Goal: Task Accomplishment & Management: Complete application form

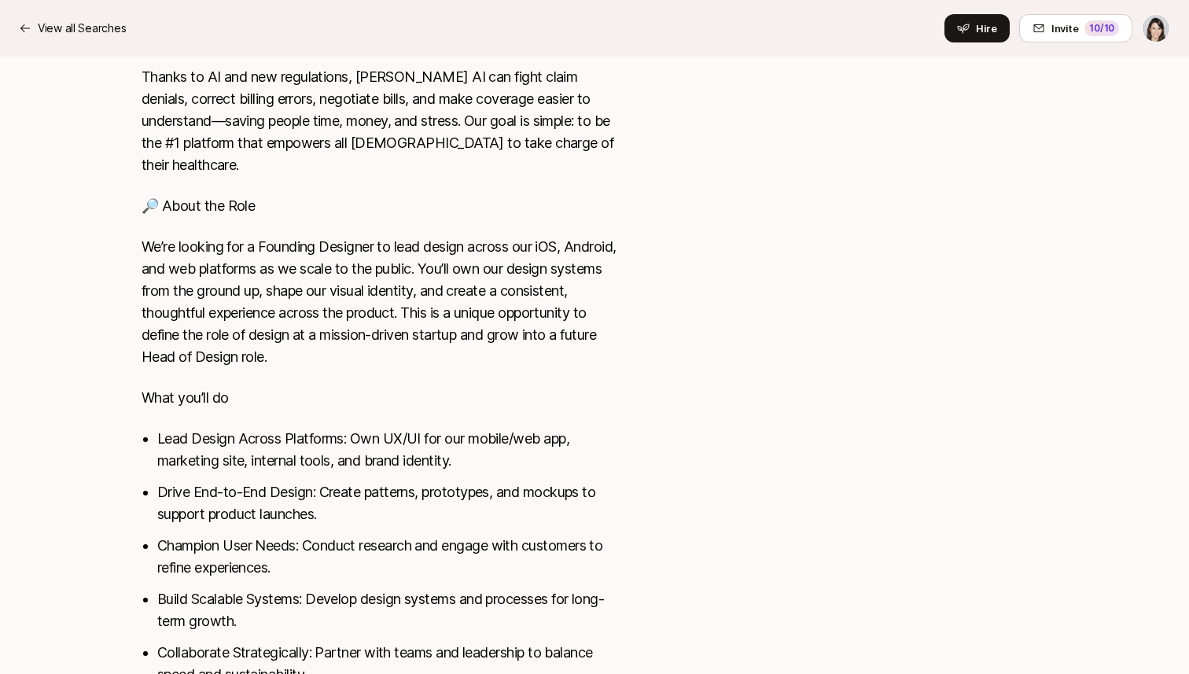
scroll to position [715, 0]
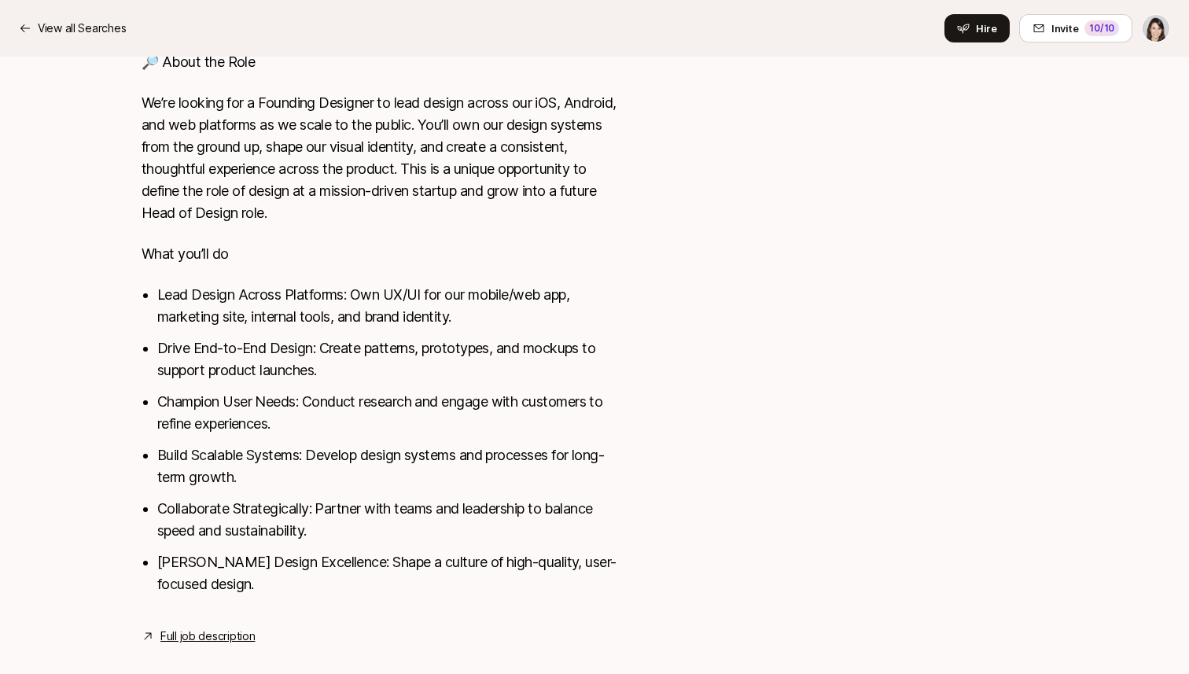
click at [214, 627] on link "Full job description" at bounding box center [207, 636] width 94 height 19
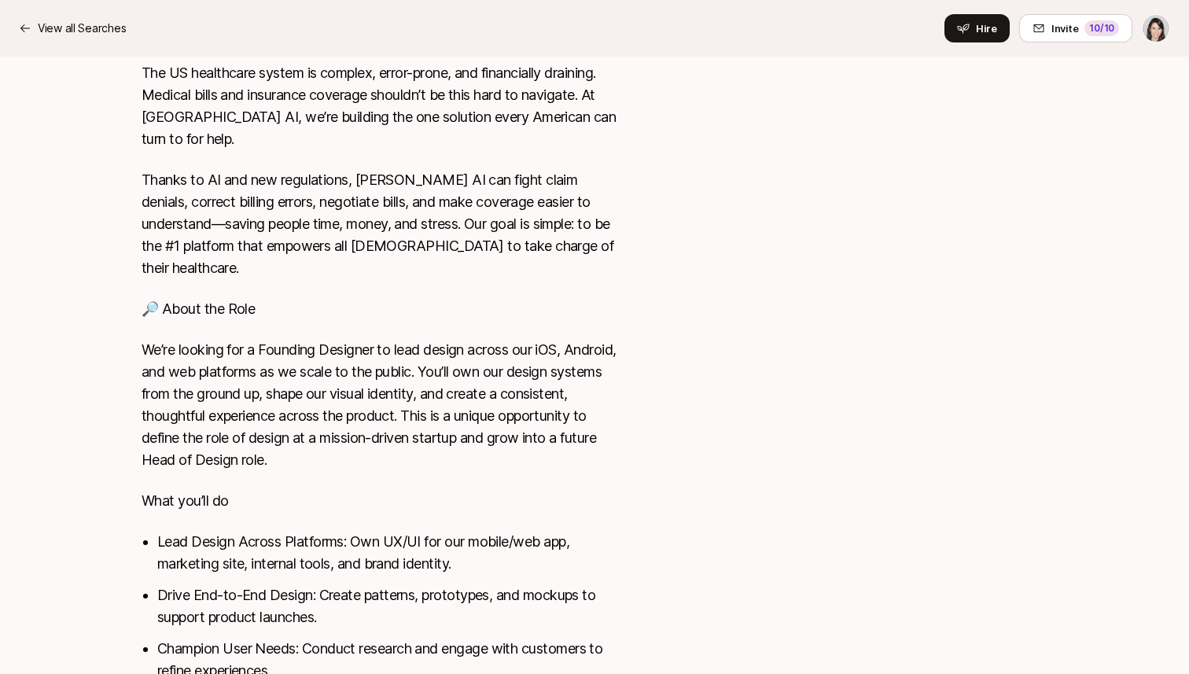
scroll to position [0, 0]
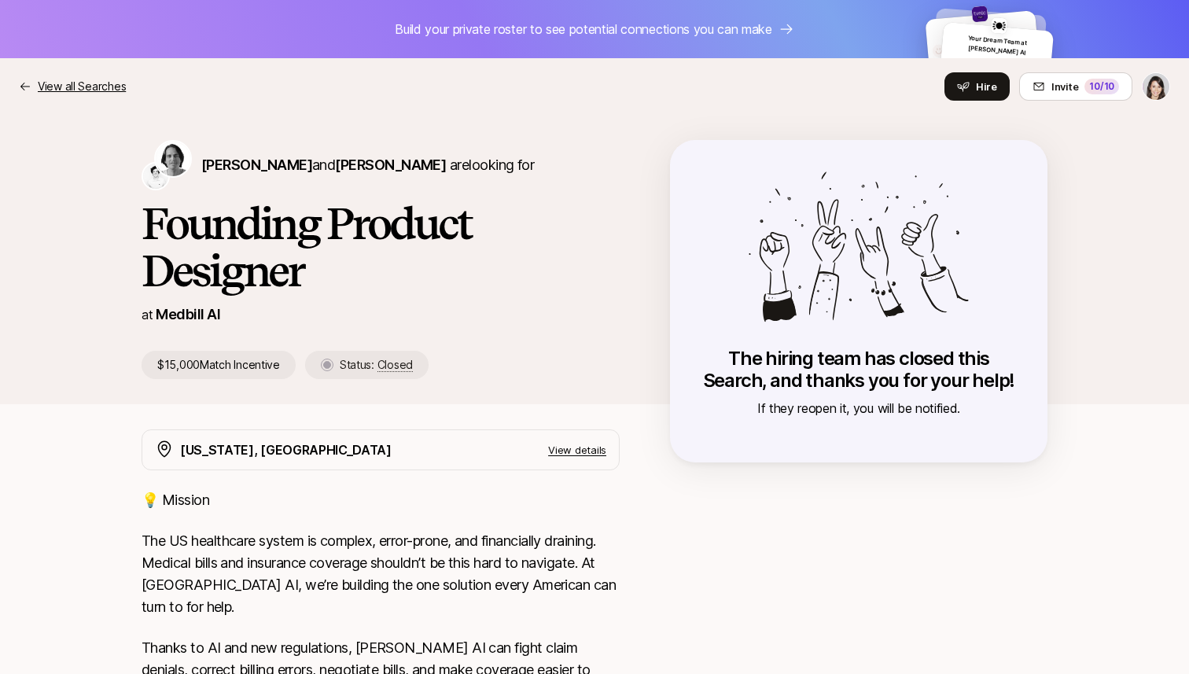
click at [28, 82] on icon at bounding box center [25, 86] width 13 height 13
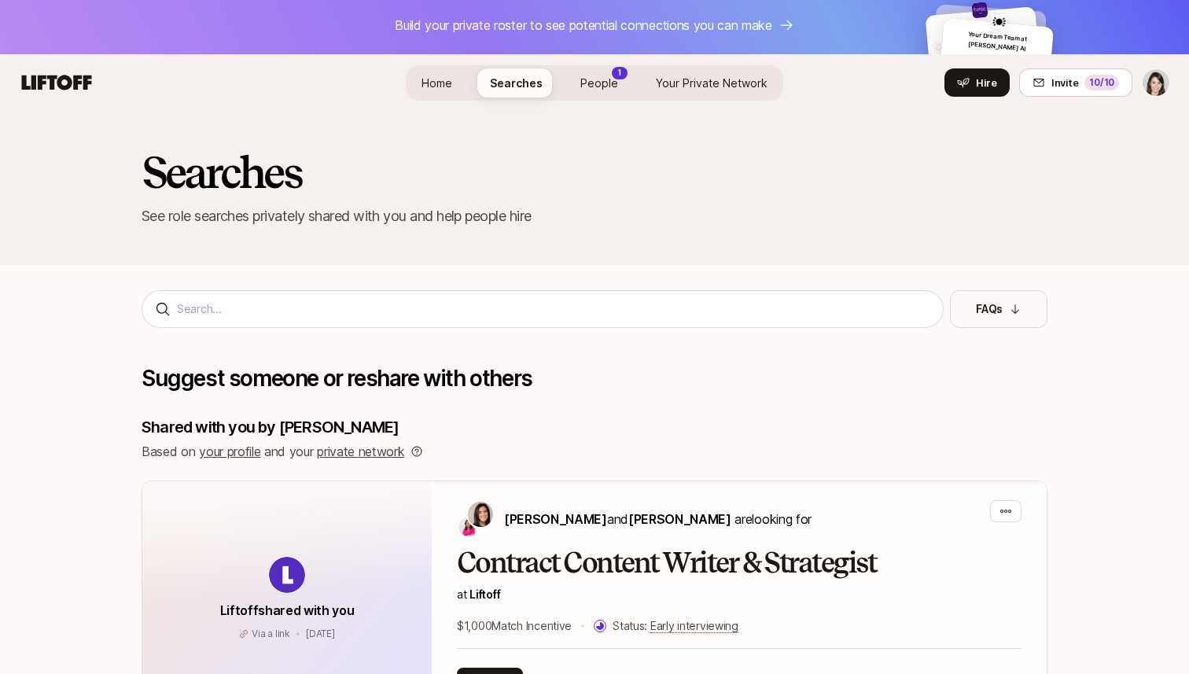
scroll to position [2, 0]
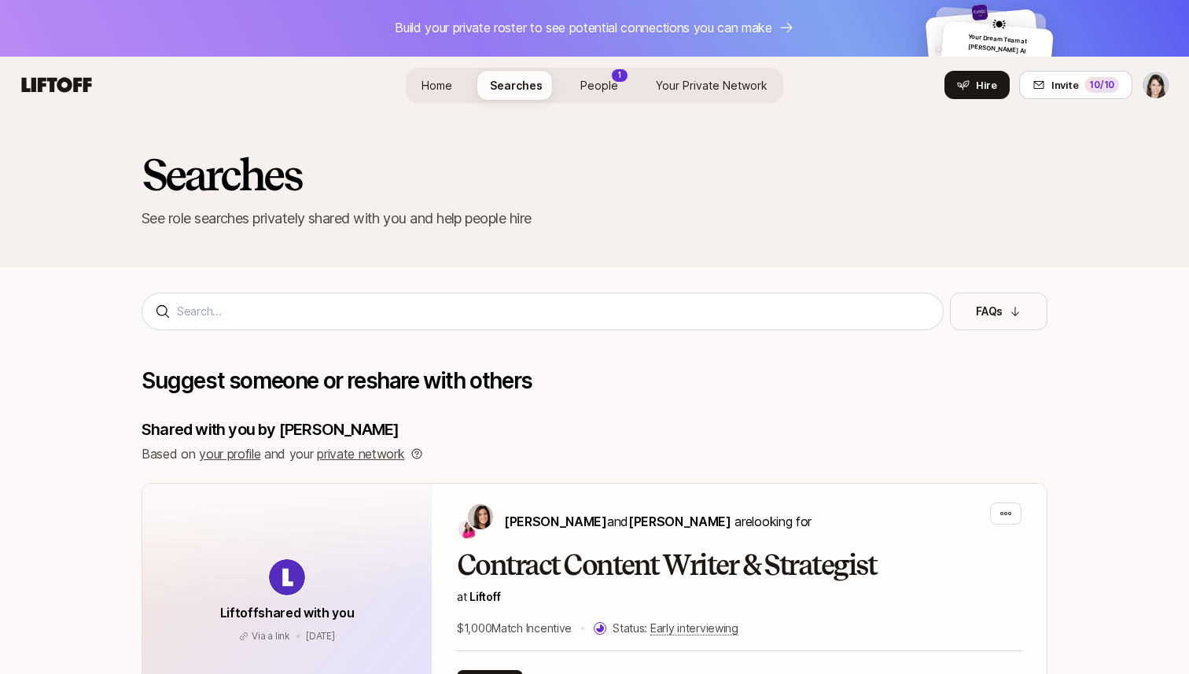
click at [591, 89] on span "People" at bounding box center [599, 85] width 38 height 13
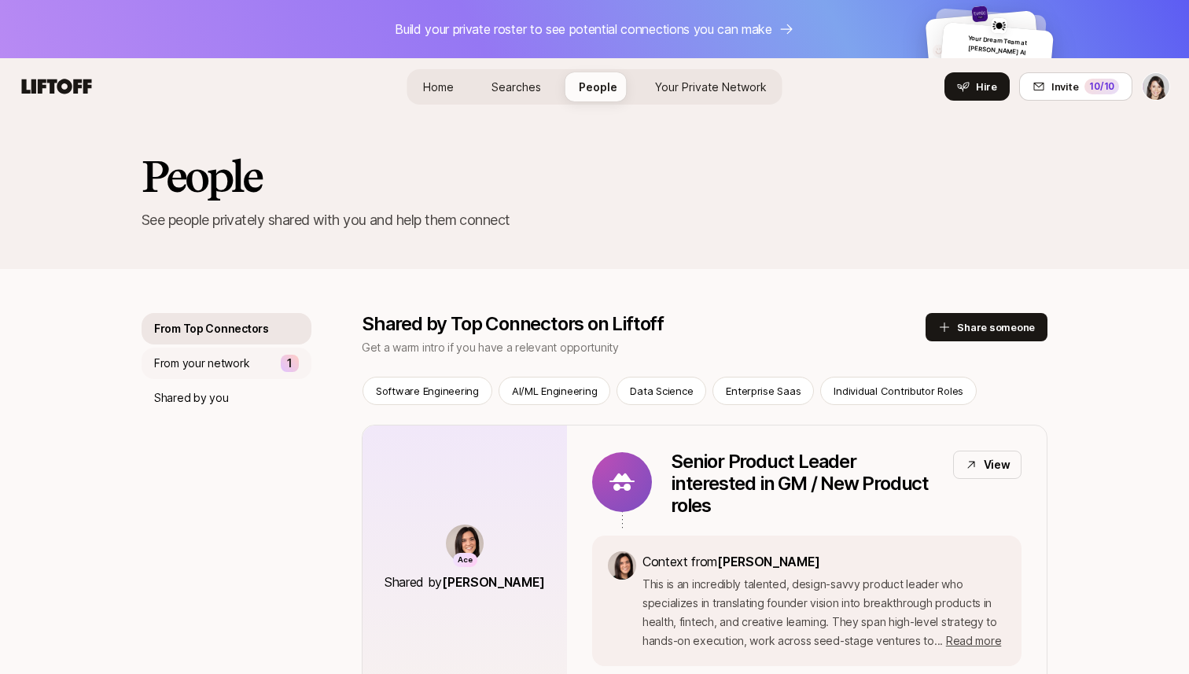
click at [210, 368] on p "From your network" at bounding box center [201, 363] width 95 height 19
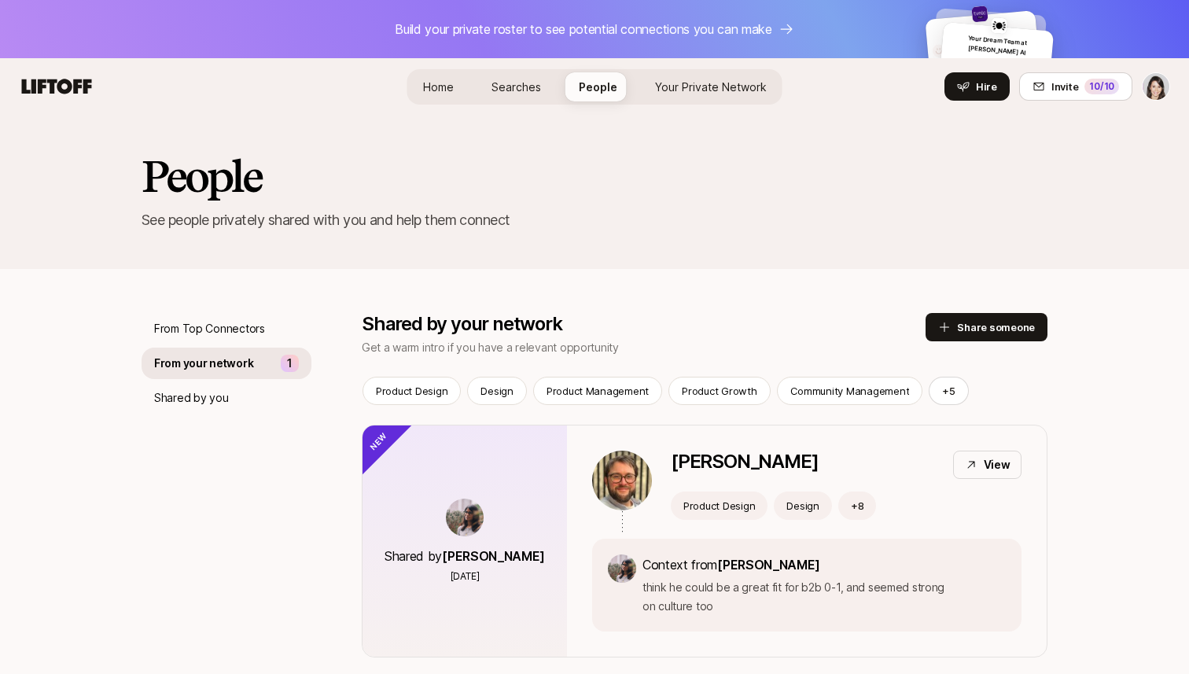
click at [522, 86] on span "Searches" at bounding box center [516, 86] width 50 height 13
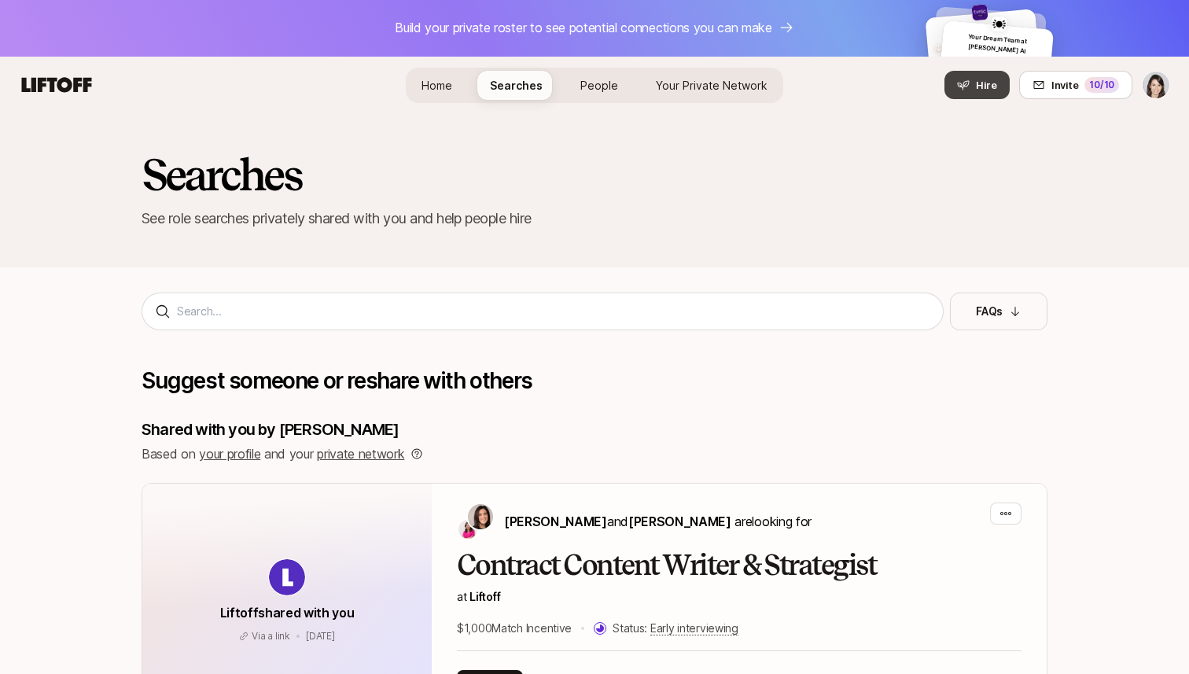
click at [986, 83] on span "Hire" at bounding box center [986, 85] width 21 height 16
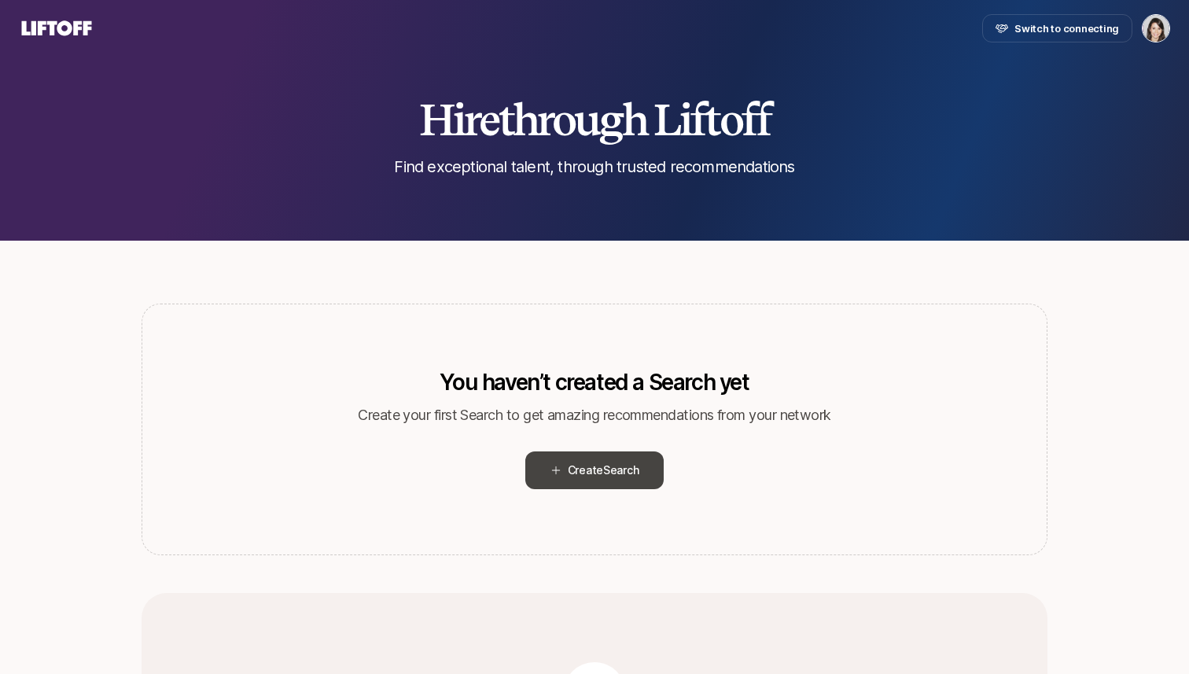
click at [594, 462] on span "Create Search" at bounding box center [604, 470] width 72 height 19
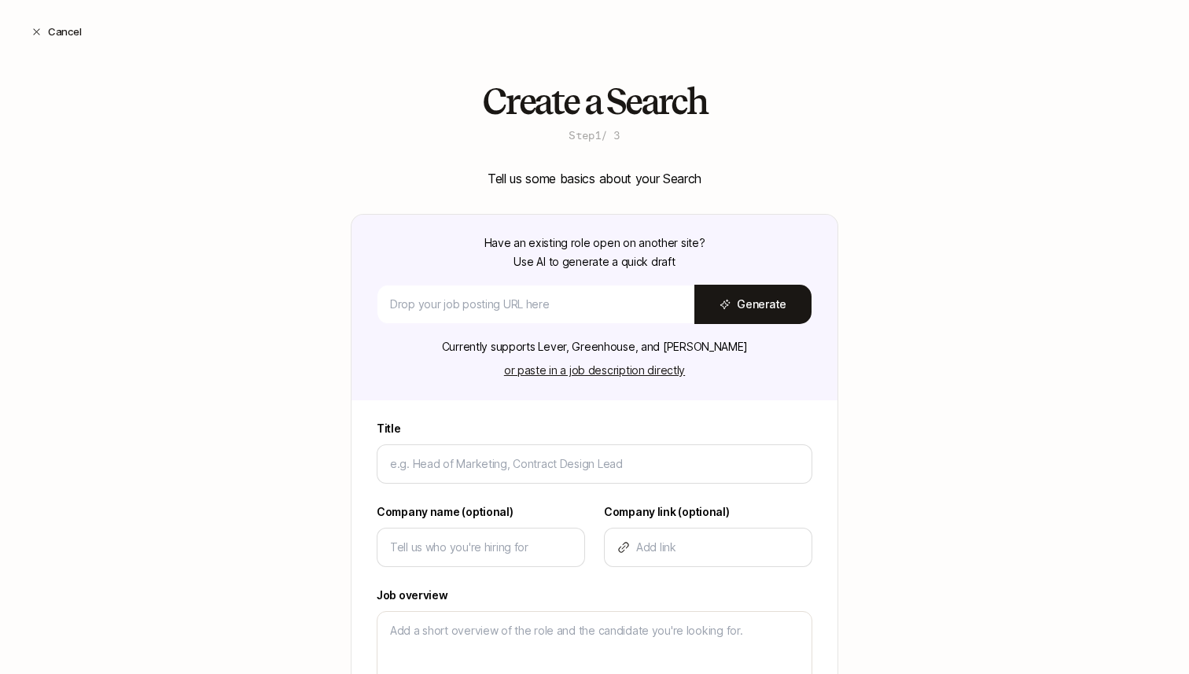
type textarea "x"
type input "F"
type textarea "x"
type input "Fo"
type textarea "x"
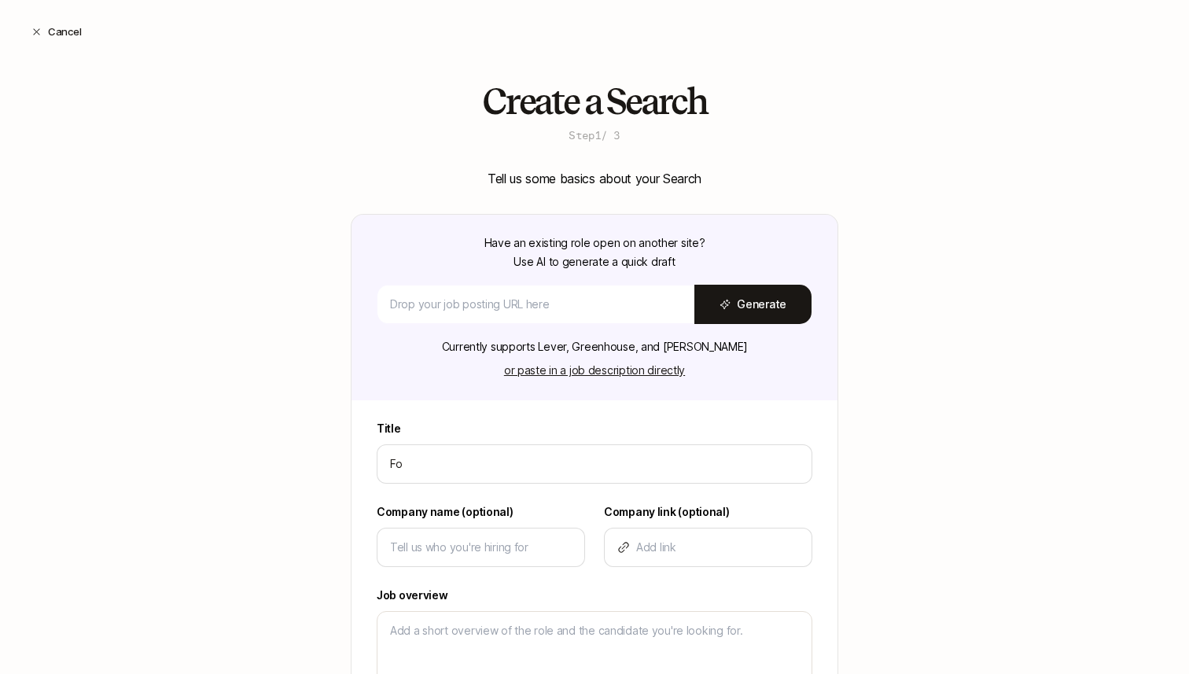
type input "Fou"
type textarea "x"
type input "Foun"
type textarea "x"
type input "Found"
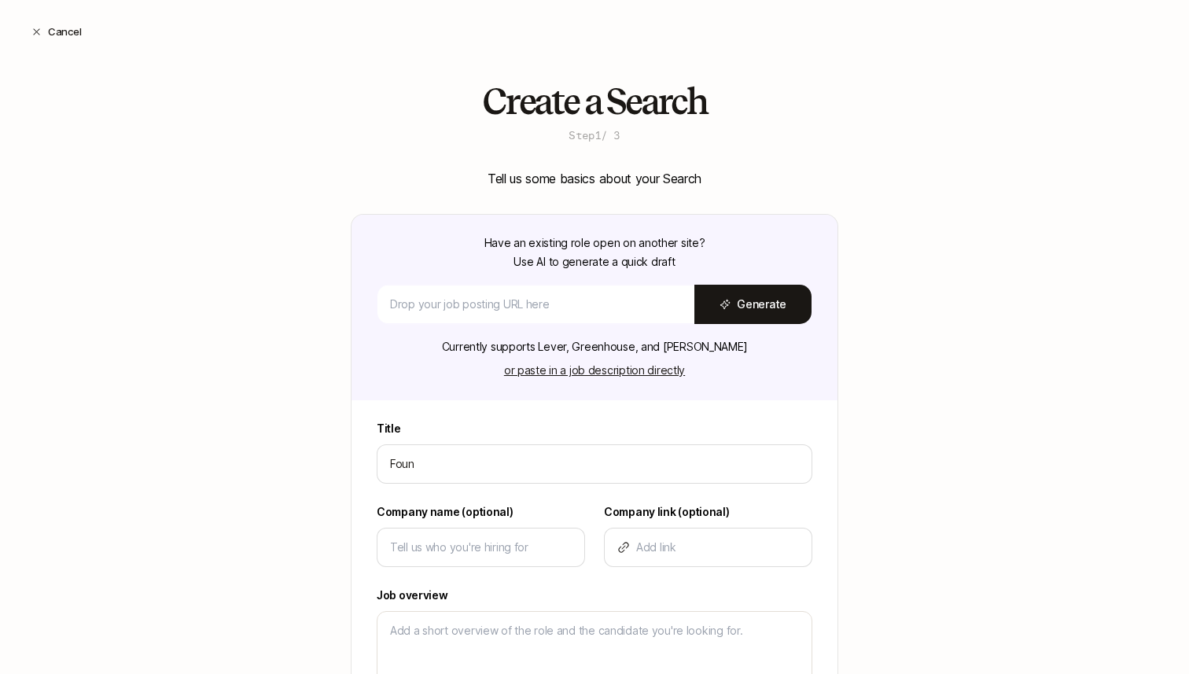
type textarea "x"
type input "Foundi"
type textarea "x"
type input "Foundin"
type textarea "x"
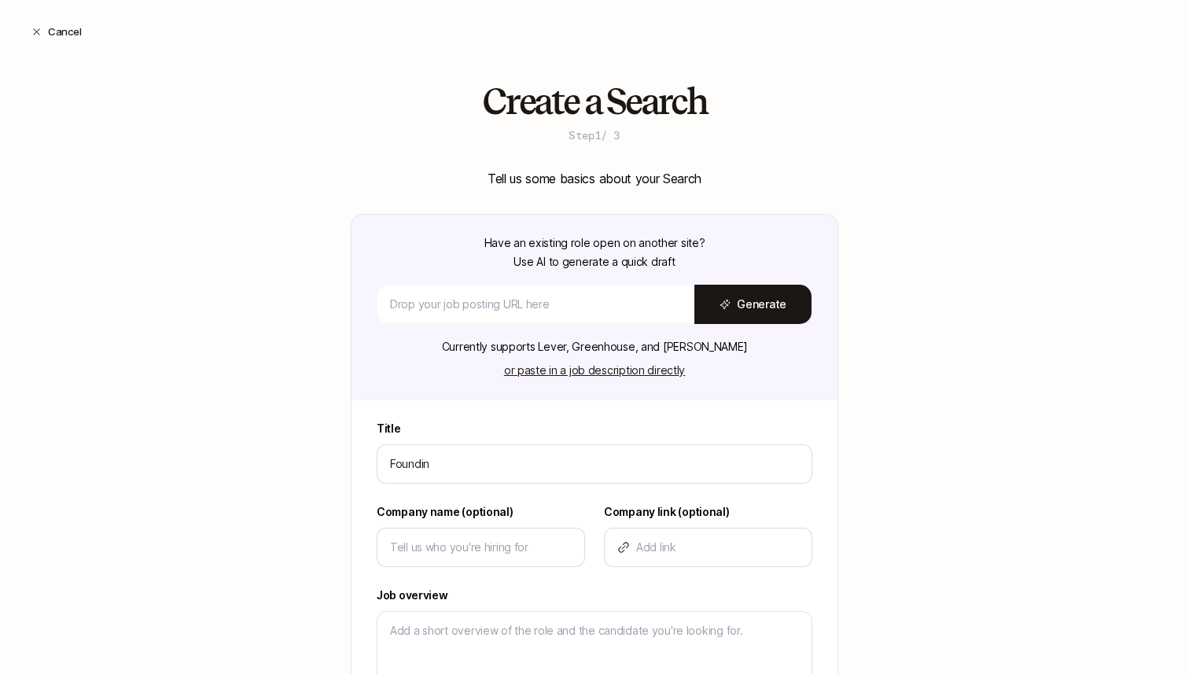
type input "Founding"
type textarea "x"
type input "Founding"
type textarea "x"
type input "Founding p"
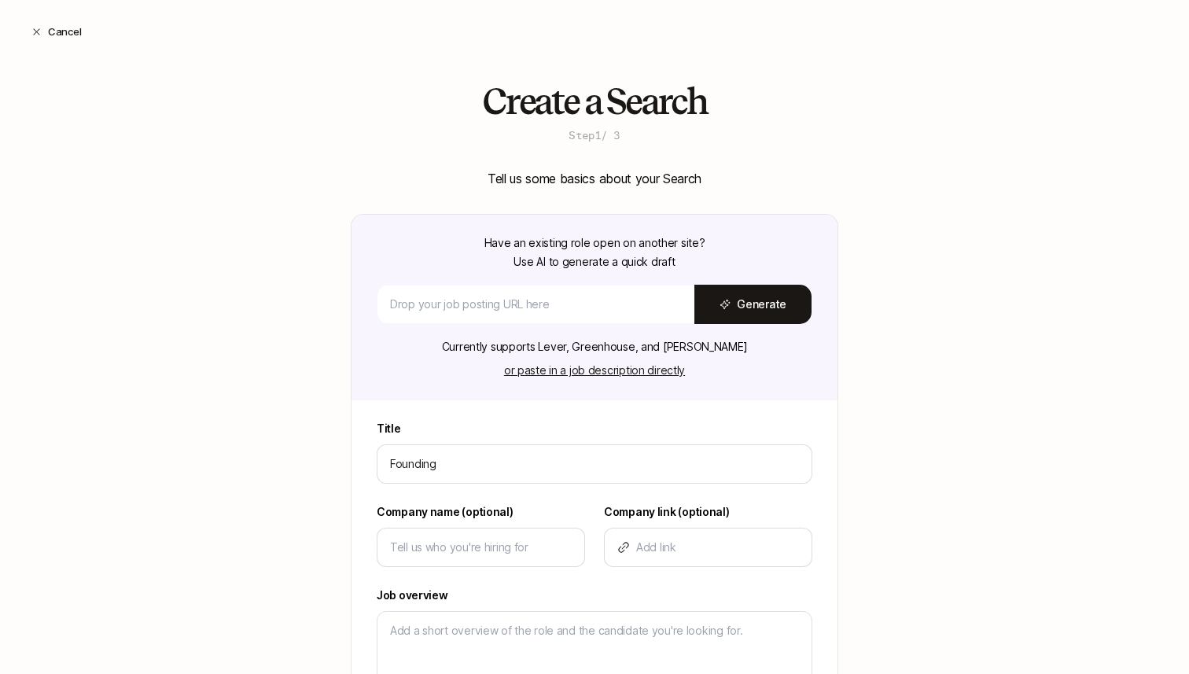
type textarea "x"
type input "Founding pr"
type textarea "x"
type input "Founding pro"
type textarea "x"
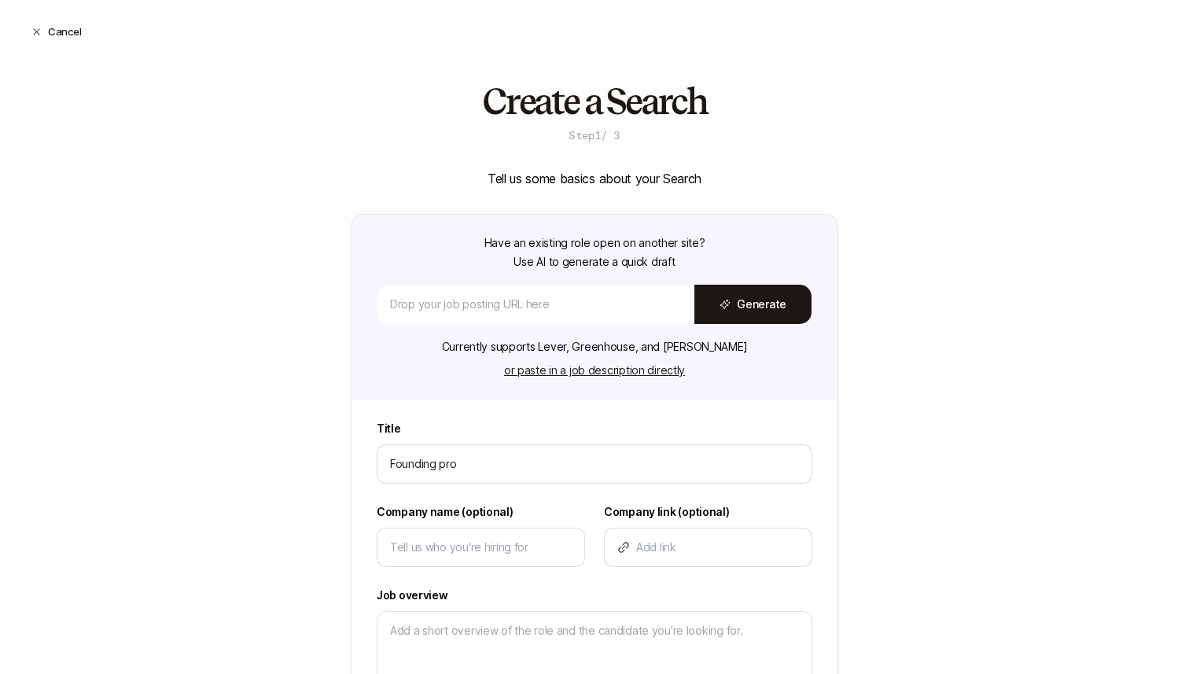
type input "Founding prod"
type textarea "x"
type input "Founding produ"
type textarea "x"
type input "Founding produc"
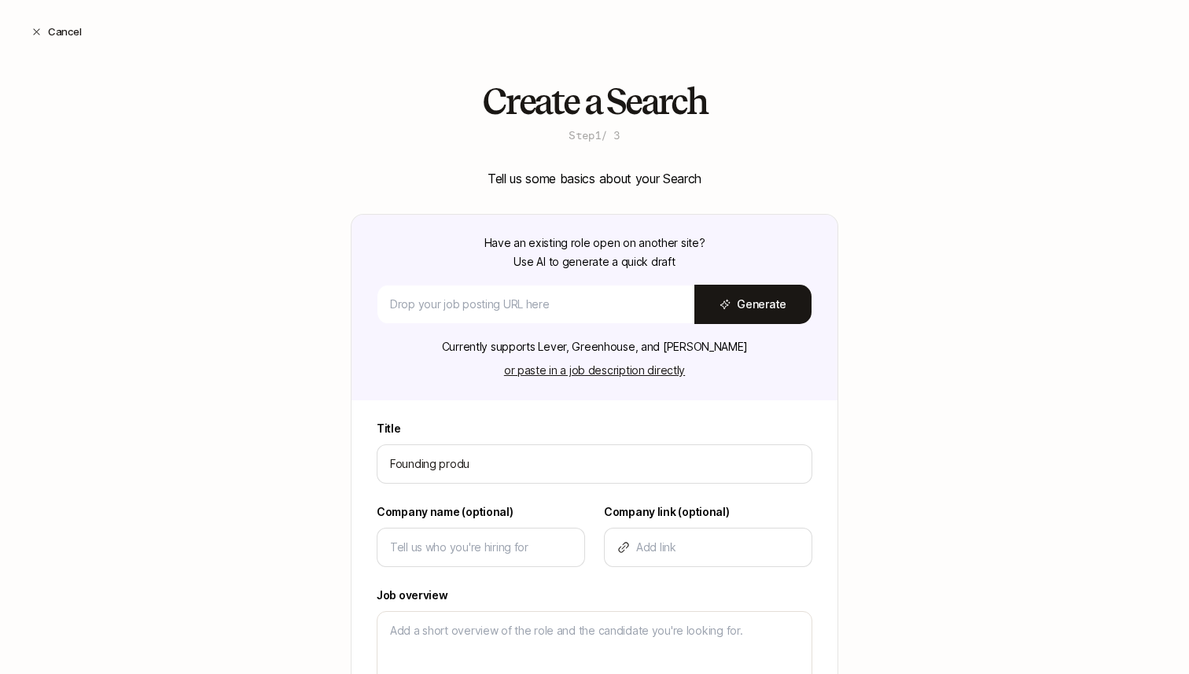
type textarea "x"
type input "Founding product"
type textarea "x"
type input "Founding product"
type textarea "x"
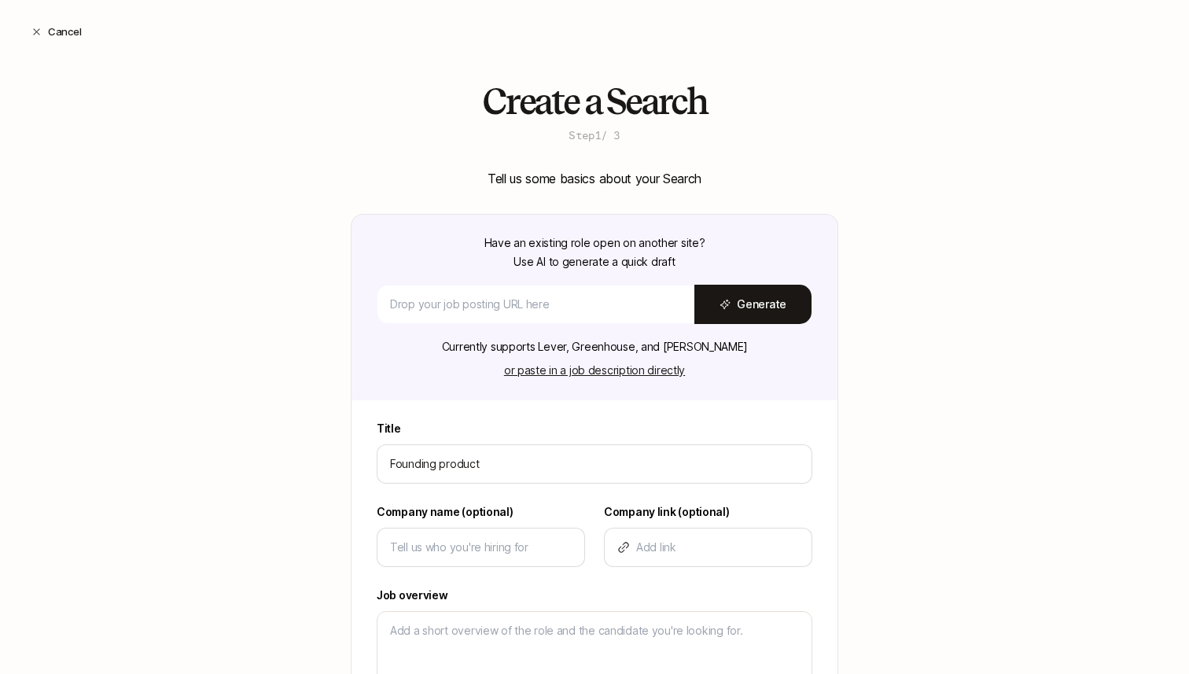
type input "Founding product d"
type textarea "x"
type input "Founding product de"
type textarea "x"
type input "Founding product des"
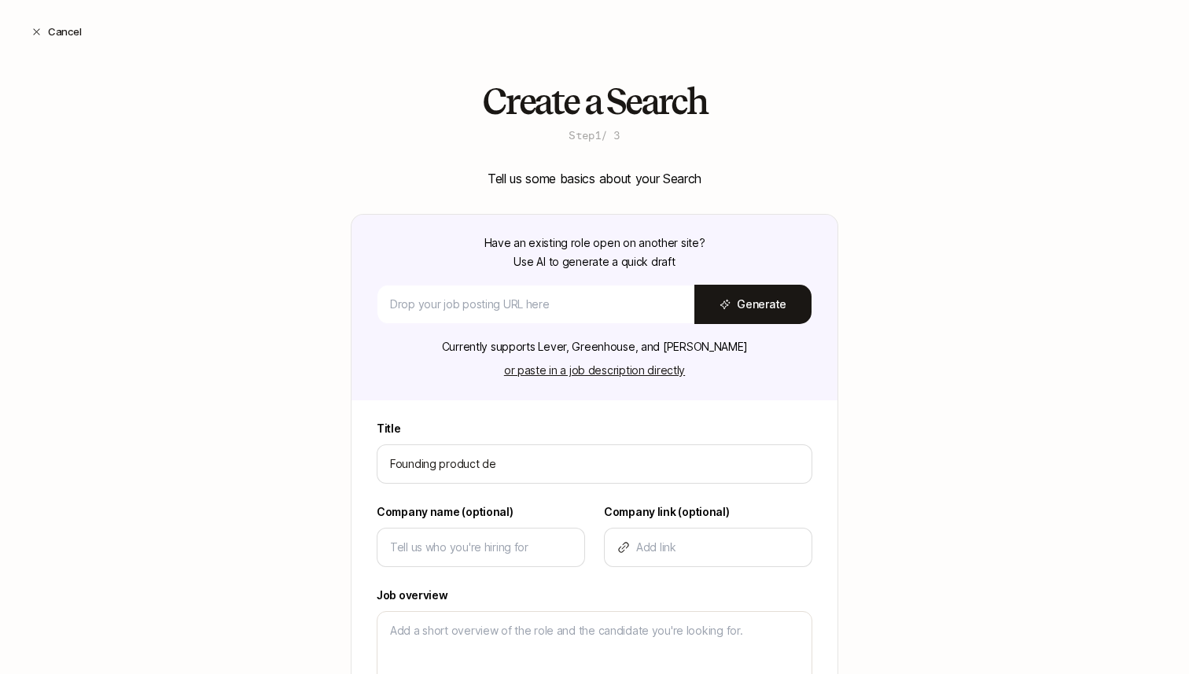
type textarea "x"
type input "Founding product desi"
type textarea "x"
type input "Founding product desig"
type textarea "x"
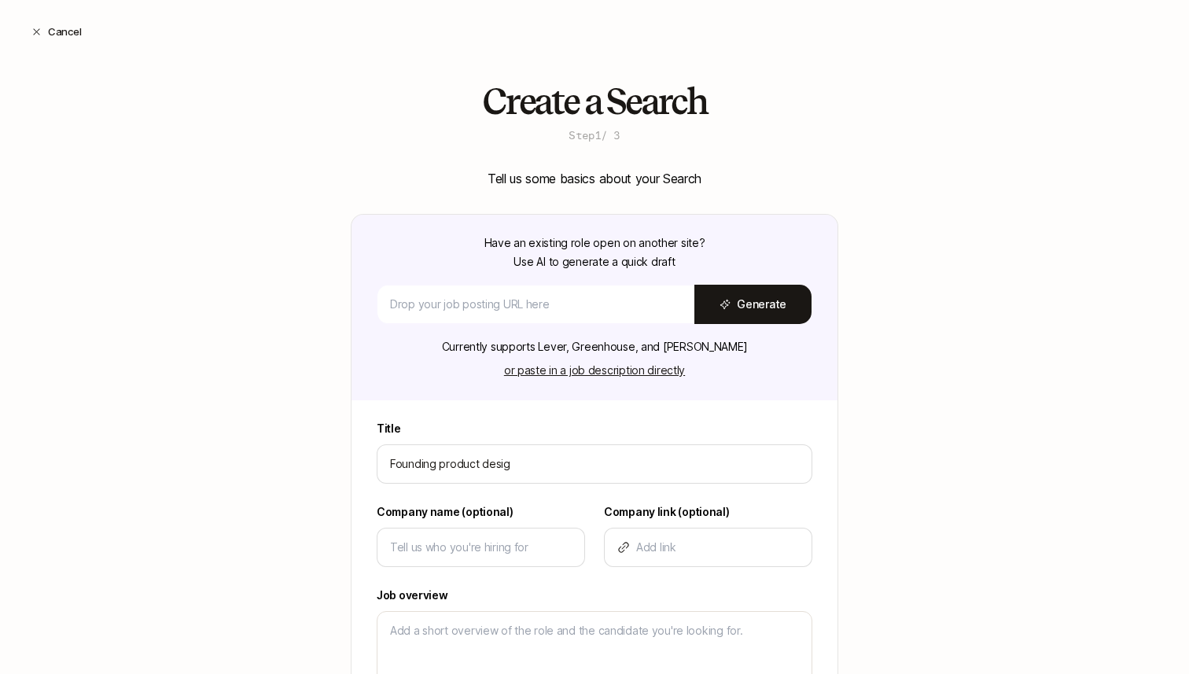
type input "Founding product design"
type textarea "x"
type input "Founding product designe"
type textarea "x"
type input "Founding product designer"
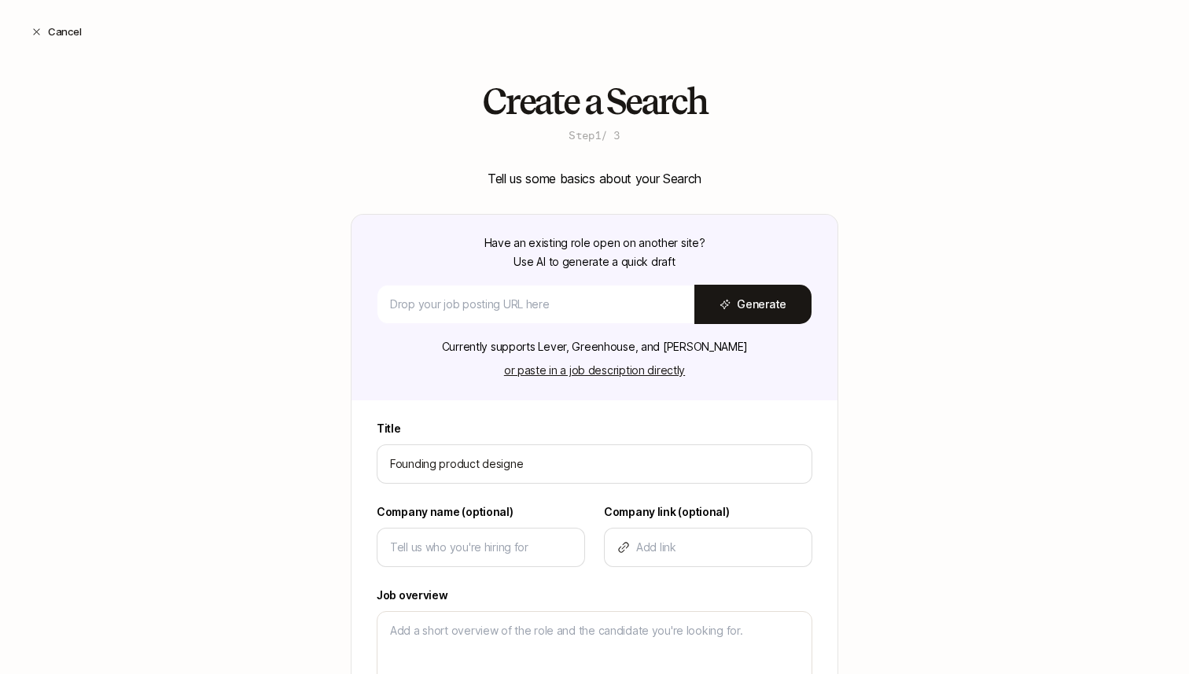
type textarea "x"
type input "Founding product designer"
type input "R"
type textarea "x"
type input "Re"
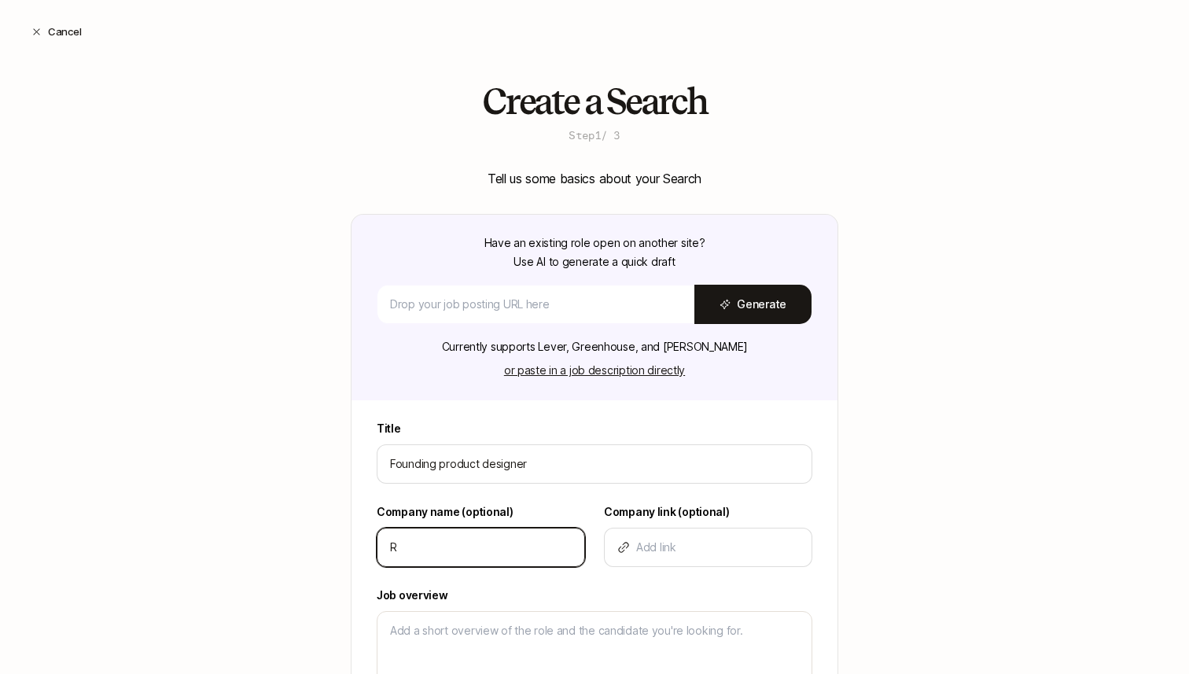
type textarea "x"
type input "Rez"
type textarea "x"
type input "Rezo"
type textarea "x"
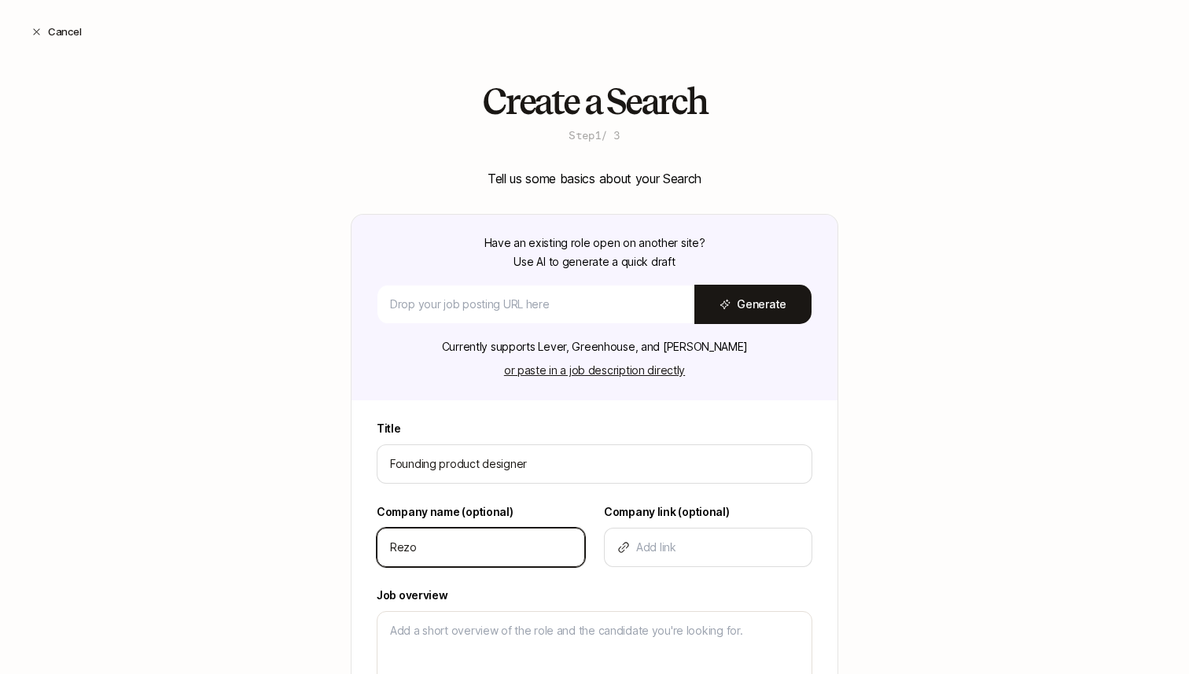
type input "Rezon"
type textarea "x"
type input "Rezona"
type textarea "x"
type input "Rezonan"
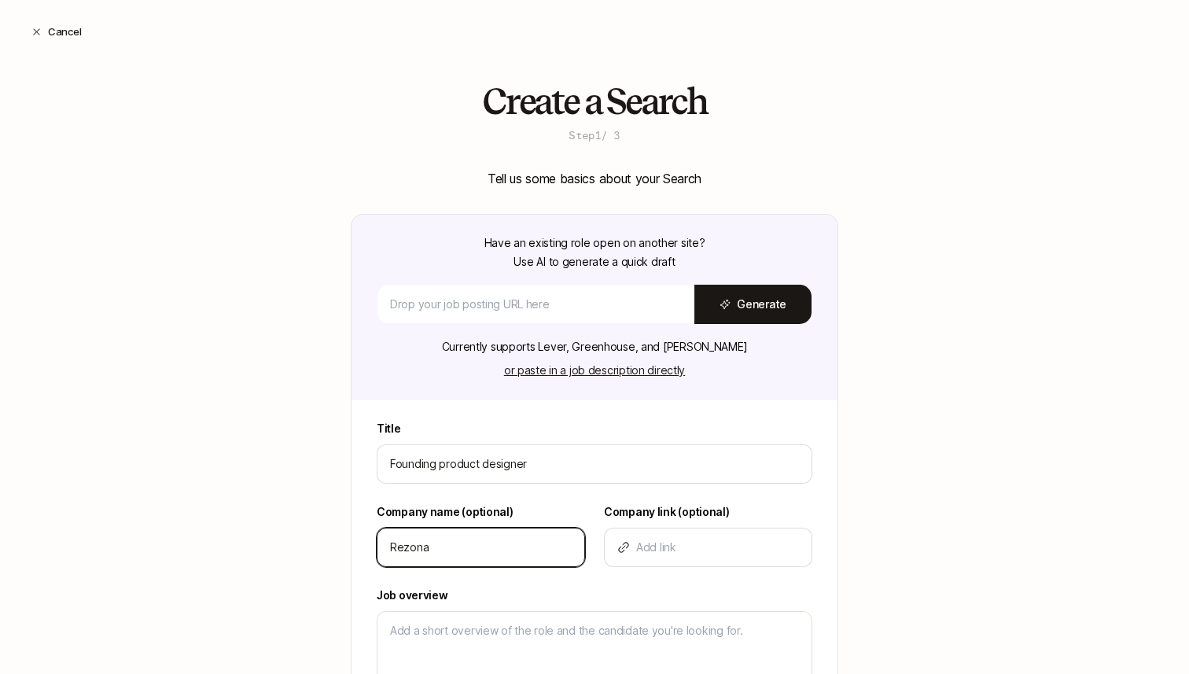
type textarea "x"
type input "Rezonant"
type textarea "x"
type input "Rezonant"
type textarea "x"
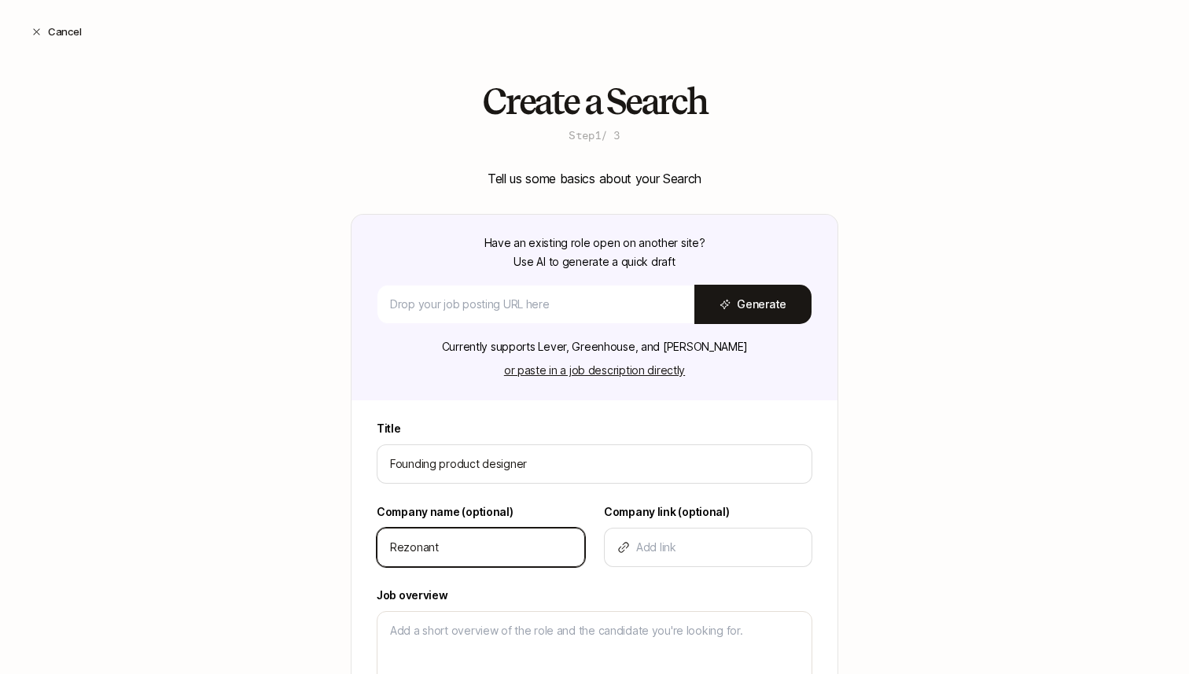
type input "Rezonant"
type textarea "x"
type input "Rezonant"
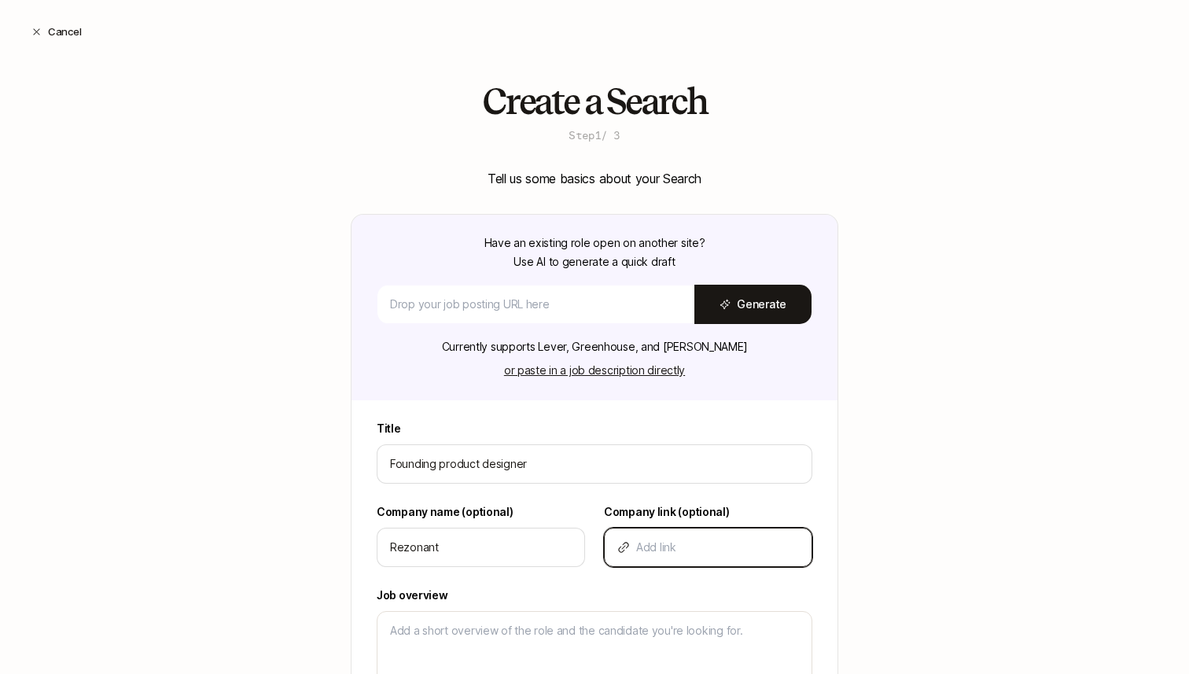
type input "r"
type textarea "x"
type input "h"
type textarea "x"
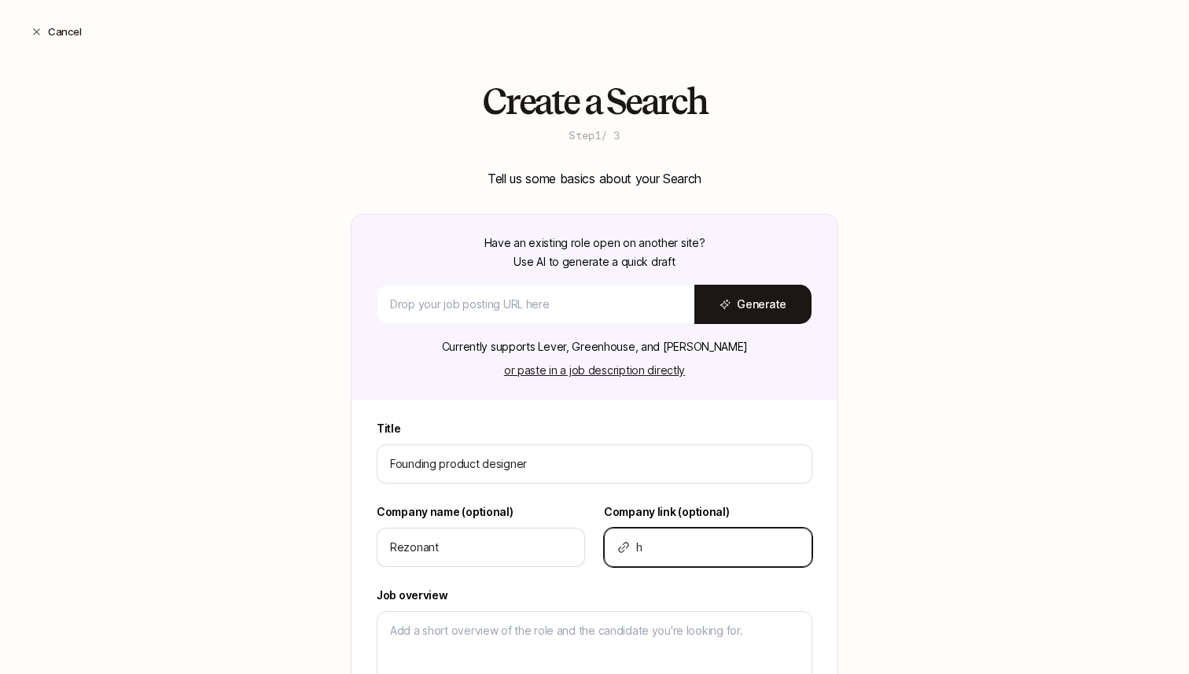
type input "ht"
type textarea "x"
type input "htt"
type textarea "x"
type input "http"
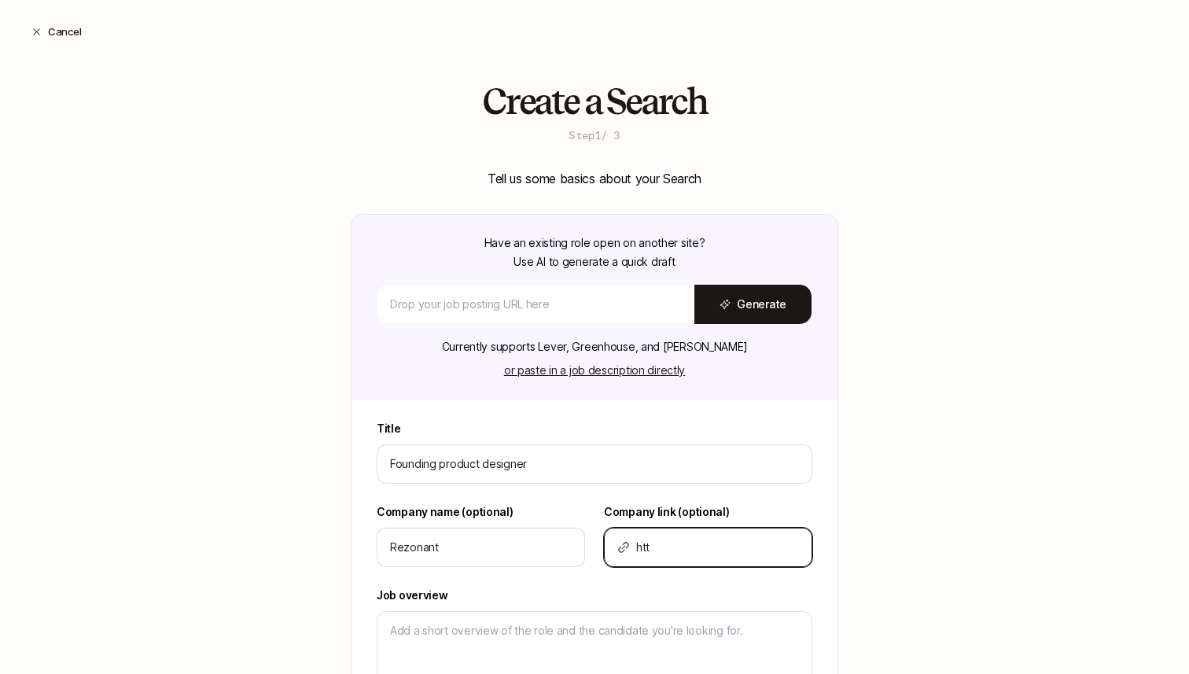
type textarea "x"
type input "http:"
type textarea "x"
type input "http:/"
type textarea "x"
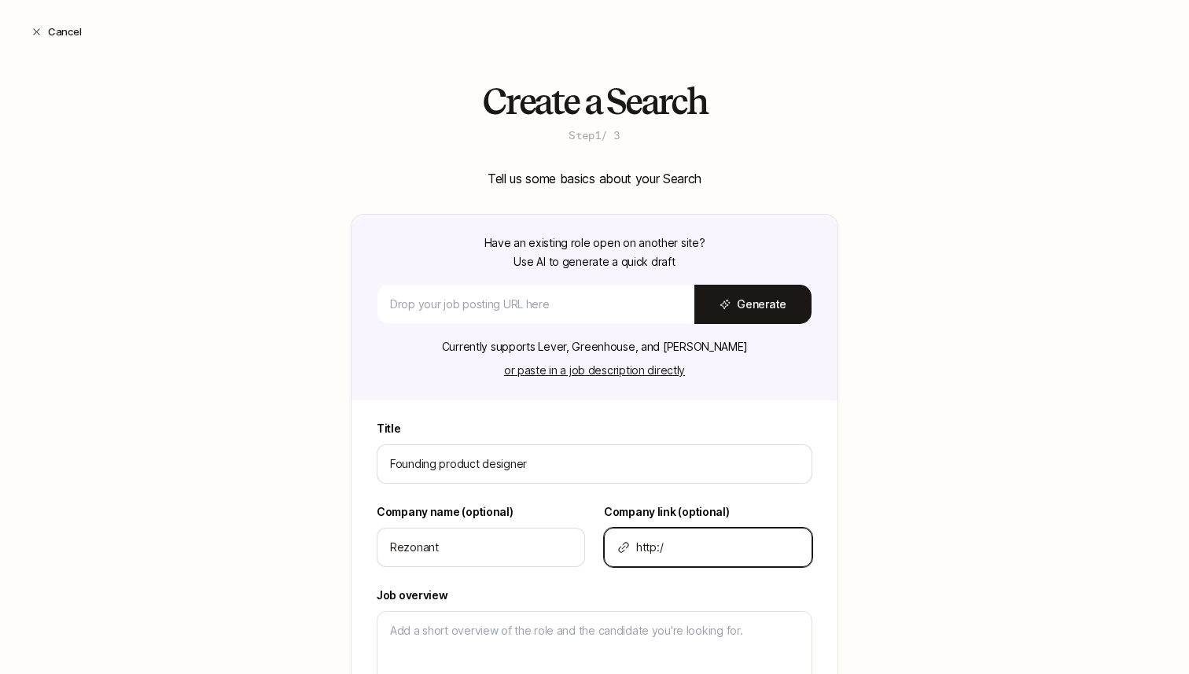
type input "http://"
type textarea "x"
type input "http://r"
type textarea "x"
type input "http://re"
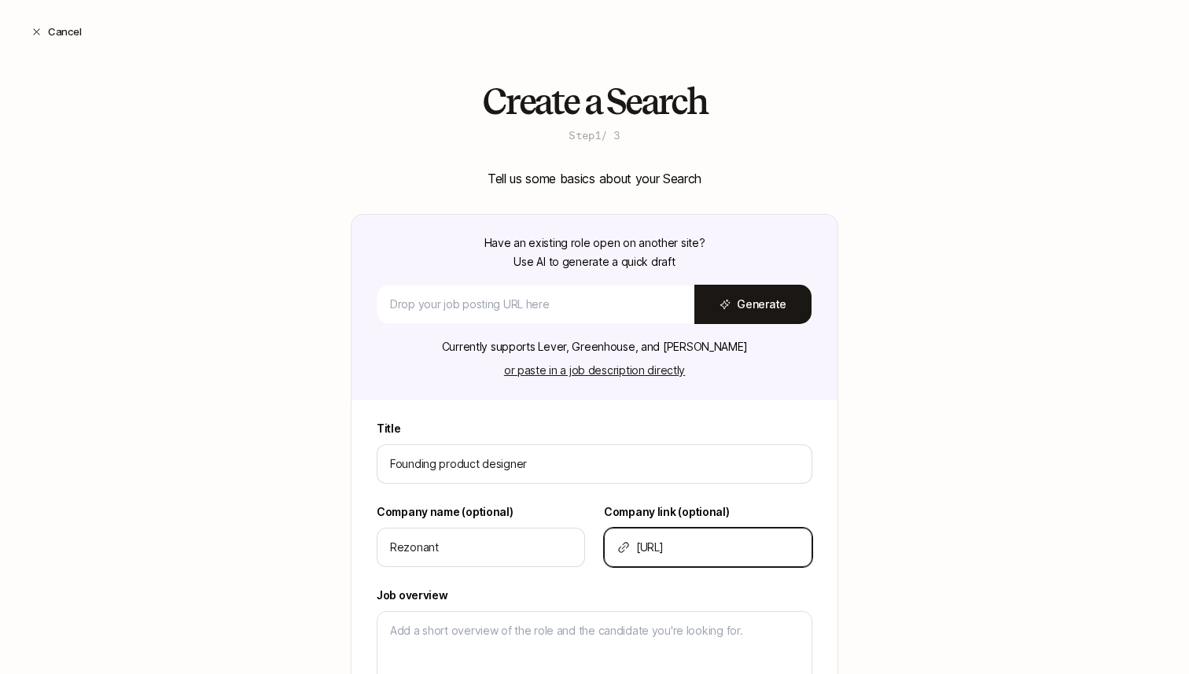
type textarea "x"
type input "http://rez"
type textarea "x"
type input "http://rezo"
type textarea "x"
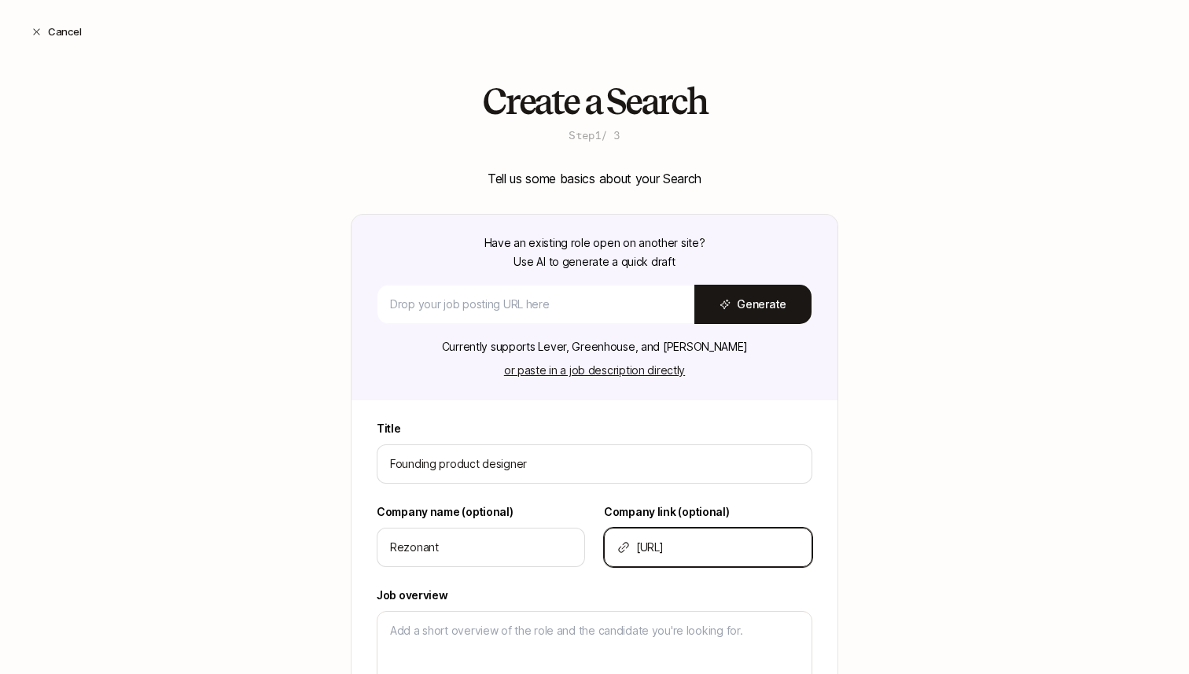
type input "http://rezon"
type textarea "x"
type input "http://rezona"
type textarea "x"
type input "http://rezonan"
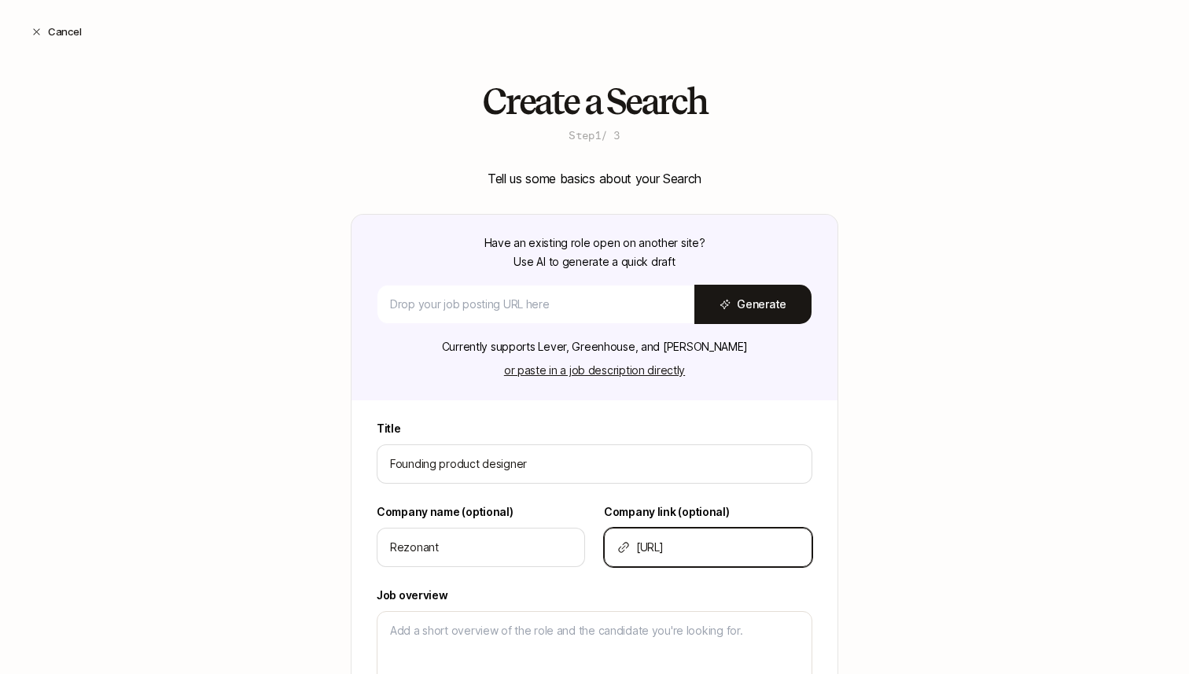
type textarea "x"
type input "http://rezonant"
type textarea "x"
type input "http://rezonant."
type textarea "x"
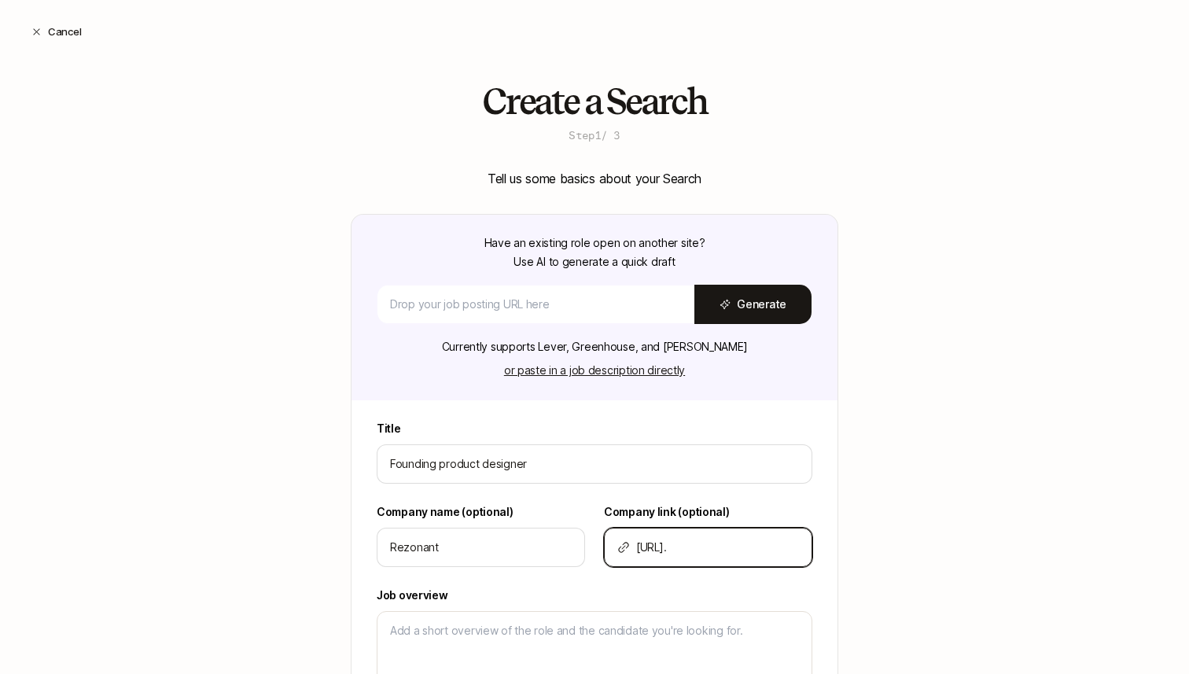
type input "http://rezonant.a"
type textarea "x"
type input "http://rezonant.ap"
type textarea "x"
type input "http://rezonant.app"
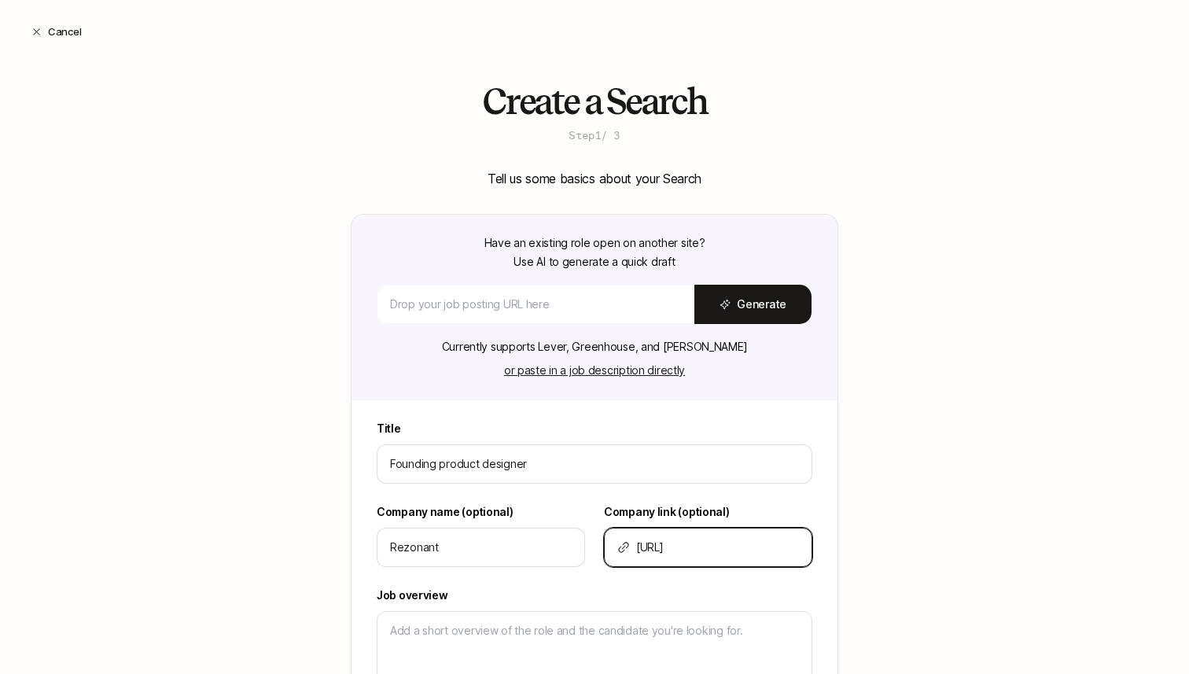
type textarea "x"
type input "http://rezonant.app"
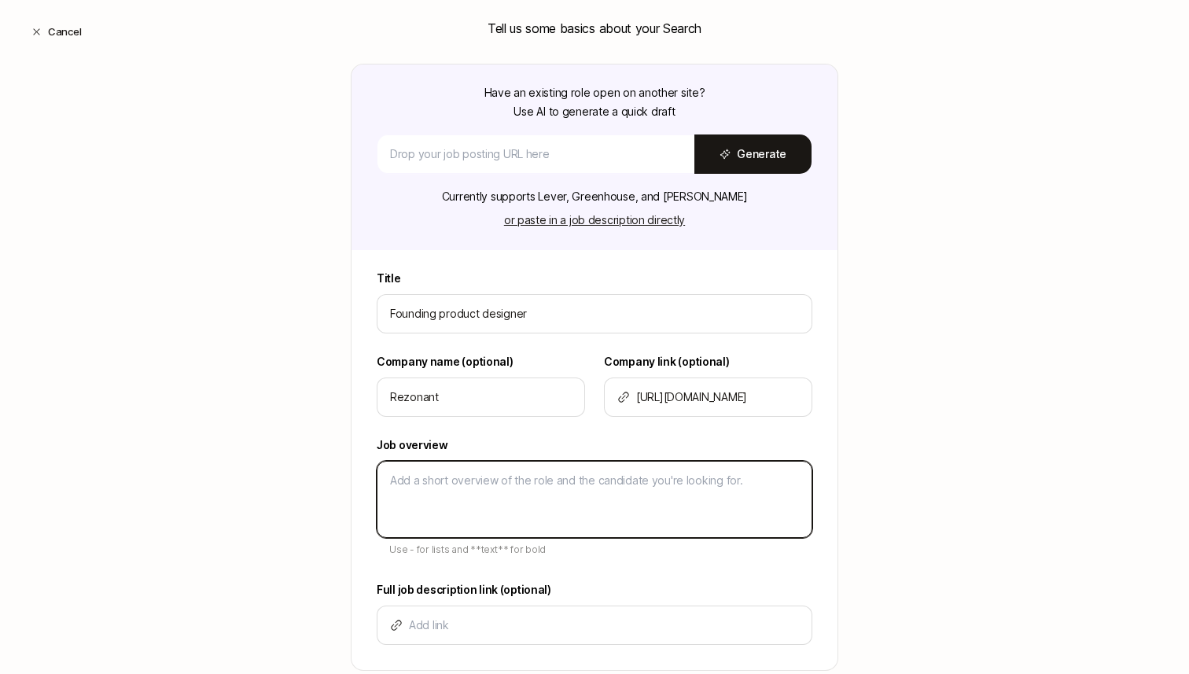
scroll to position [149, 0]
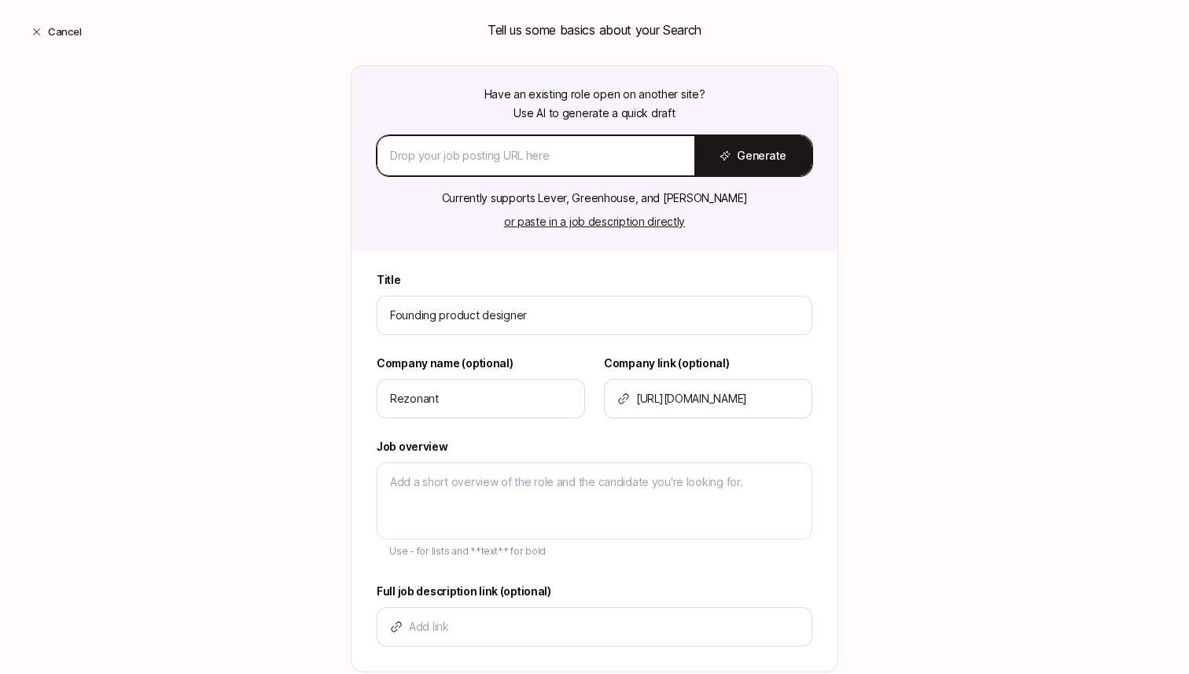
click at [574, 164] on input at bounding box center [536, 155] width 292 height 19
paste input "https://docs.google.com/document/d/1KqRBs5bVHbFiYP4ZaIUgXfDQcdo8wZ7pcXmKzrRnHSU…"
type input "https://docs.google.com/document/d/1KqRBs5bVHbFiYP4ZaIUgXfDQcdo8wZ7pcXmKzrRnHSU…"
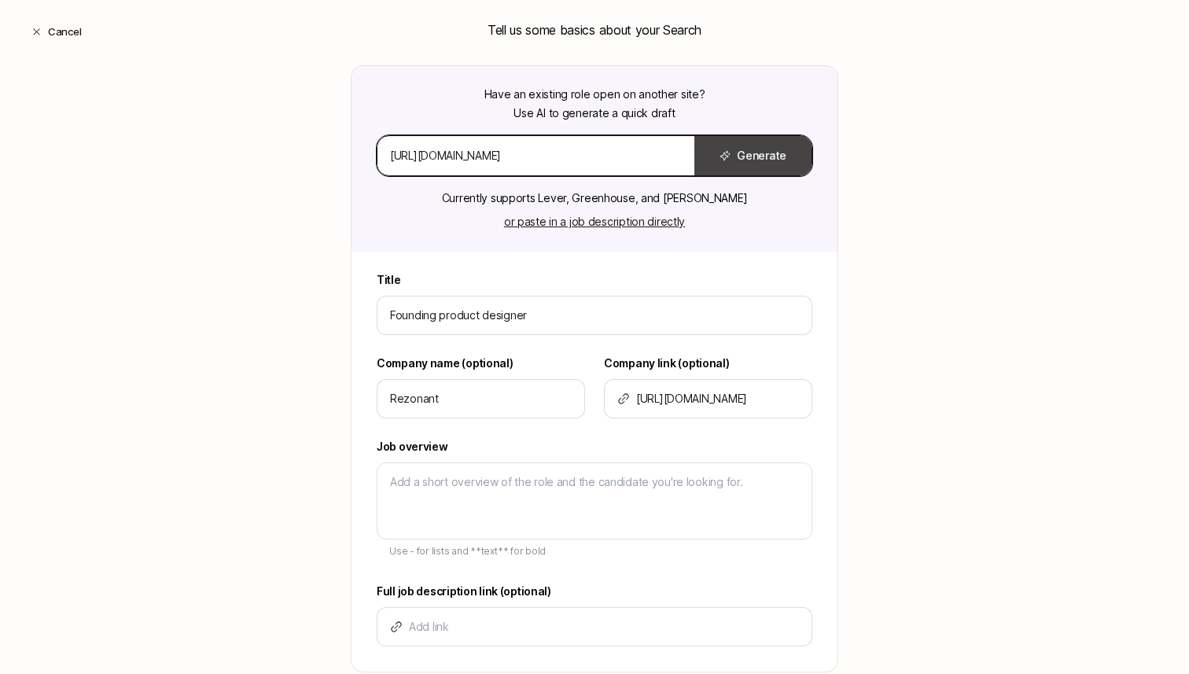
click at [771, 152] on button "Generate" at bounding box center [752, 155] width 117 height 39
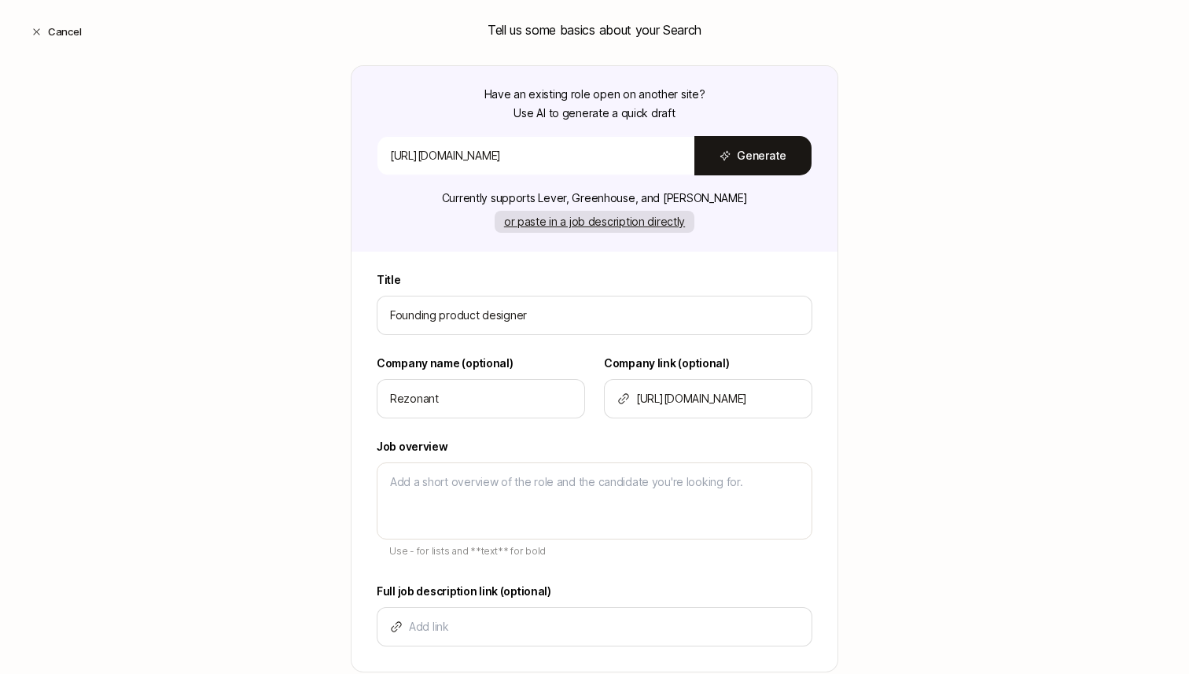
click at [628, 220] on button "or paste in a job description directly" at bounding box center [595, 222] width 200 height 22
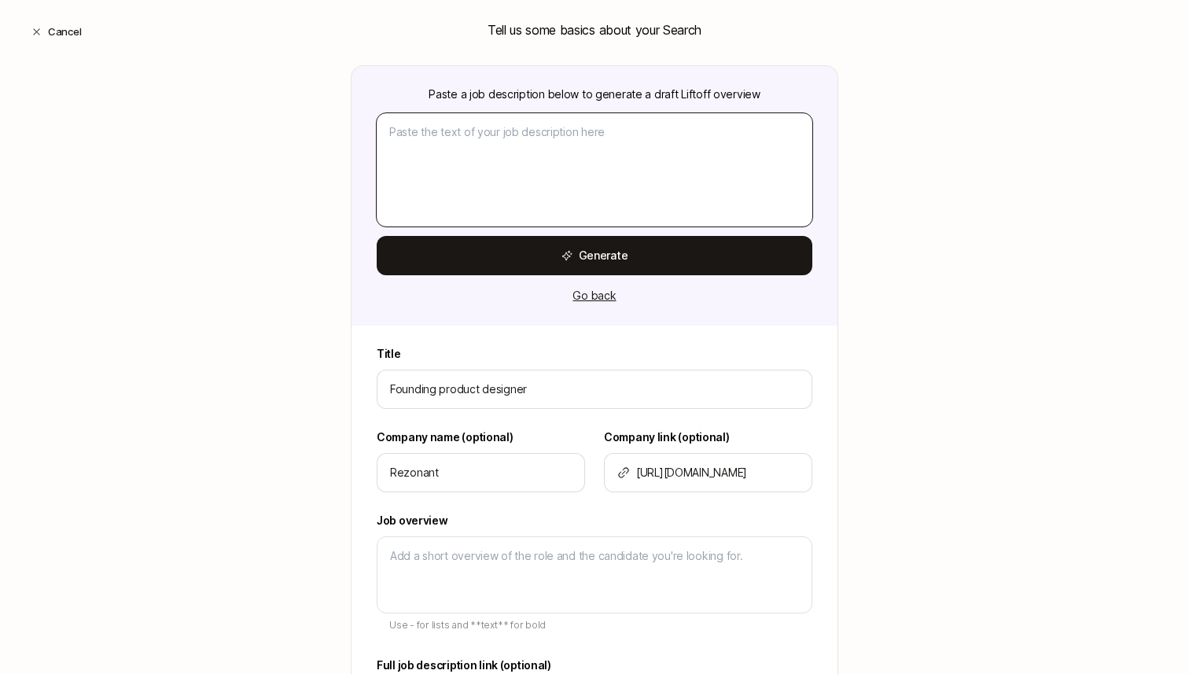
click at [556, 154] on textarea at bounding box center [595, 169] width 436 height 113
paste textarea "FOUNDING UX DESIGNER - FULL STACK The company Rezonant is a system for the soft…"
type textarea "x"
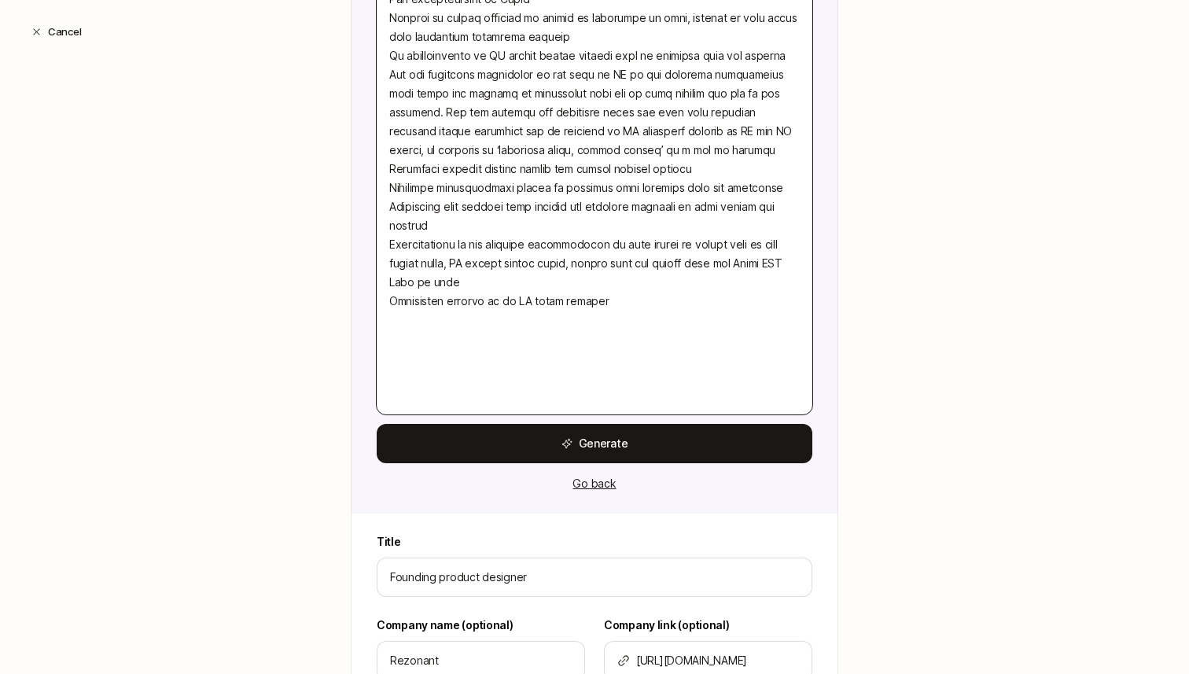
scroll to position [1479, 0]
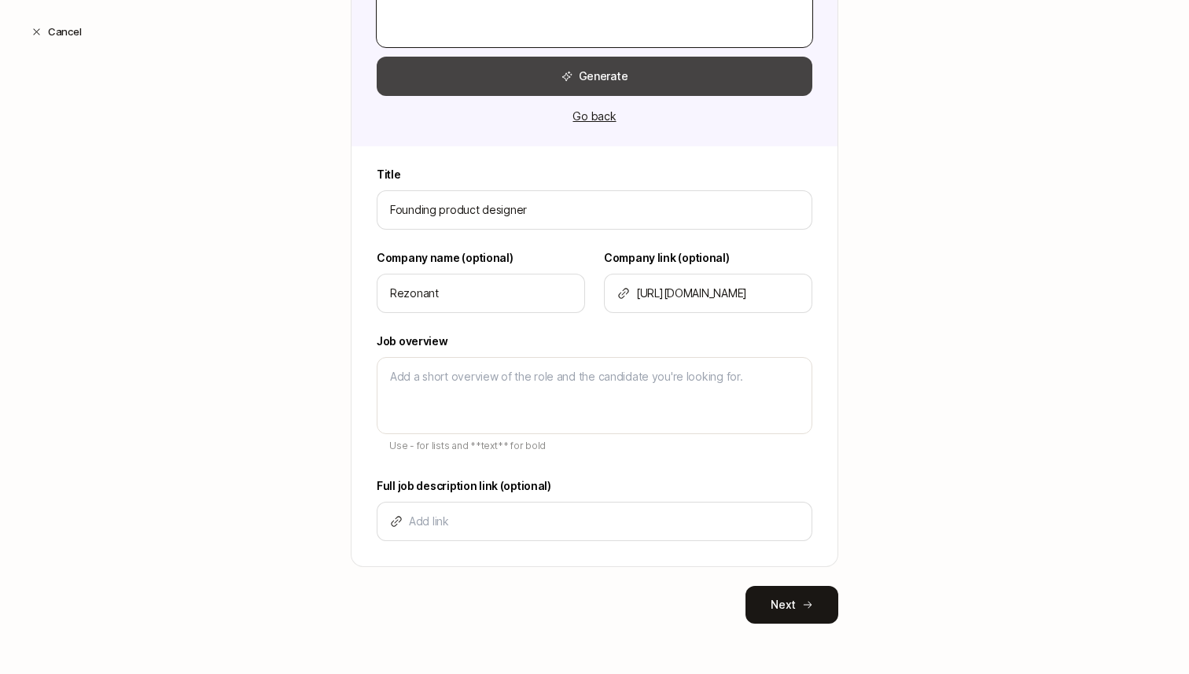
type textarea "FOUNDING UX DESIGNER - FULL STACK The company Rezonant is a system for the soft…"
click at [572, 67] on button "Generate" at bounding box center [595, 76] width 436 height 39
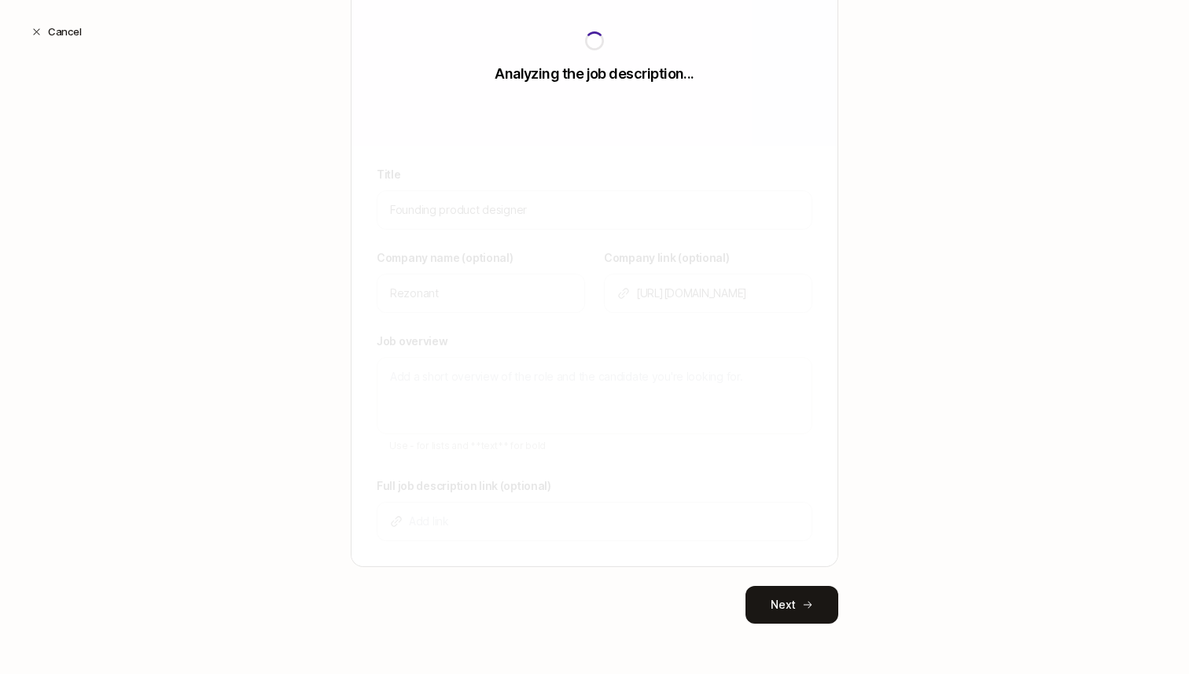
scroll to position [215, 0]
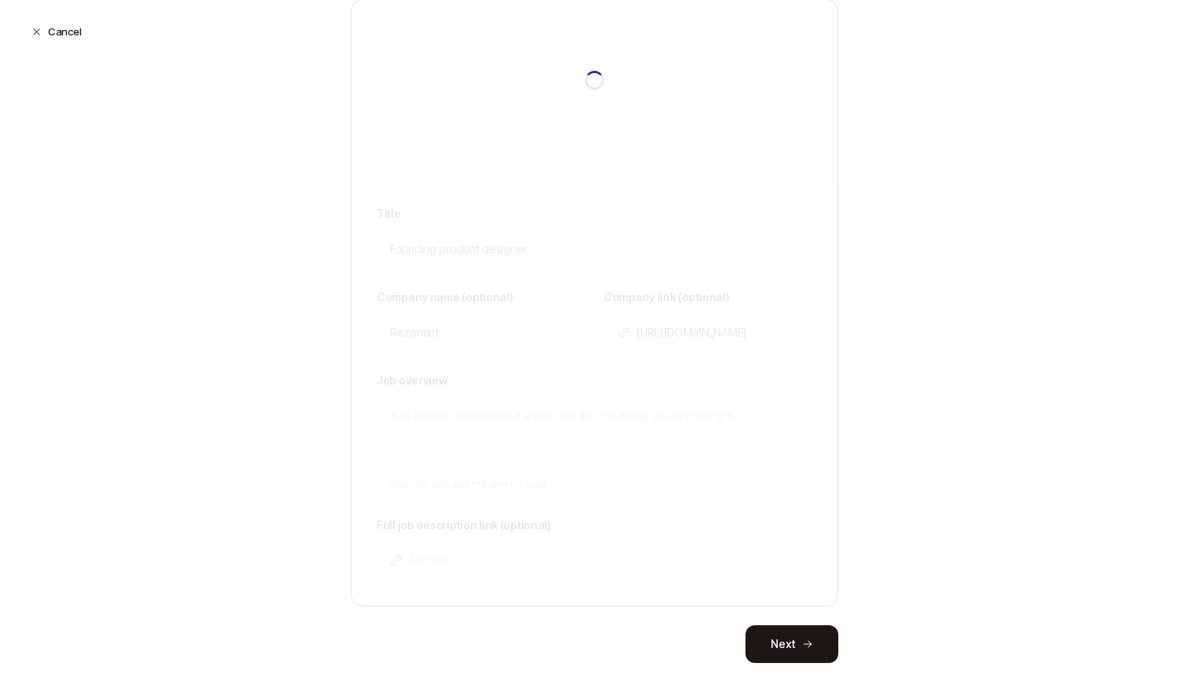
type textarea "Rezonant is building a system that enhances the software development lifecycle …"
type input "https://docs.google.com/document/d/1KqRBs5bVHbFiYP4ZaIUgXfDQcdo8wZ7pcXmKzrRnHSU…"
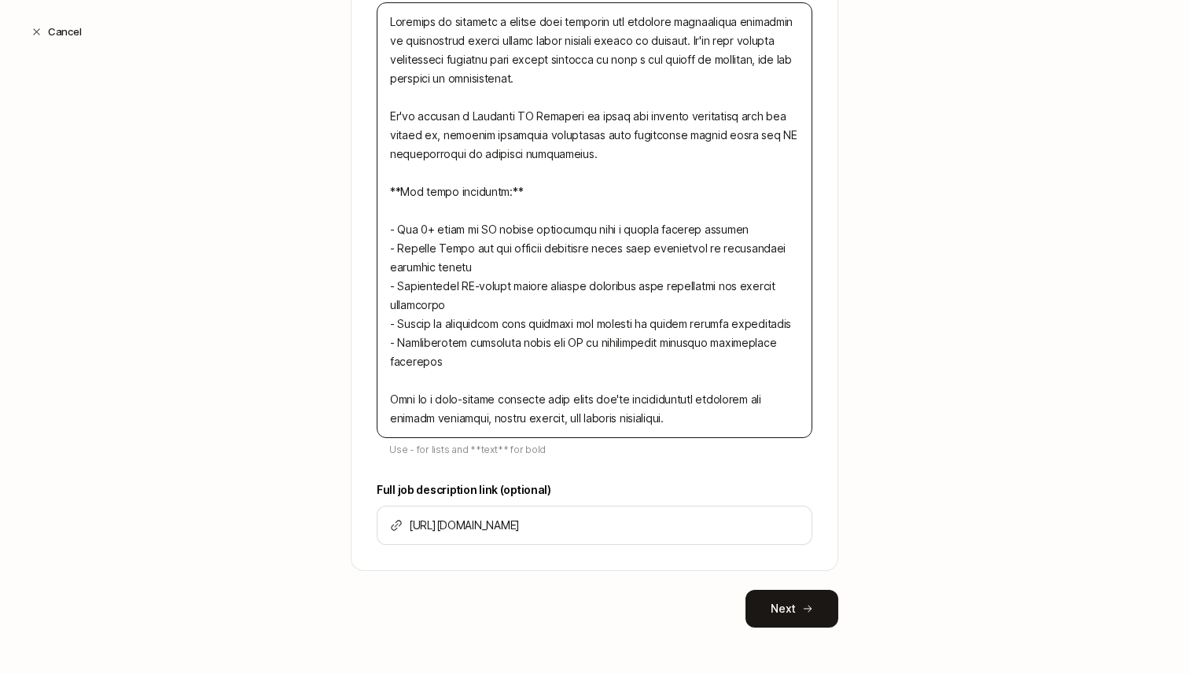
scroll to position [613, 0]
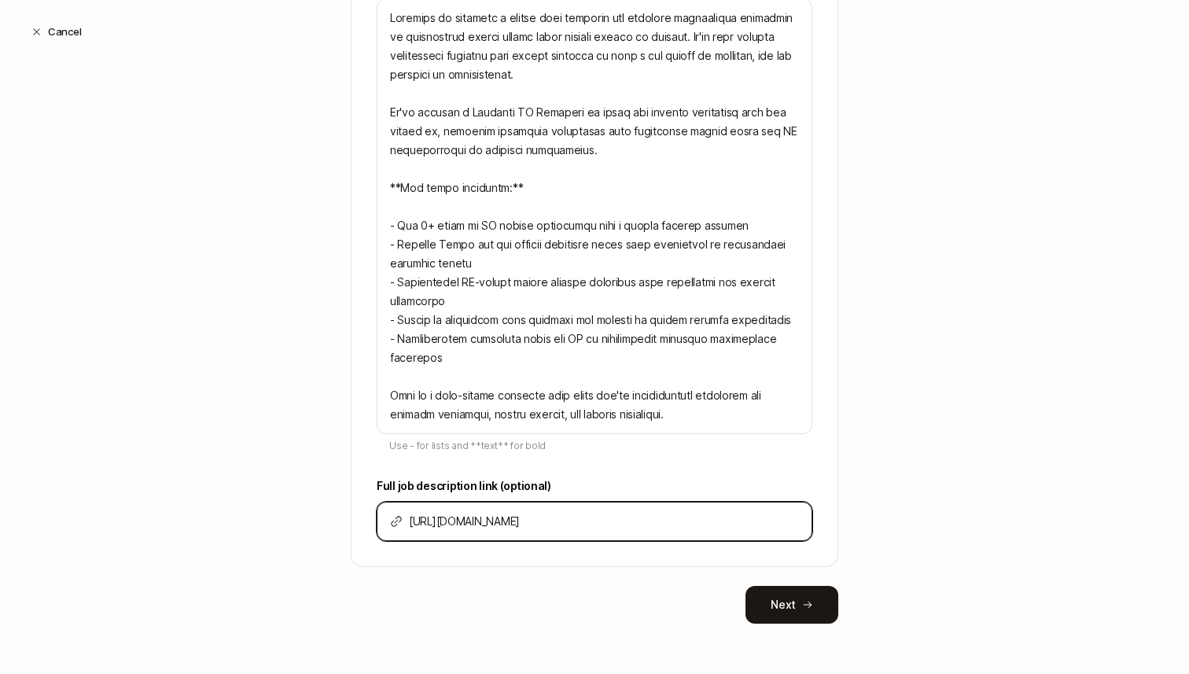
click at [545, 517] on input "https://docs.google.com/document/d/1KqRBs5bVHbFiYP4ZaIUgXfDQcdo8wZ7pcXmKzrRnHSU…" at bounding box center [604, 521] width 390 height 19
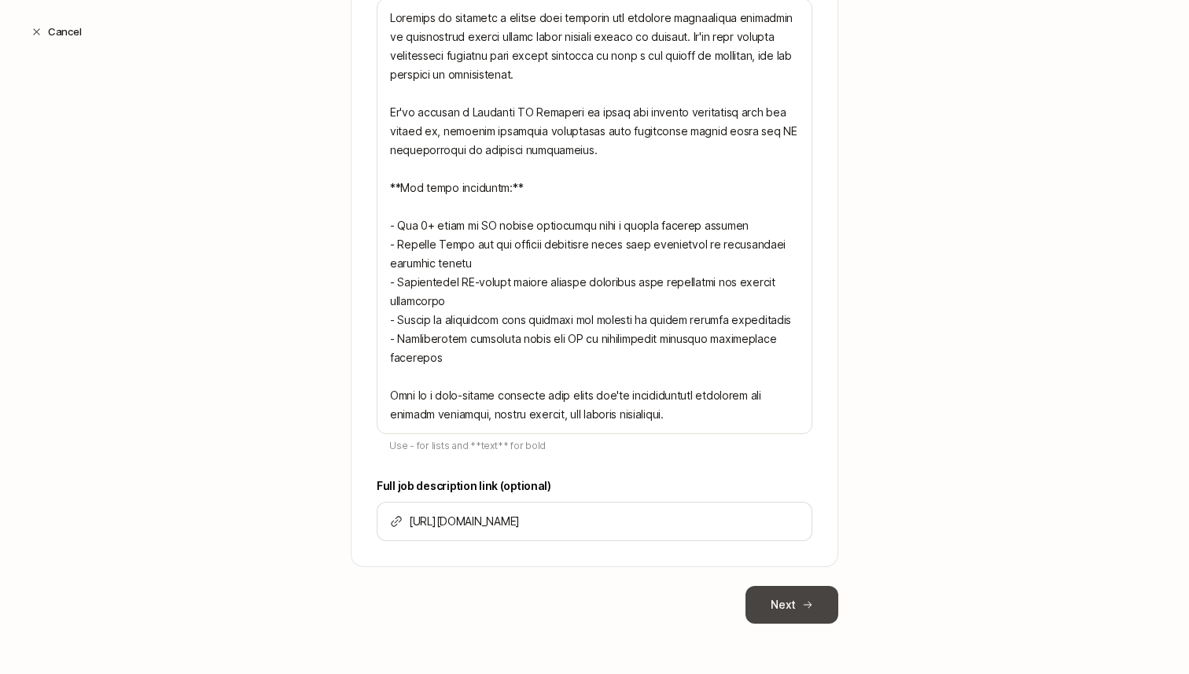
click at [769, 598] on button "Next" at bounding box center [791, 605] width 93 height 38
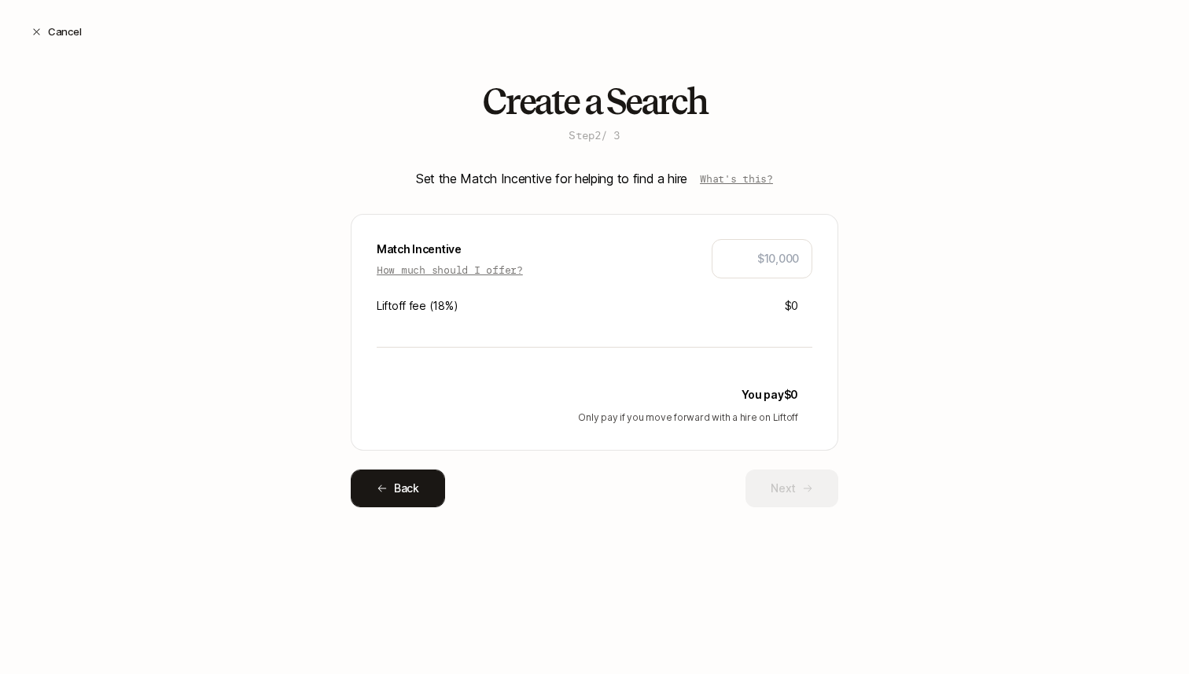
click at [408, 478] on button "Back" at bounding box center [398, 488] width 94 height 38
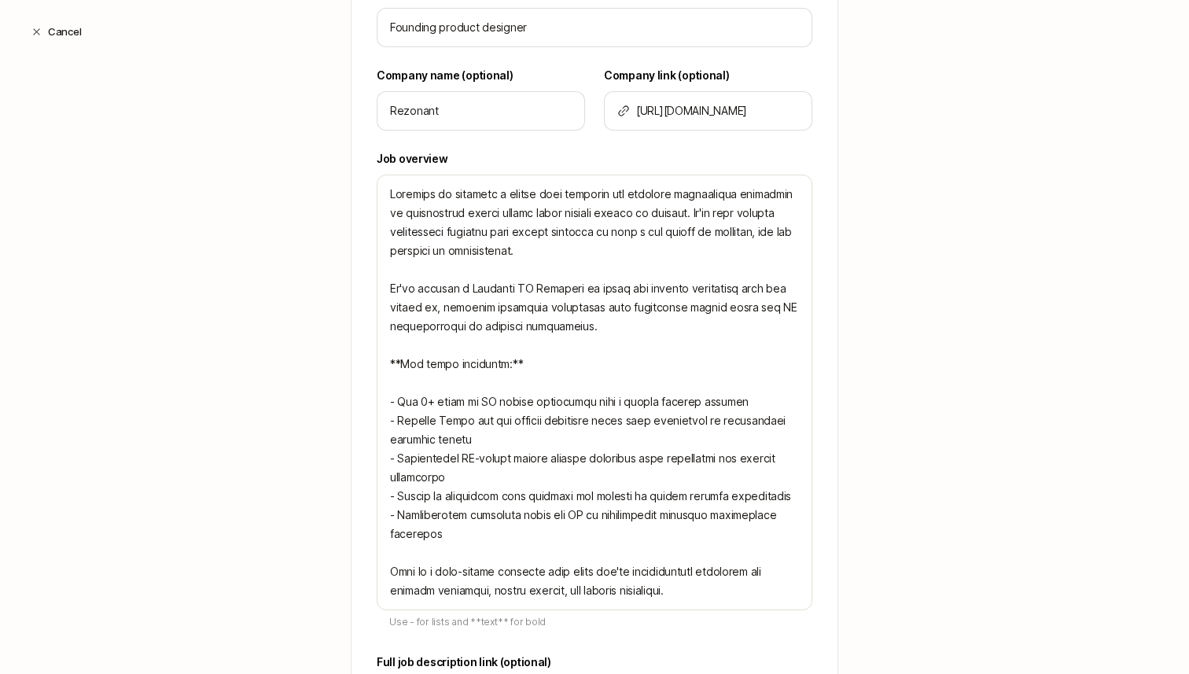
scroll to position [613, 0]
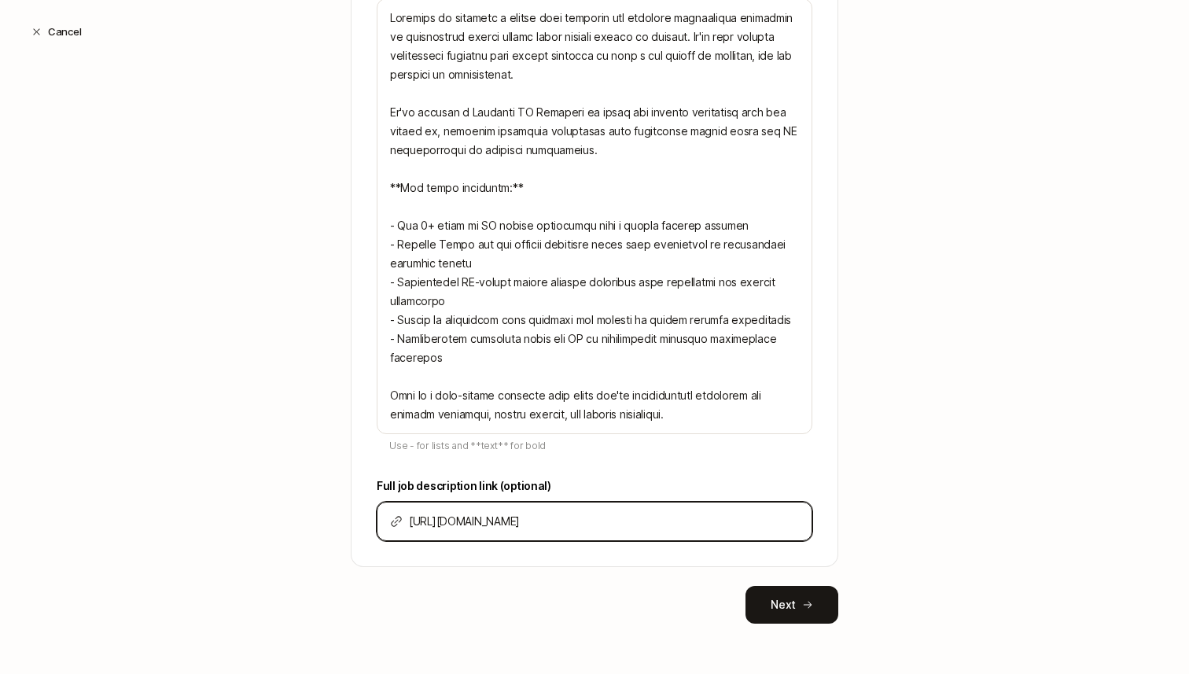
click at [686, 520] on input "https://docs.google.com/document/d/1KqRBs5bVHbFiYP4ZaIUgXfDQcdo8wZ7pcXmKzrRnHSU…" at bounding box center [604, 521] width 390 height 19
paste input "BAnXUAfhIqGSlCBC0ELCHKPN8m6isqCtDq_Sb-lSY5M"
type textarea "x"
type input "https://docs.google.com/document/d/1BAnXUAfhIqGSlCBC0ELCHKPN8m6isqCtDq_Sb-lSY5M…"
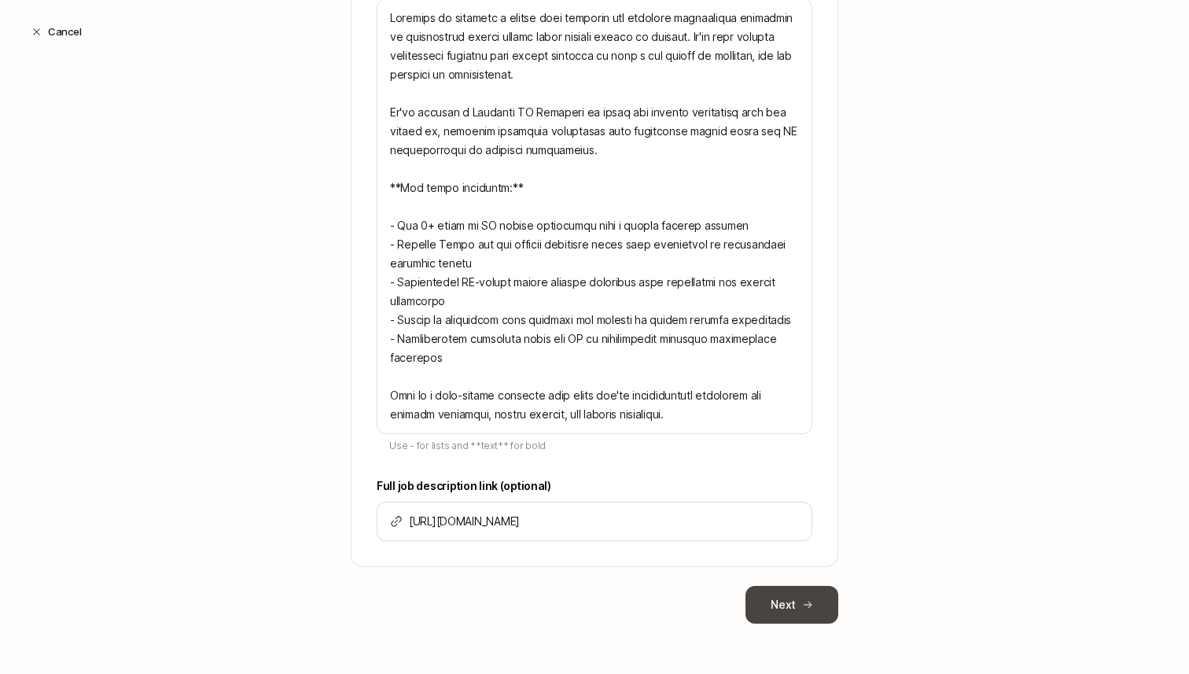
scroll to position [0, 0]
click at [797, 593] on button "Next" at bounding box center [791, 605] width 93 height 38
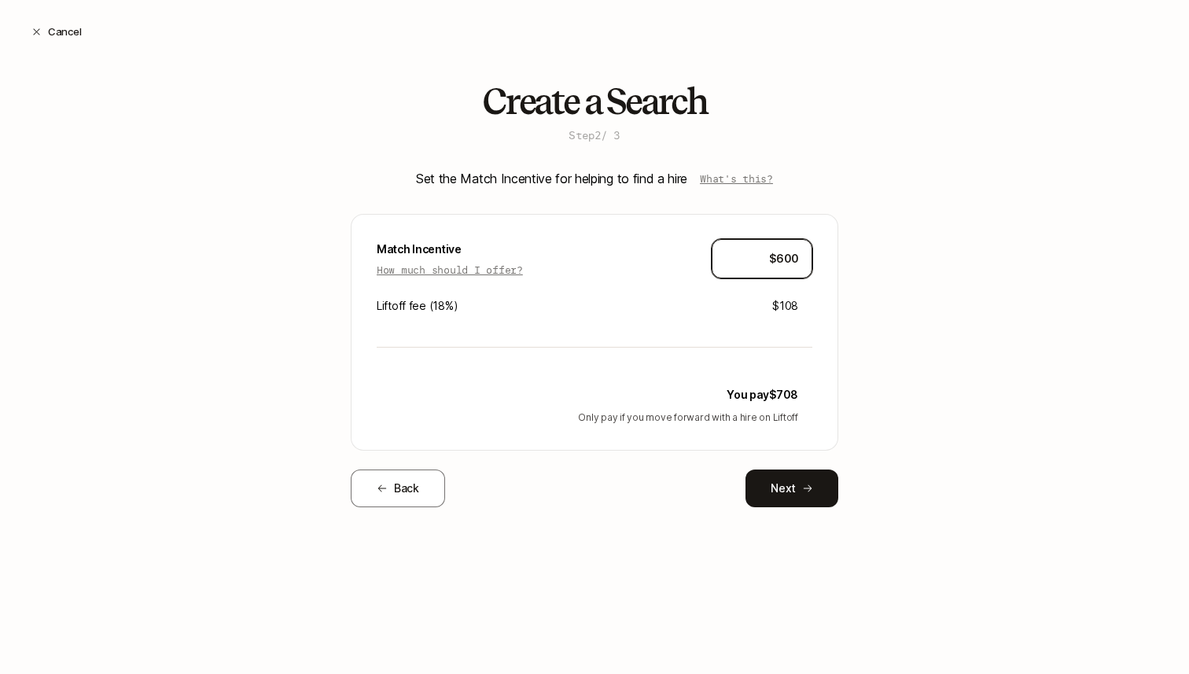
type input "$6,000"
click at [774, 257] on input "$6,000" at bounding box center [762, 258] width 74 height 19
type input "$5,000"
click at [406, 265] on p "How much should I offer?" at bounding box center [450, 270] width 146 height 16
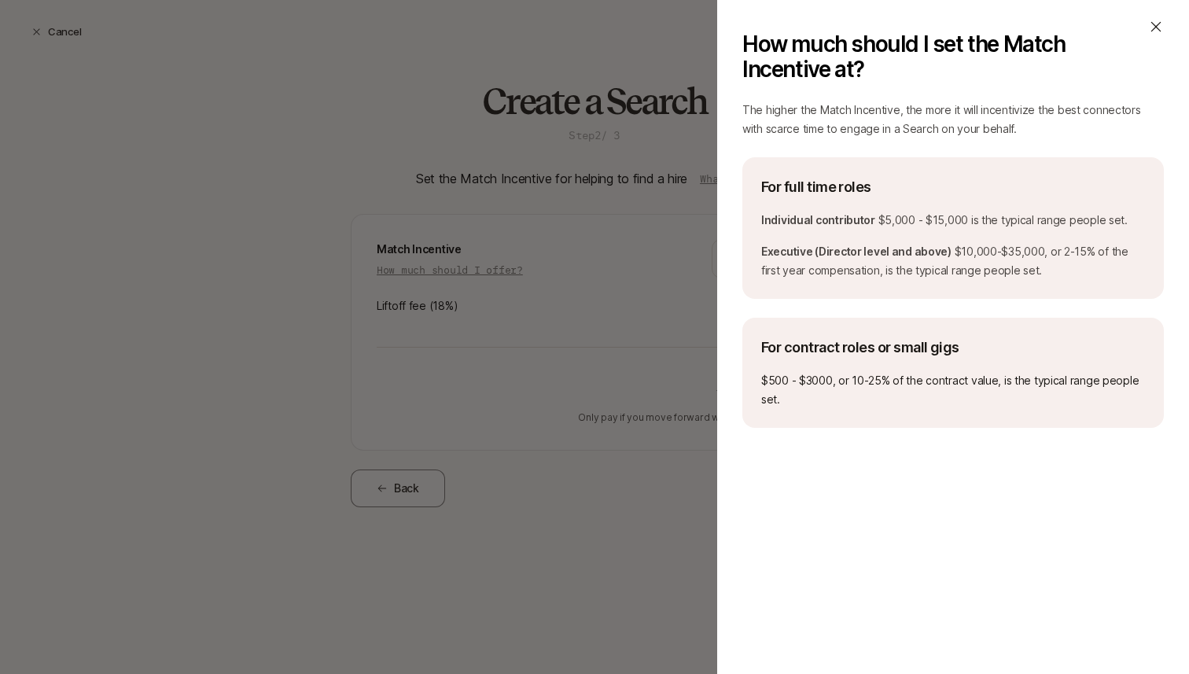
click at [631, 288] on div "How much should I set the Match Incentive at? The higher the Match Incentive, t…" at bounding box center [594, 337] width 1189 height 674
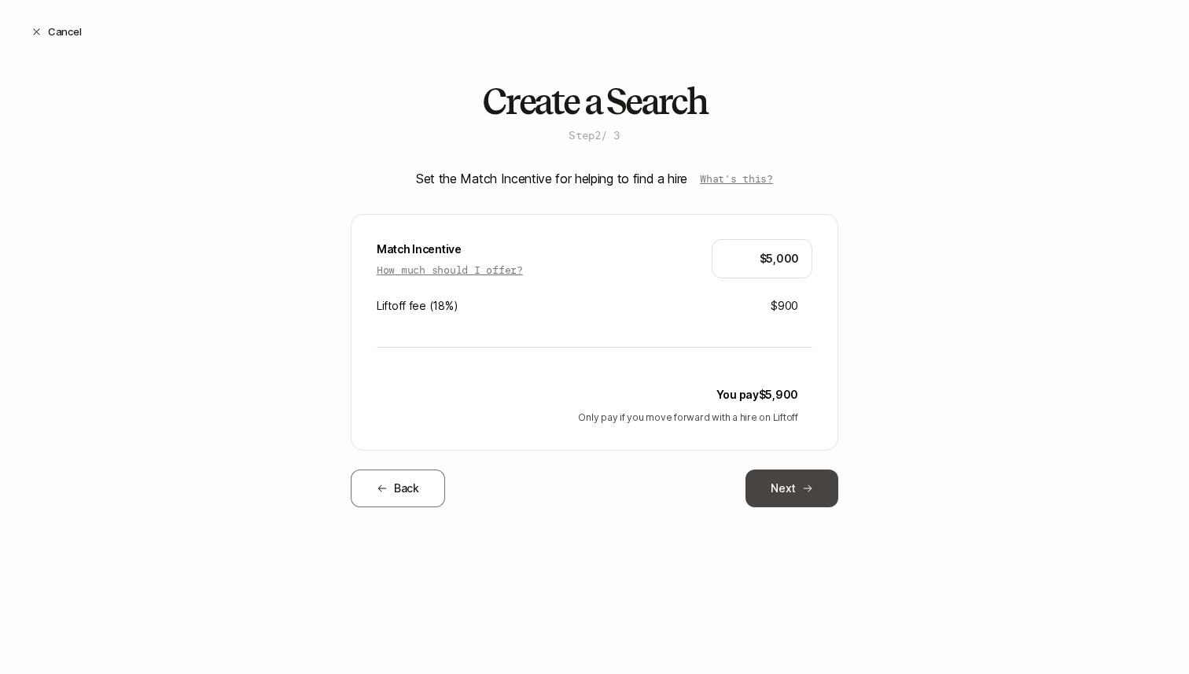
click at [804, 479] on button "Next" at bounding box center [791, 488] width 93 height 38
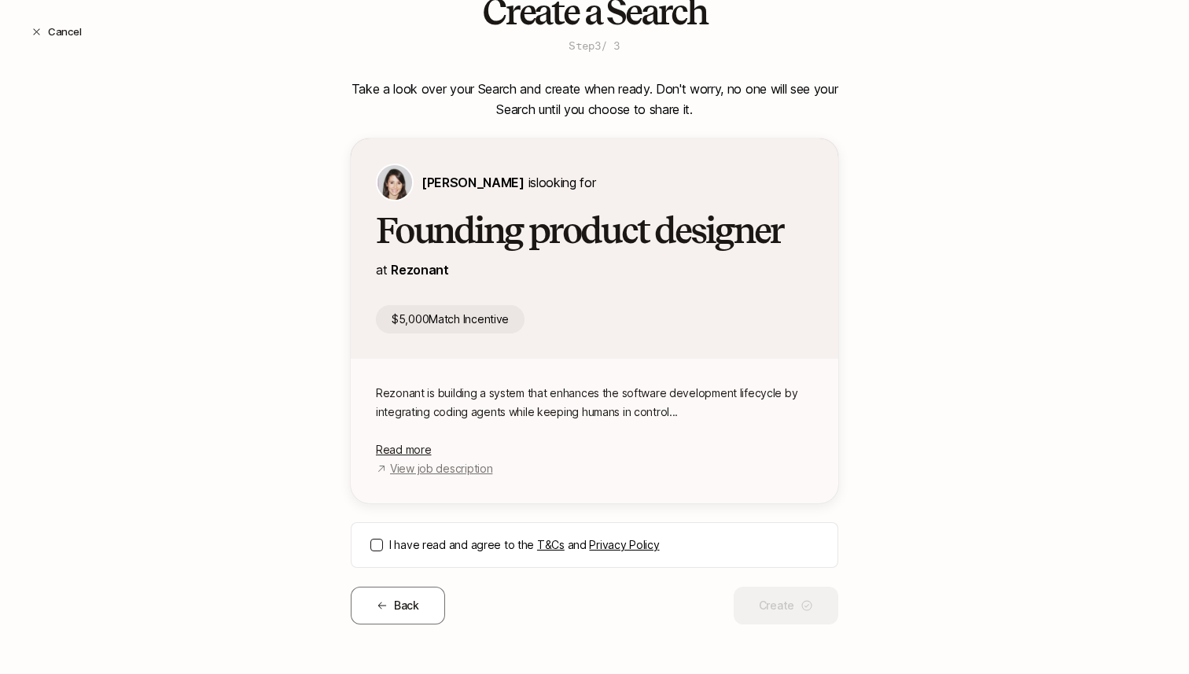
scroll to position [90, 0]
click at [432, 551] on label "I have read and agree to the T&Cs and Privacy Policy" at bounding box center [603, 544] width 429 height 19
click at [383, 550] on button "I have read and agree to the T&Cs and Privacy Policy" at bounding box center [376, 544] width 13 height 13
click at [775, 602] on button "Create" at bounding box center [786, 605] width 105 height 38
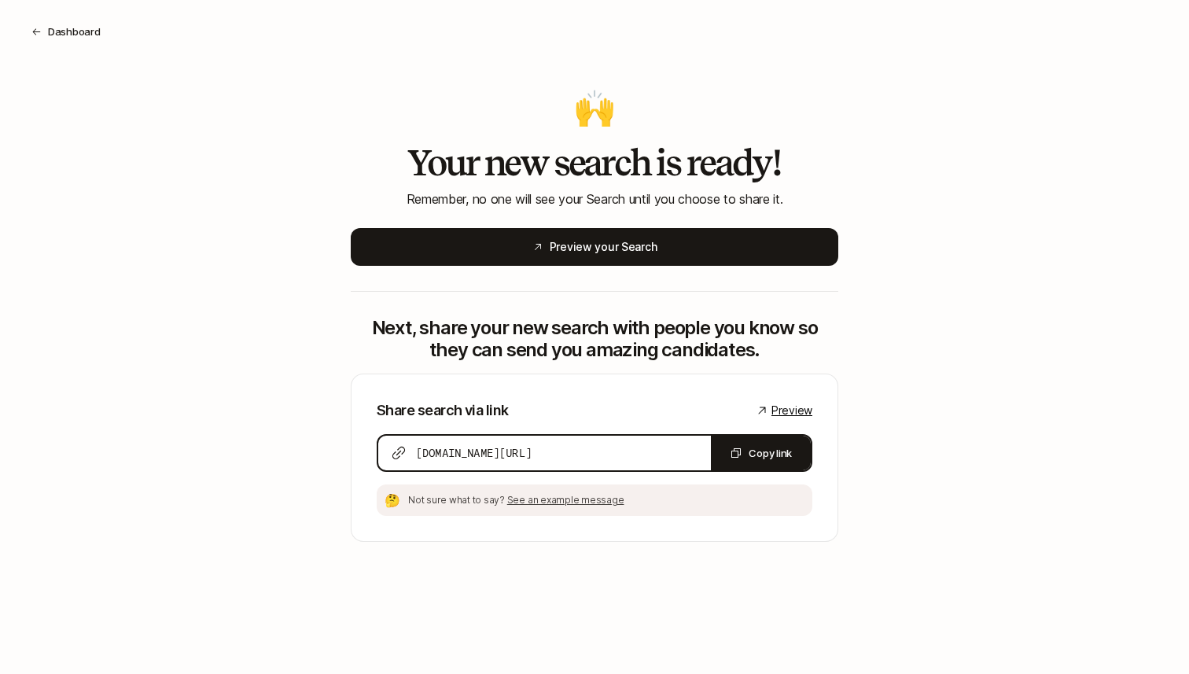
scroll to position [0, 0]
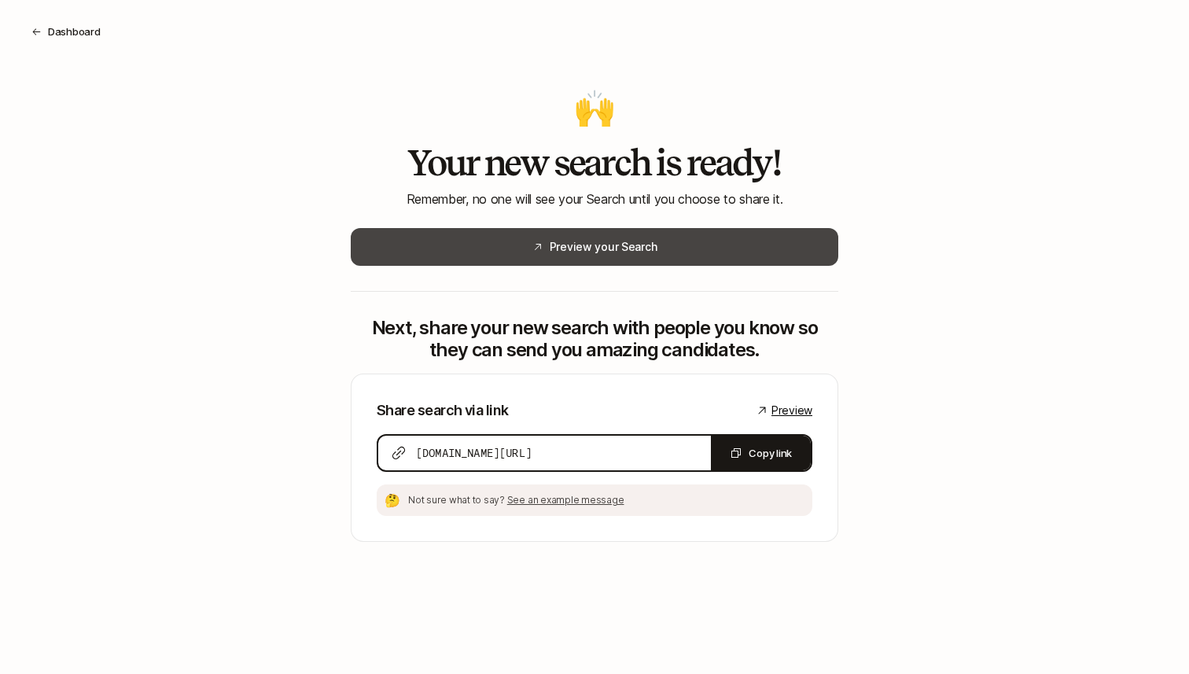
click at [584, 241] on button "Preview your Search" at bounding box center [595, 247] width 488 height 38
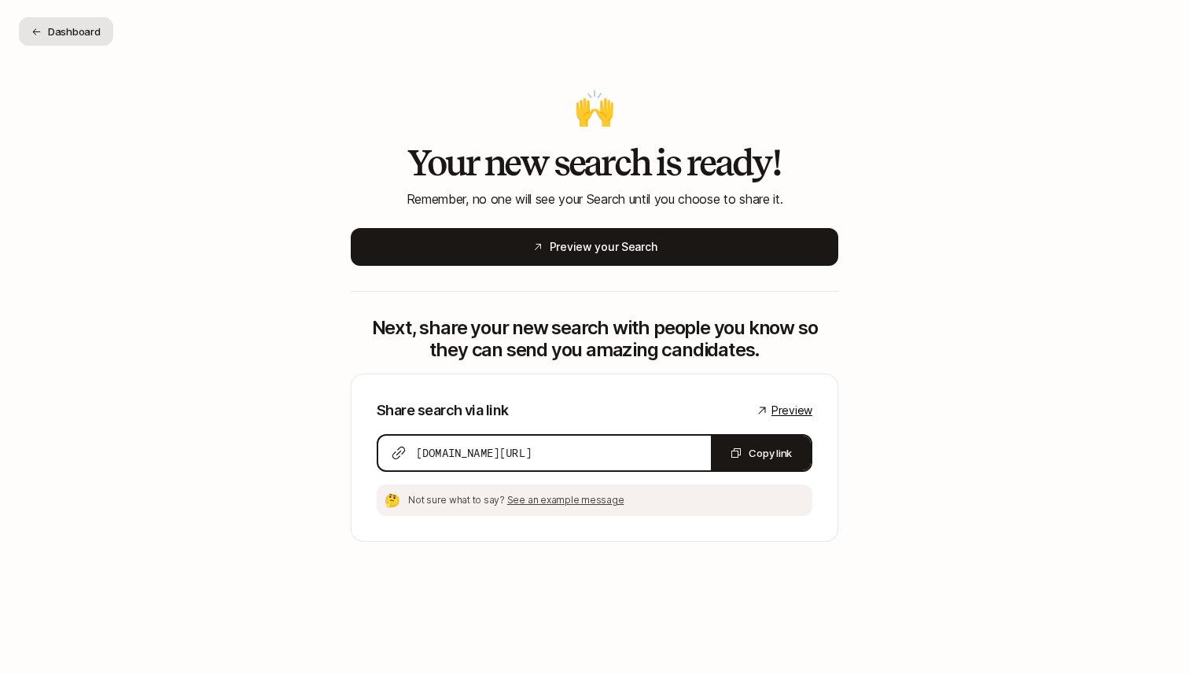
click at [50, 32] on button "Dashboard" at bounding box center [66, 31] width 94 height 28
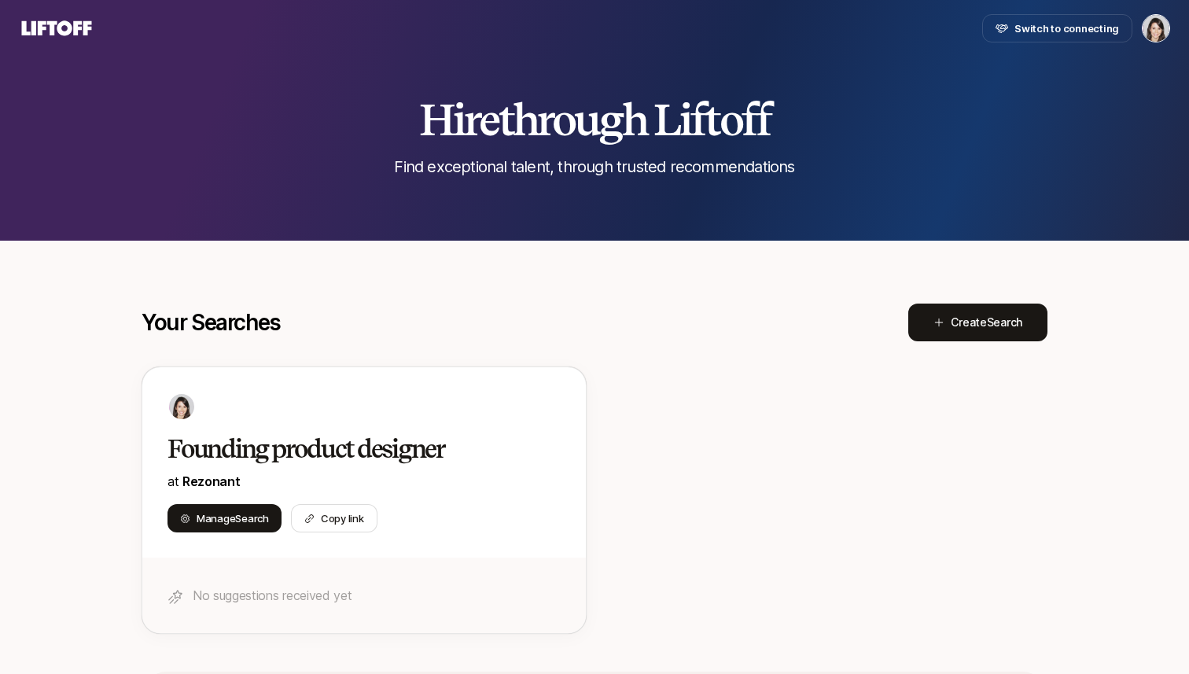
click at [1157, 32] on html "Switch to connecting Home Searches People Your Private Network Your Network Hir…" at bounding box center [594, 337] width 1189 height 674
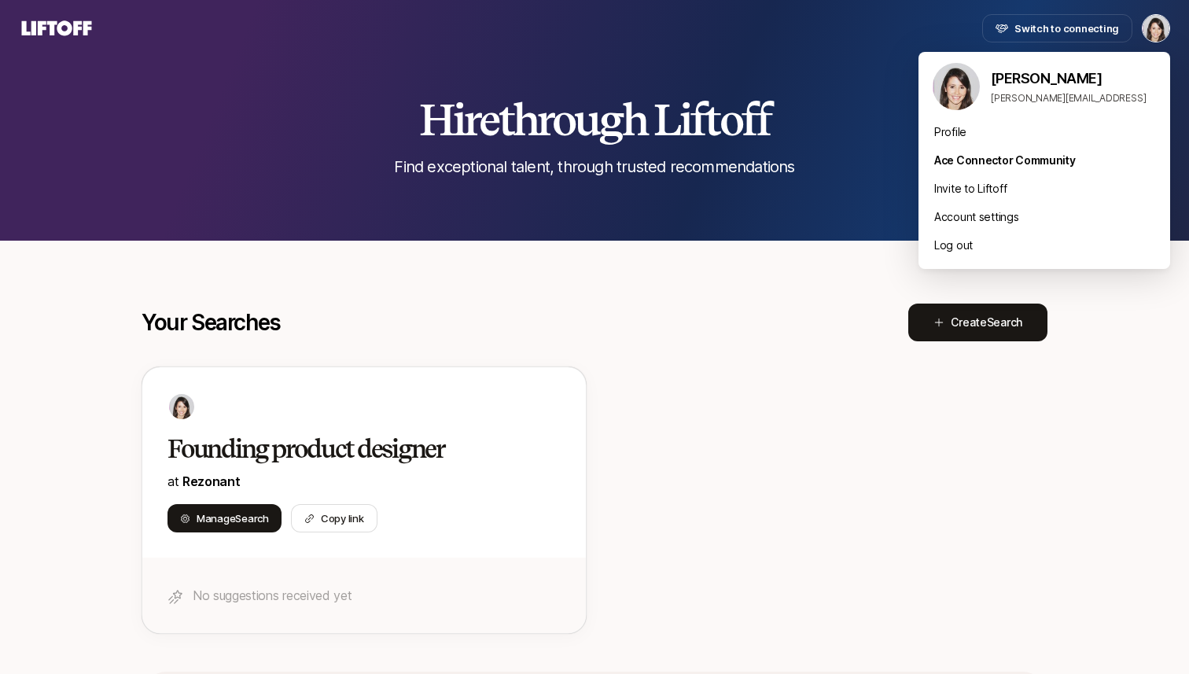
click at [652, 303] on html "Switch to connecting Home Searches People Your Private Network Your Network Hir…" at bounding box center [594, 337] width 1189 height 674
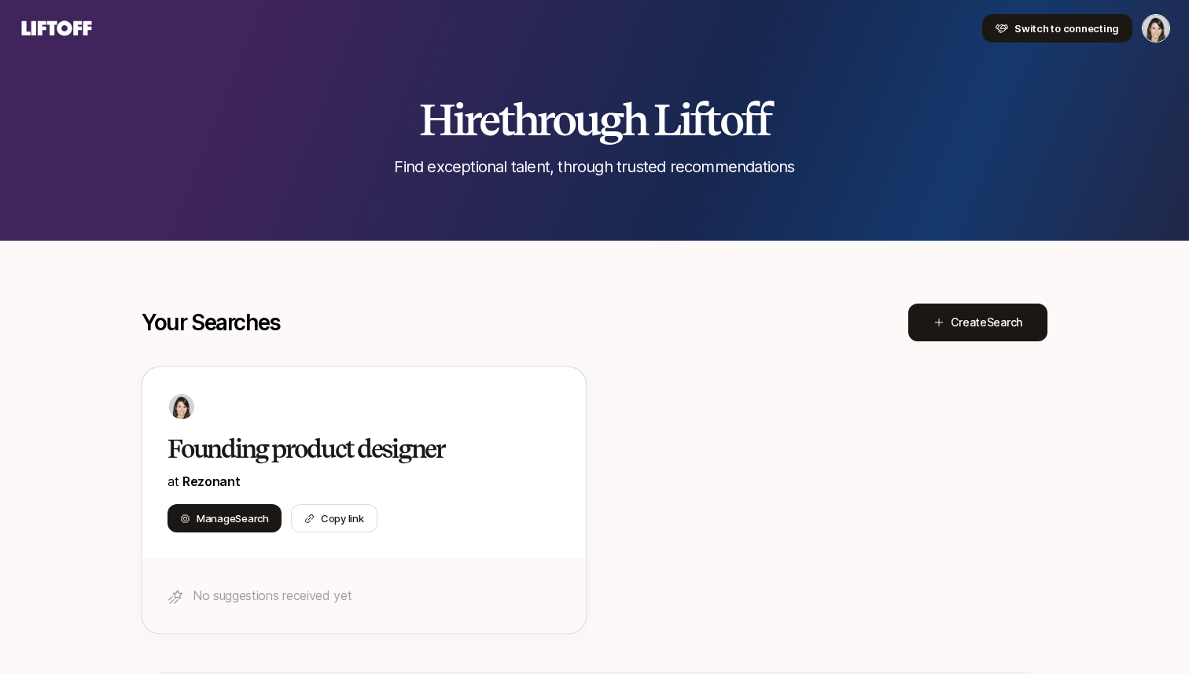
click at [1080, 28] on span "Switch to connecting" at bounding box center [1066, 28] width 105 height 16
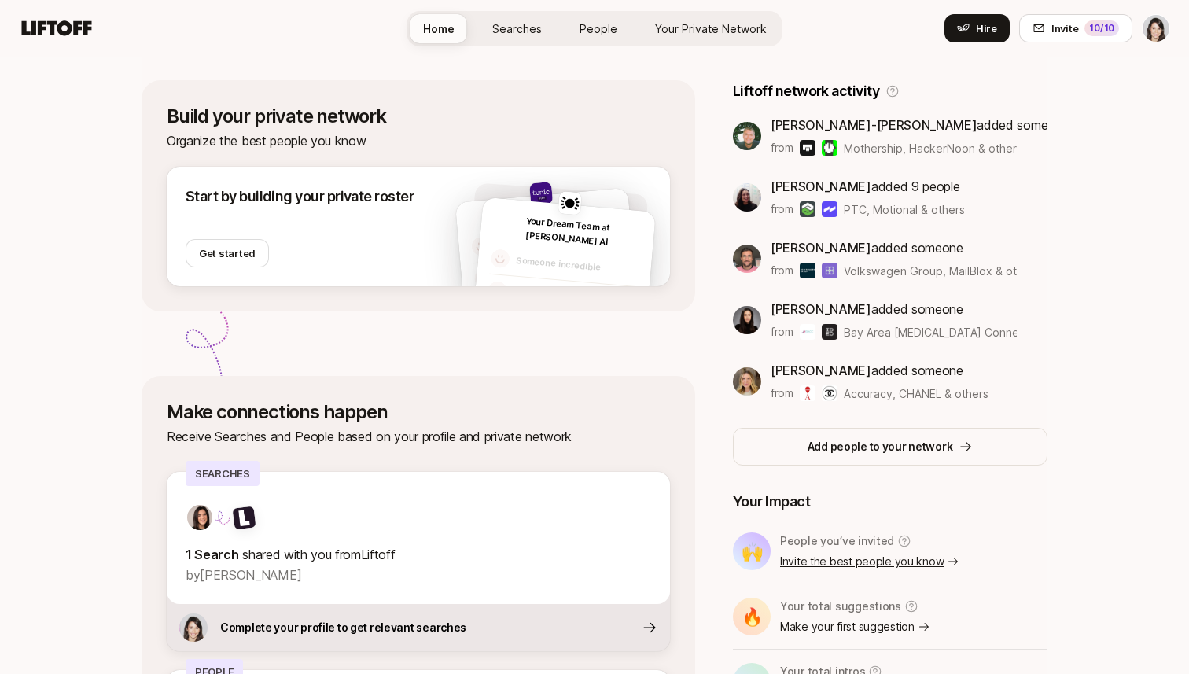
scroll to position [468, 0]
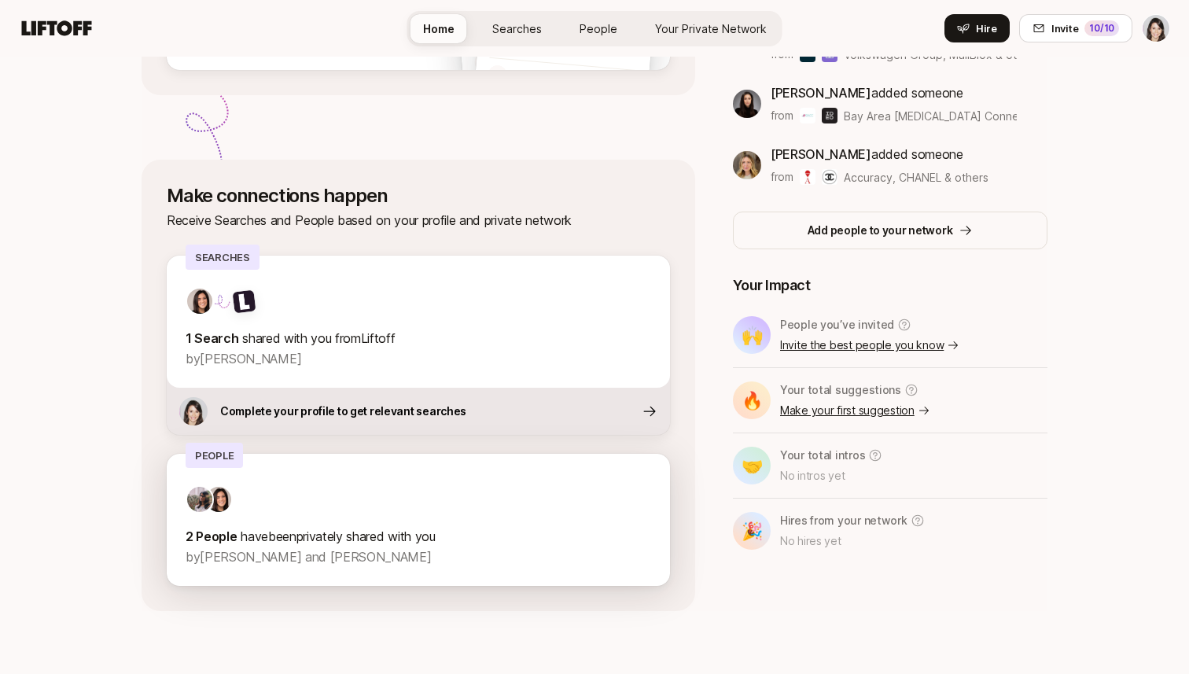
click at [386, 543] on p "2 People have been privately shared with you" at bounding box center [419, 536] width 466 height 20
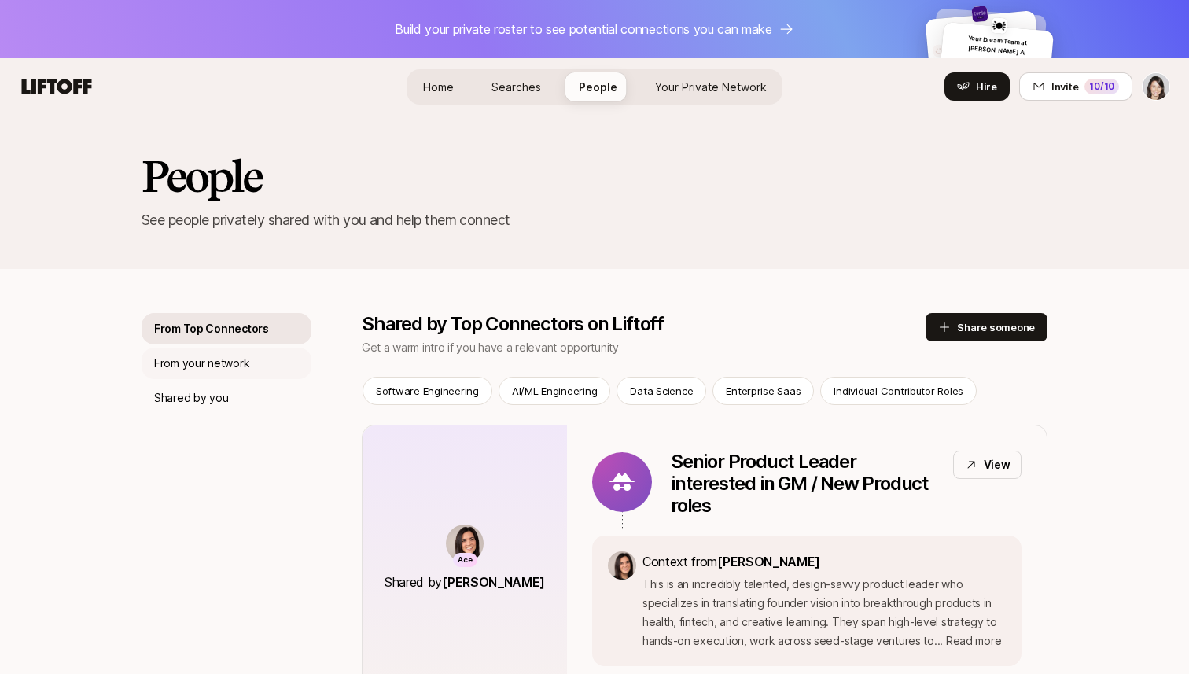
click at [242, 369] on p "From your network" at bounding box center [201, 363] width 95 height 19
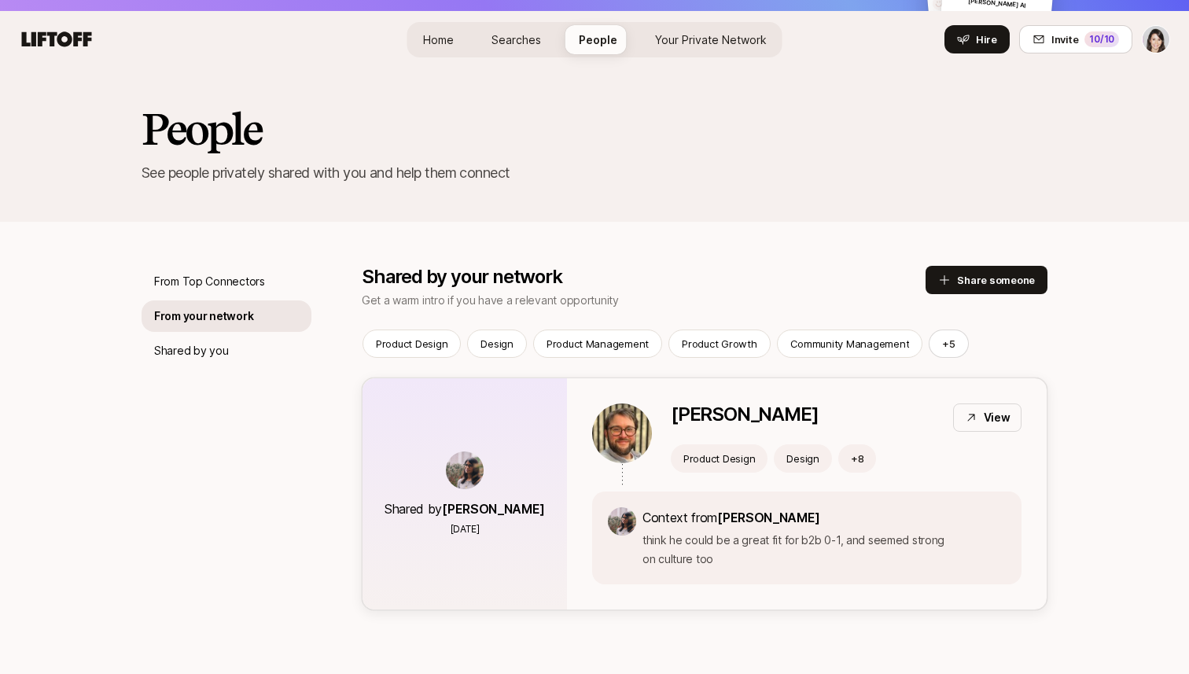
scroll to position [90, 0]
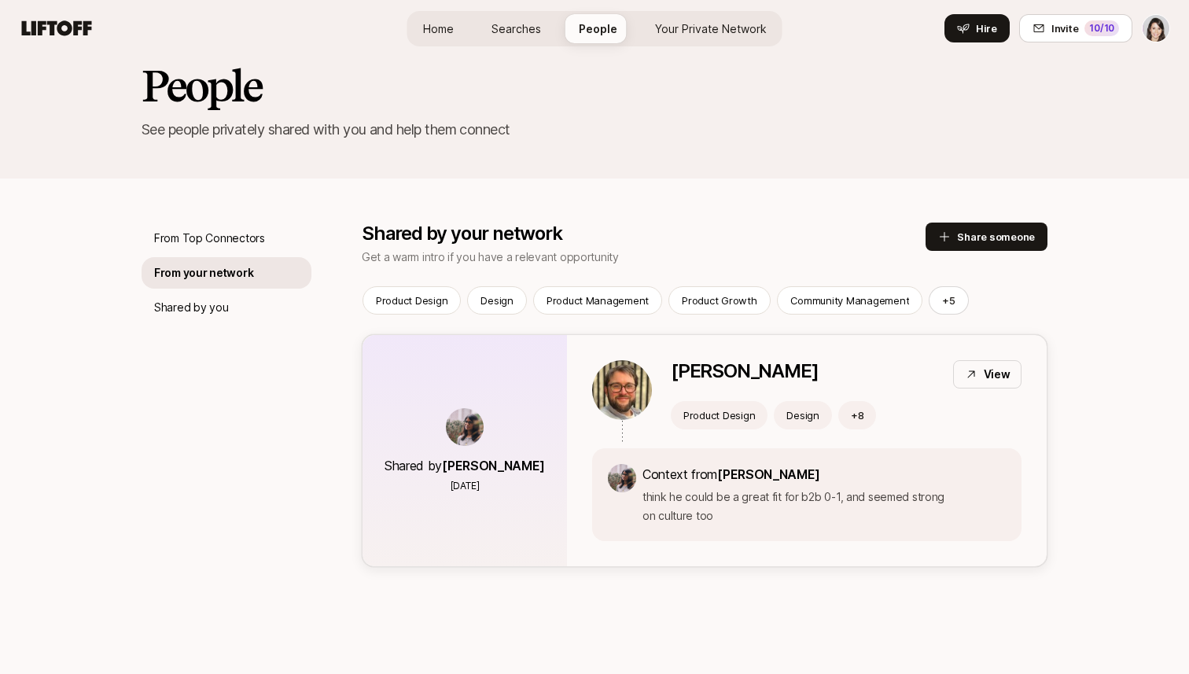
click at [995, 367] on p "View" at bounding box center [997, 374] width 27 height 19
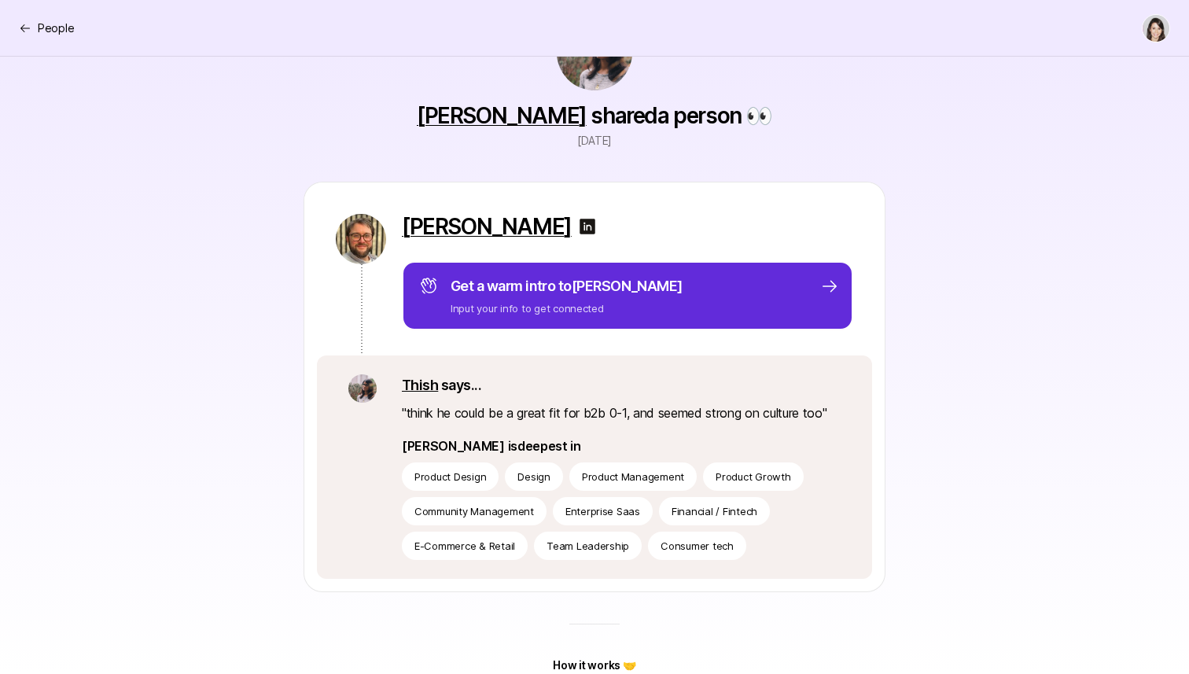
scroll to position [91, 0]
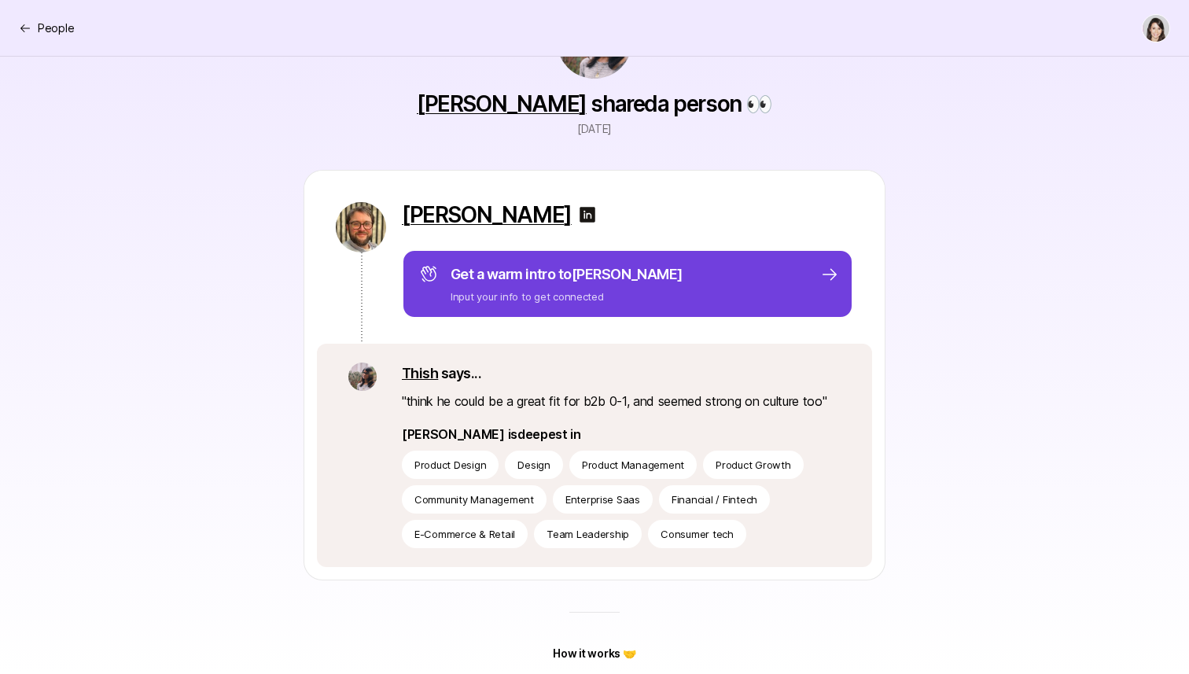
click at [653, 283] on div "Get a warm intro to alex Input your info to get connected" at bounding box center [629, 283] width 420 height 41
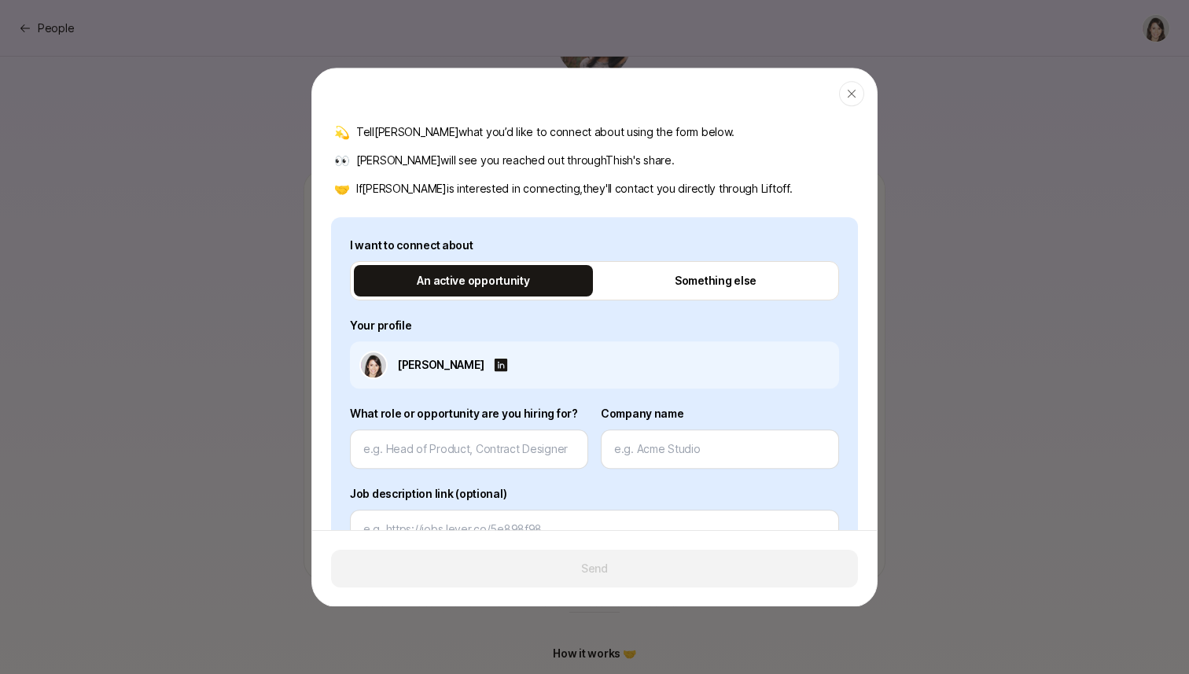
scroll to position [114, 0]
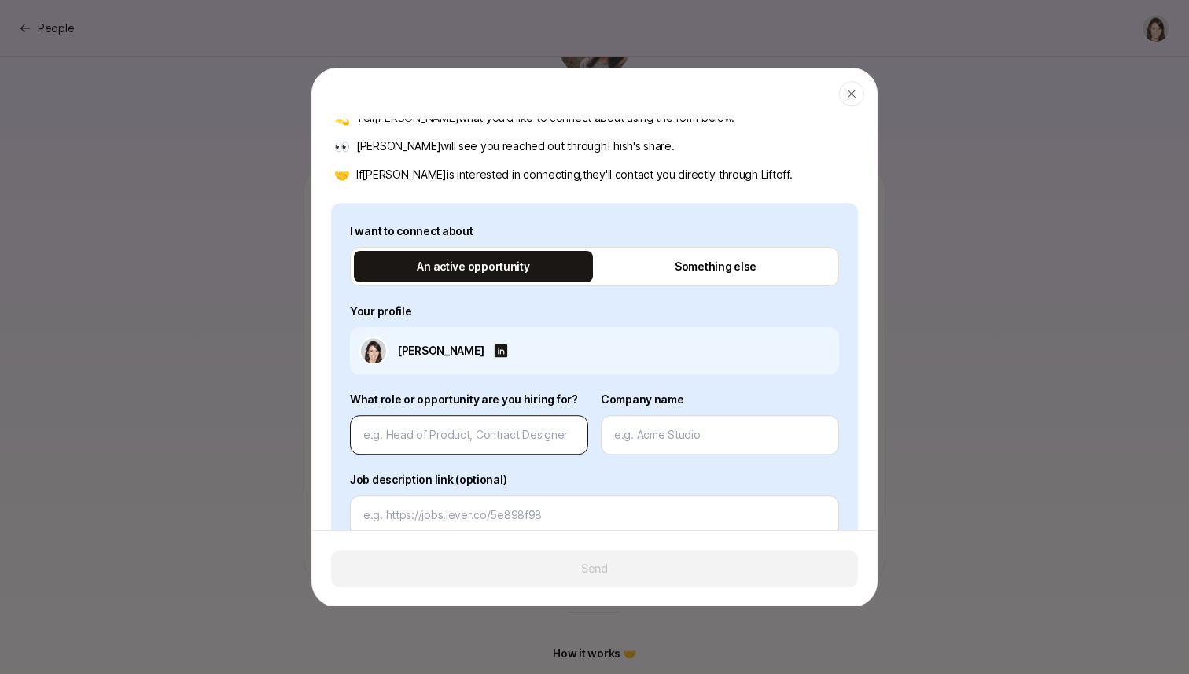
click at [488, 454] on div at bounding box center [469, 434] width 238 height 39
click at [491, 434] on input at bounding box center [469, 434] width 212 height 19
type textarea "x"
type input "F"
type textarea "x"
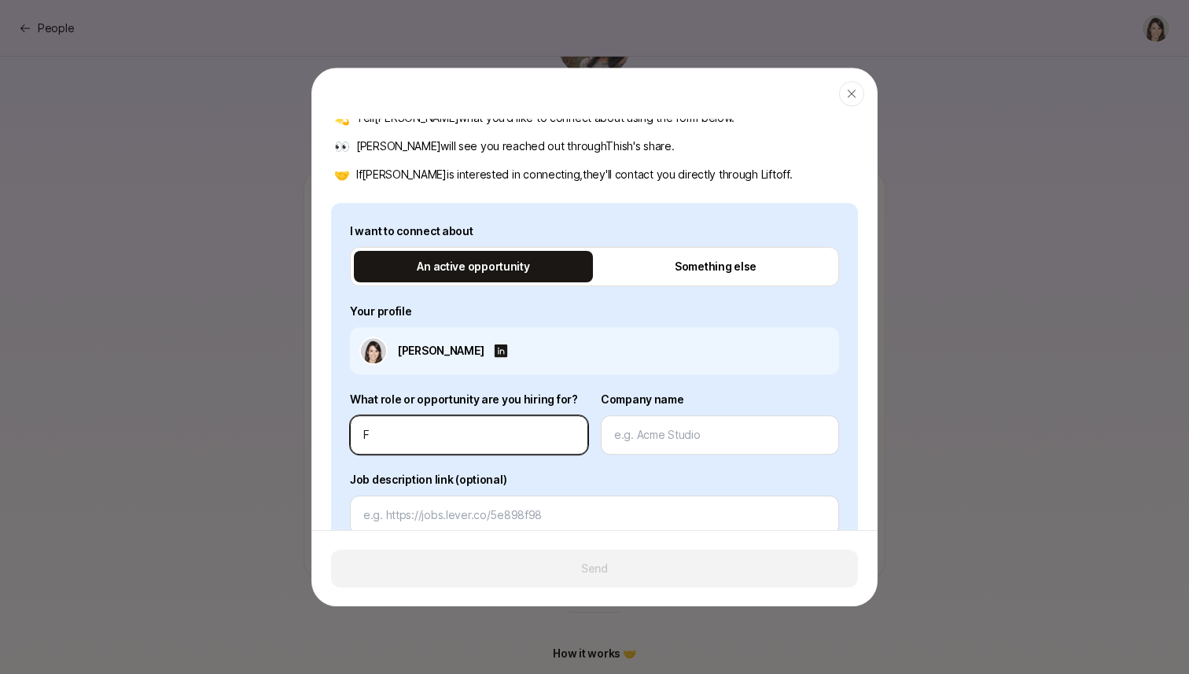
type input "Fo"
type textarea "x"
type input "Fou"
type textarea "x"
type input "Foun"
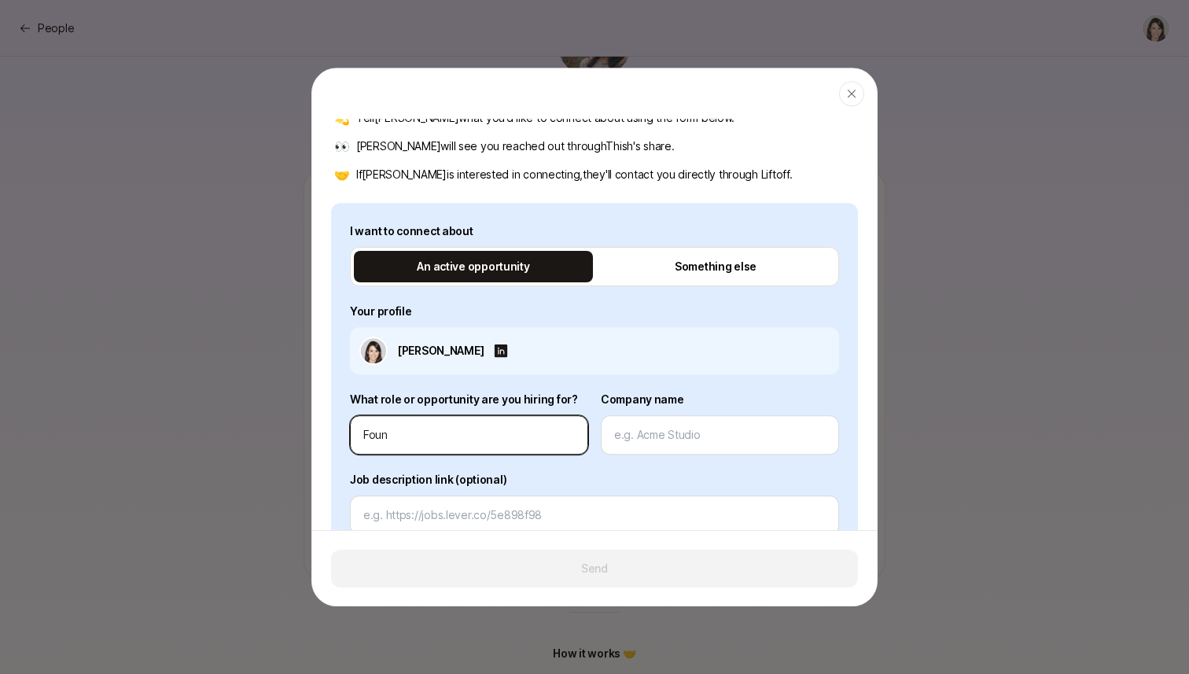
type textarea "x"
type input "Found"
type textarea "x"
type input "Foundi"
type textarea "x"
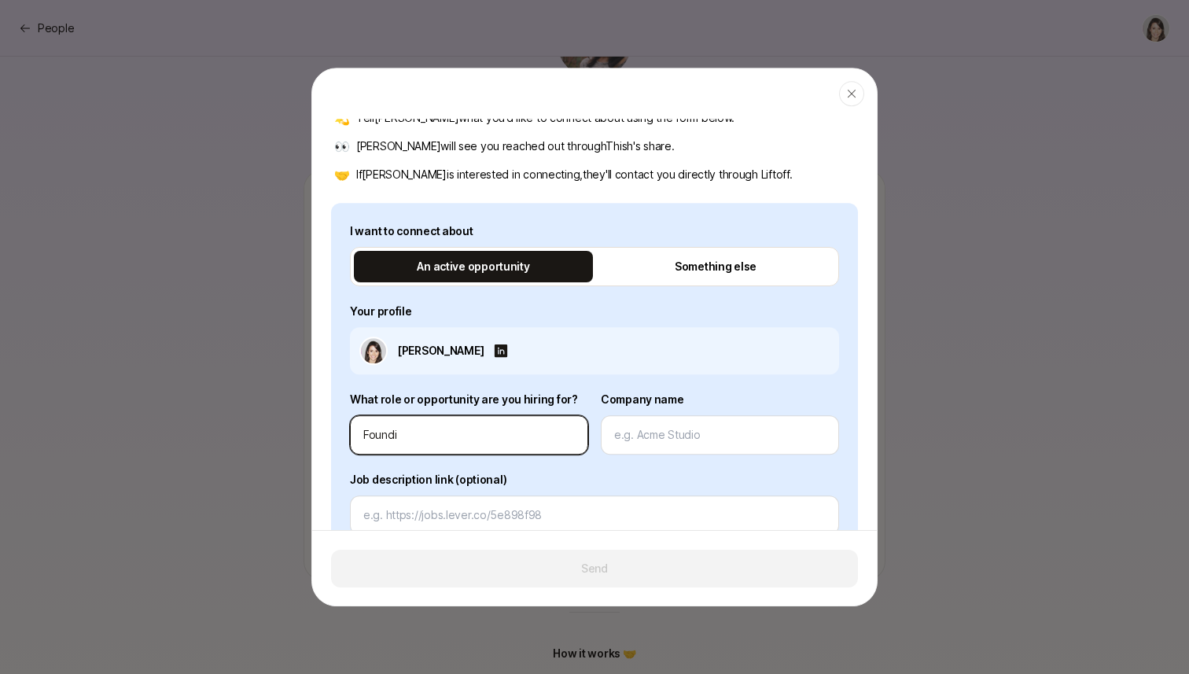
type input "Foundin"
type textarea "x"
type input "Founding"
type textarea "x"
type input "Founding"
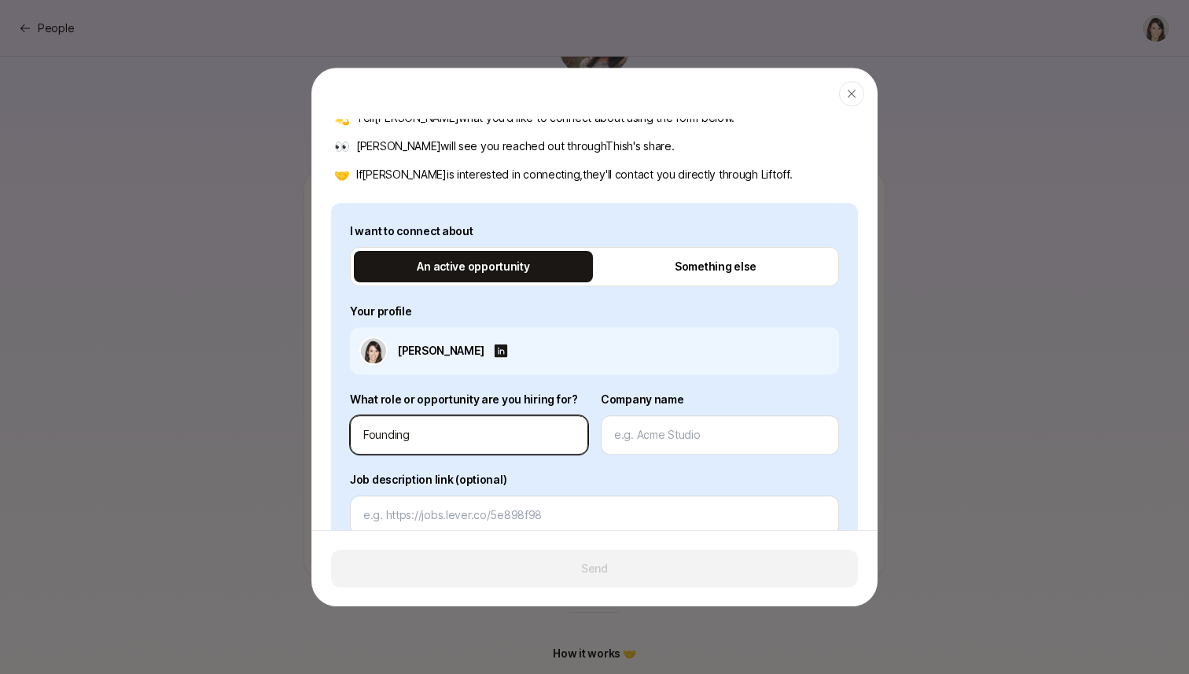
type textarea "x"
type input "Founding D"
type textarea "x"
type input "Founding De"
type textarea "x"
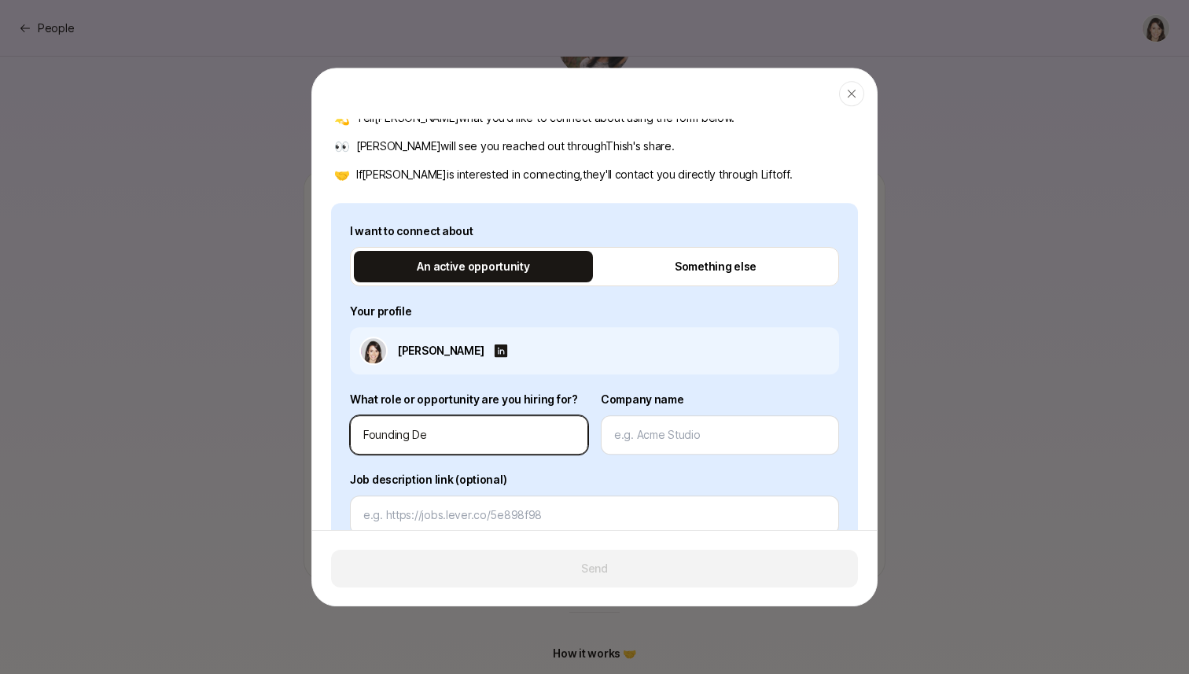
type input "Founding Des"
type textarea "x"
type input "Founding Desi"
type textarea "x"
type input "Founding Desig"
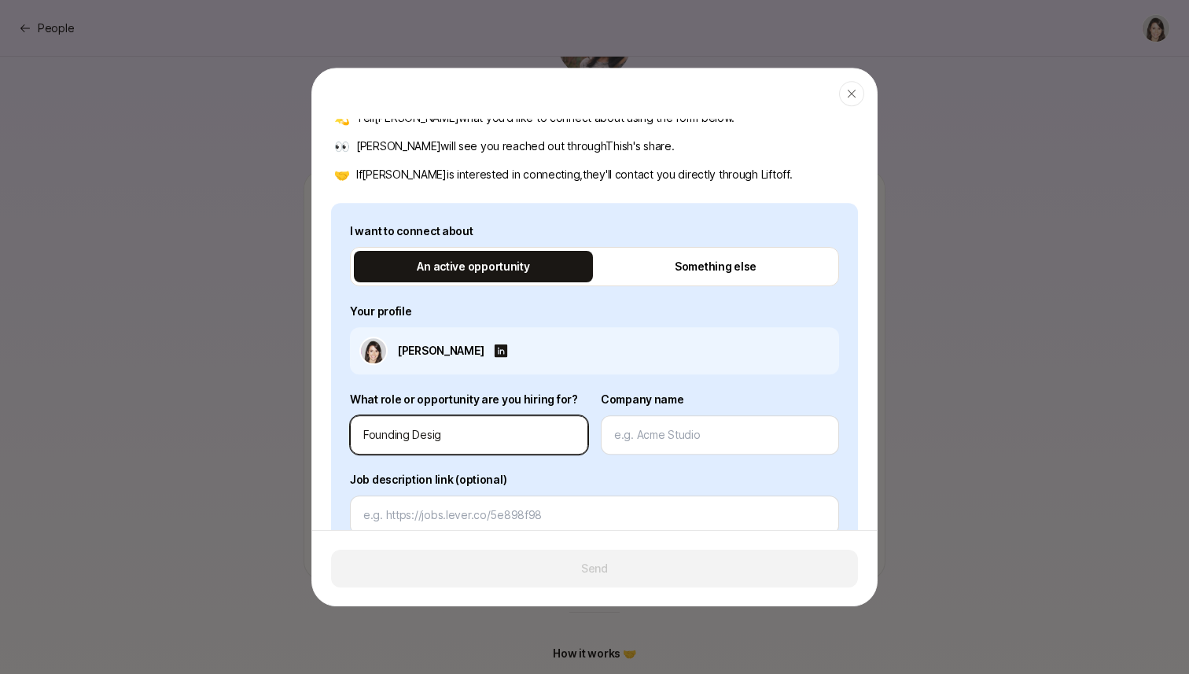
type textarea "x"
type input "Founding Design"
type textarea "x"
type input "Founding Designe"
type textarea "x"
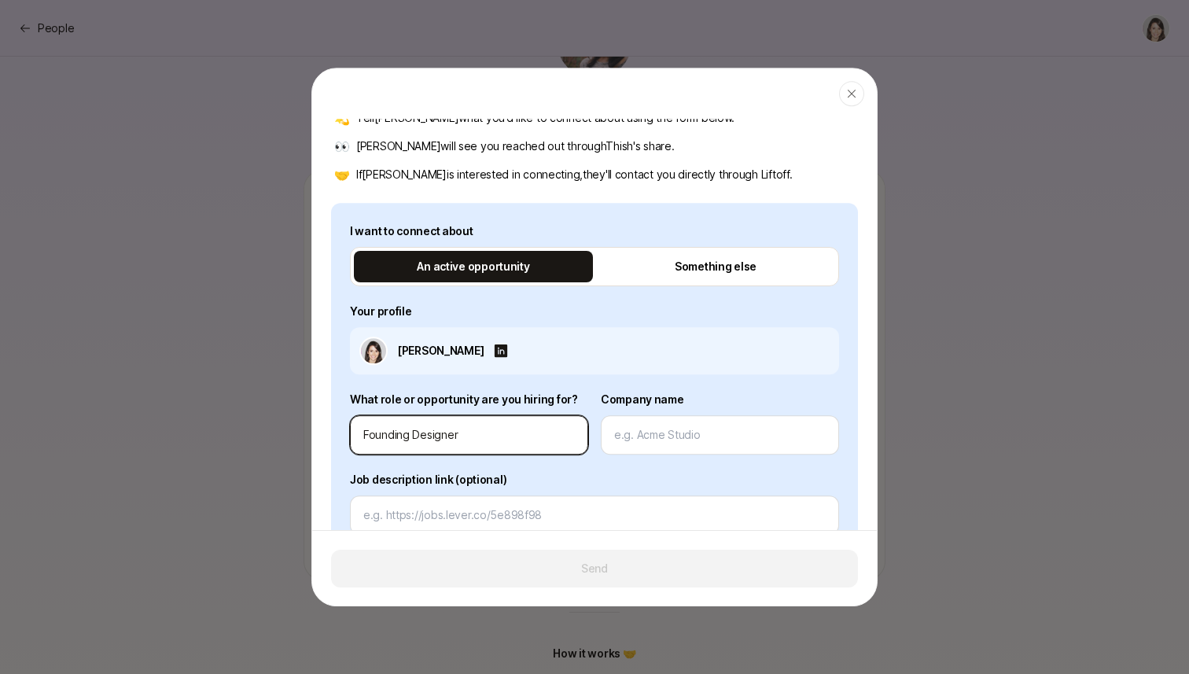
type input "Founding Designer"
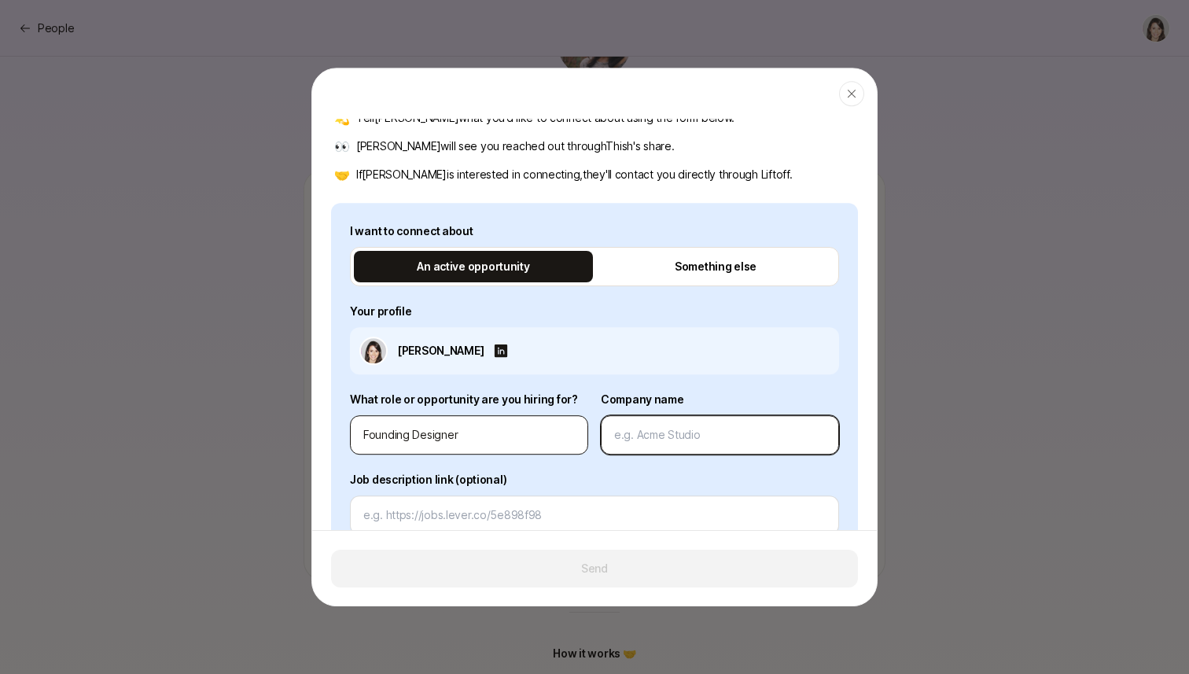
type textarea "x"
type input "P"
type textarea "x"
type input "R"
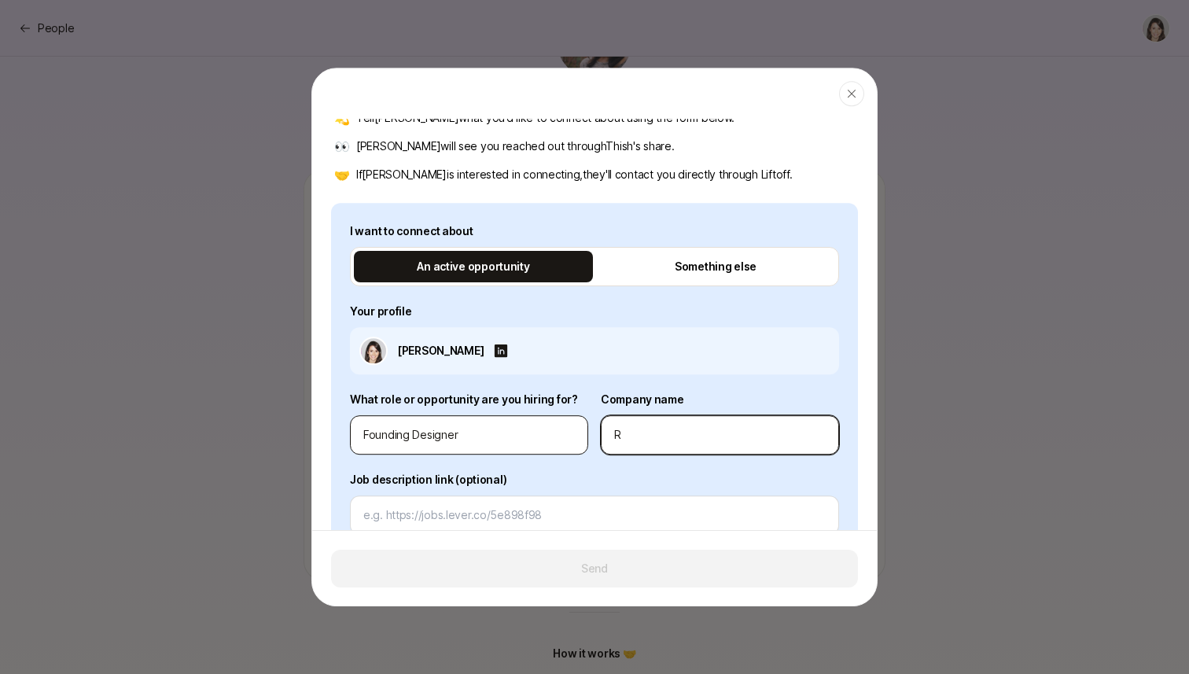
type textarea "x"
type input "Re"
type textarea "x"
type input "Rez"
type textarea "x"
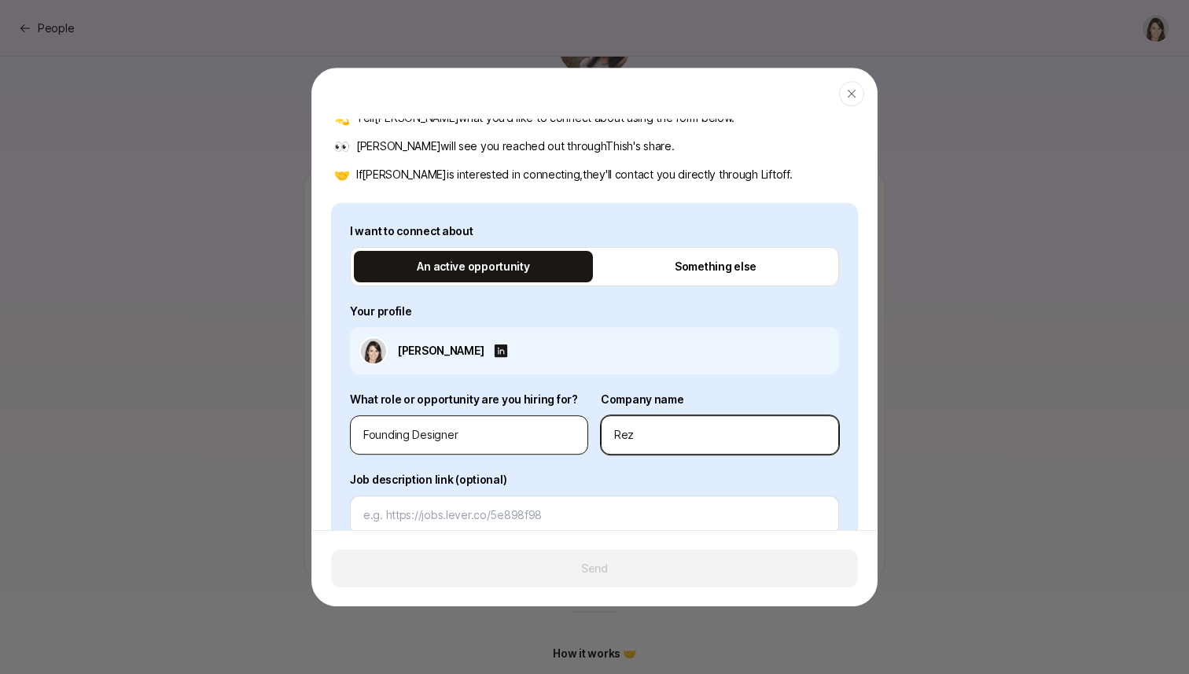
type input "Rezo"
type textarea "x"
type input "Rezon"
type textarea "x"
type input "Rezona"
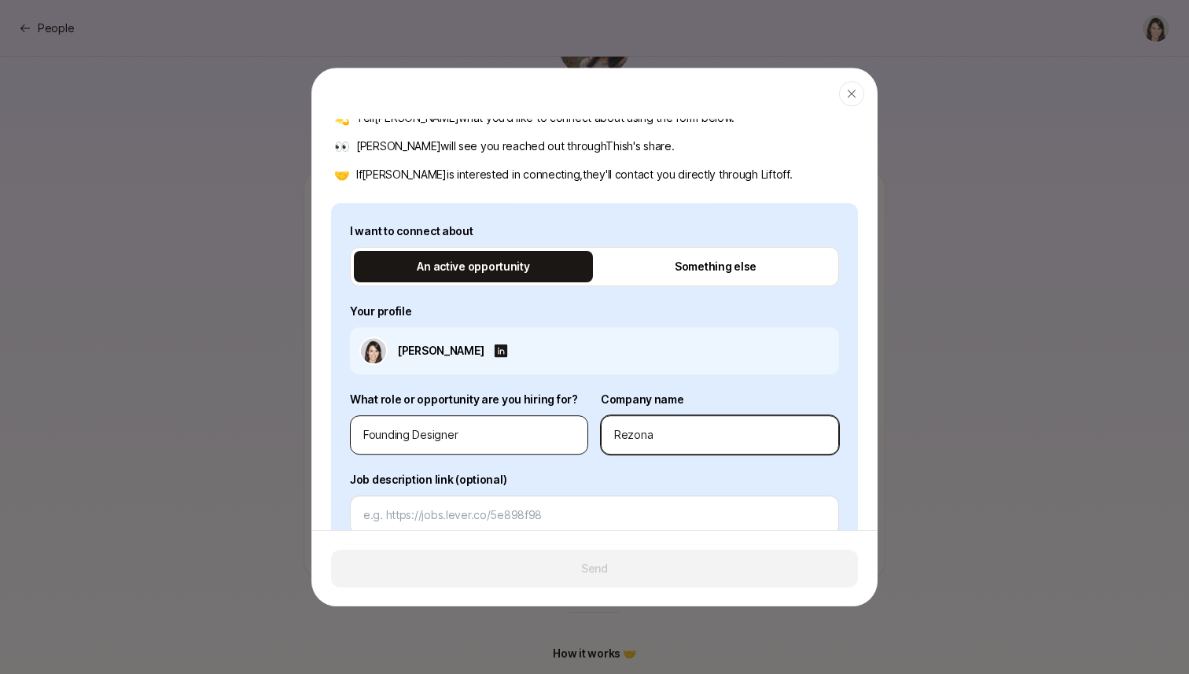
type textarea "x"
type input "Rezonan"
type textarea "x"
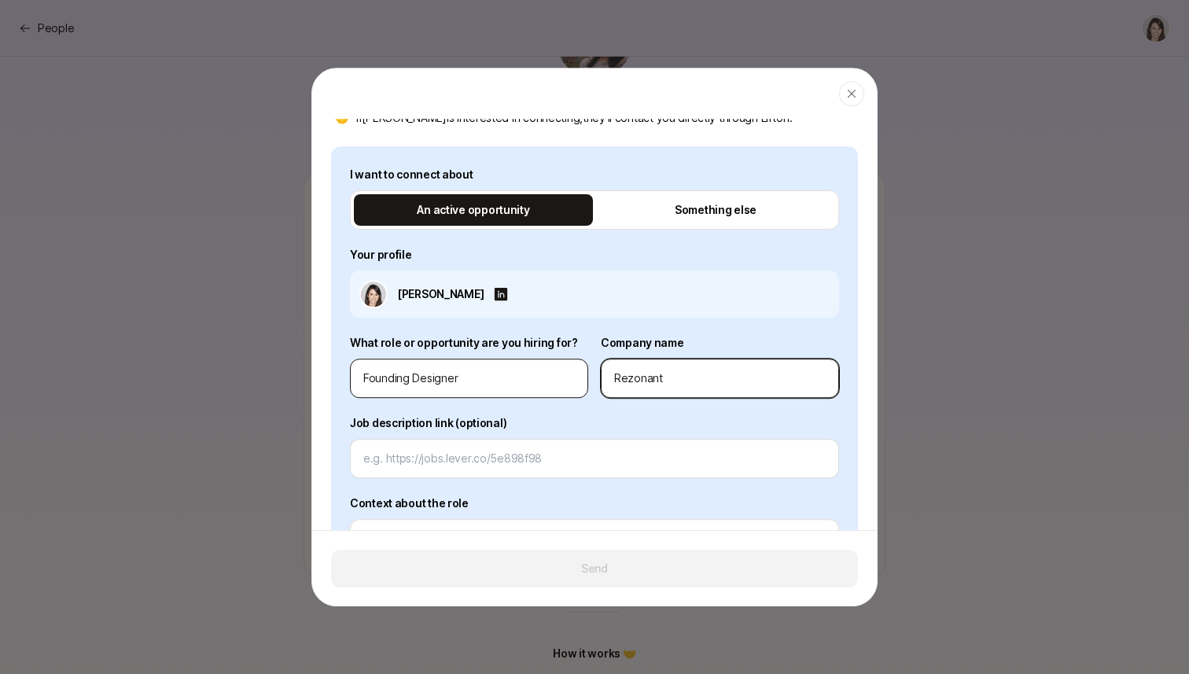
scroll to position [223, 0]
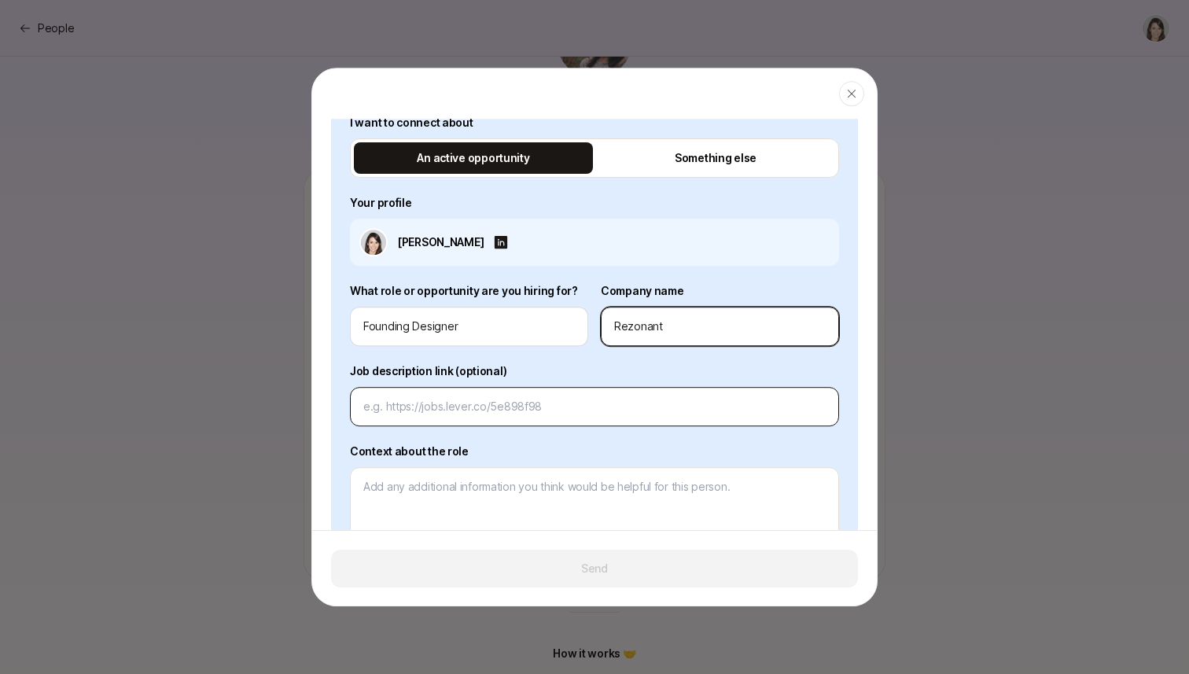
type input "Rezonant"
click at [433, 420] on div at bounding box center [594, 406] width 489 height 39
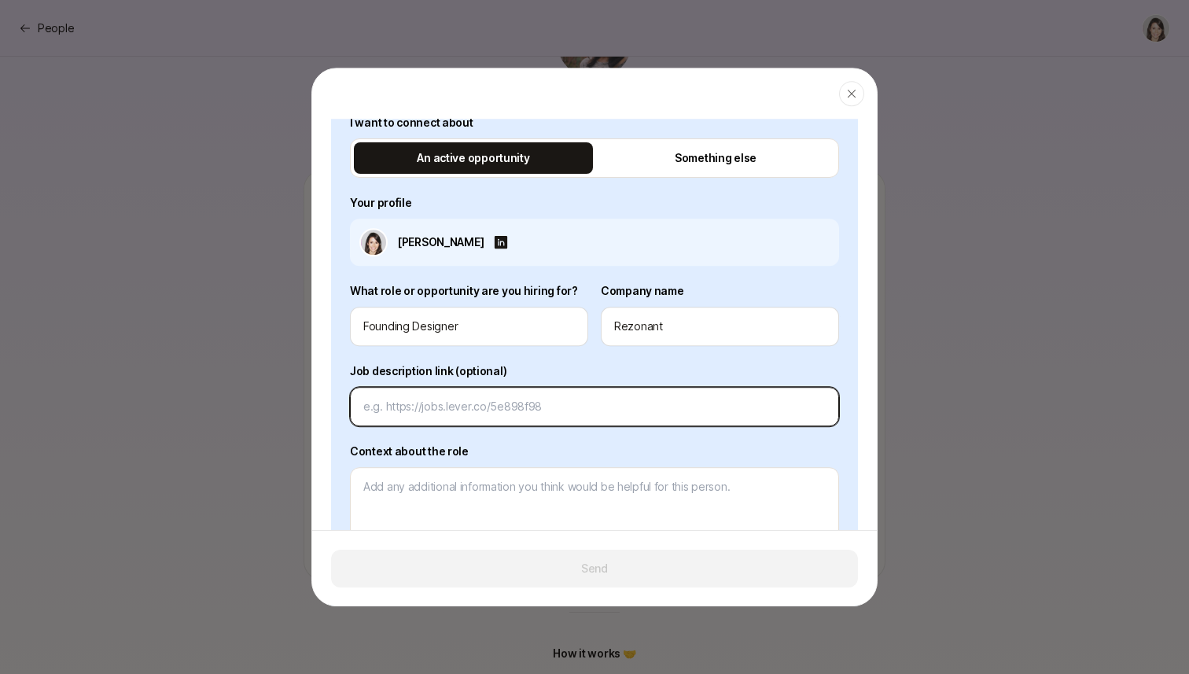
click at [439, 400] on input at bounding box center [594, 406] width 462 height 19
paste input "https://app.liftoff.xyz/s/IStMi6"
type textarea "x"
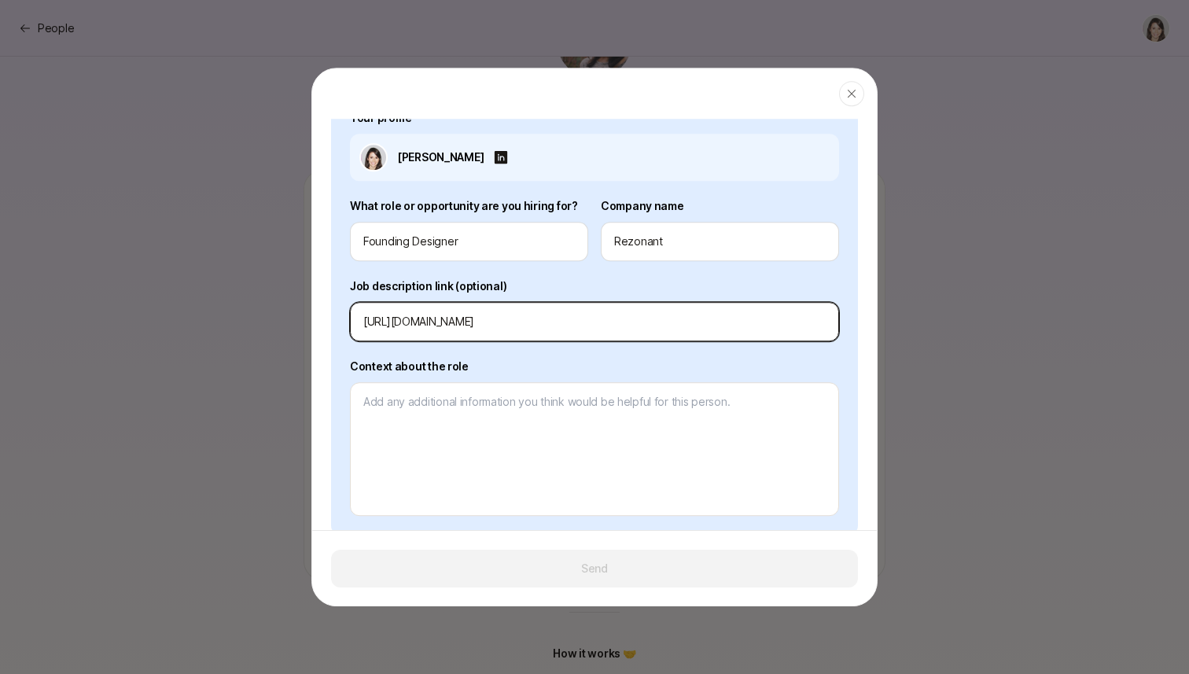
scroll to position [372, 0]
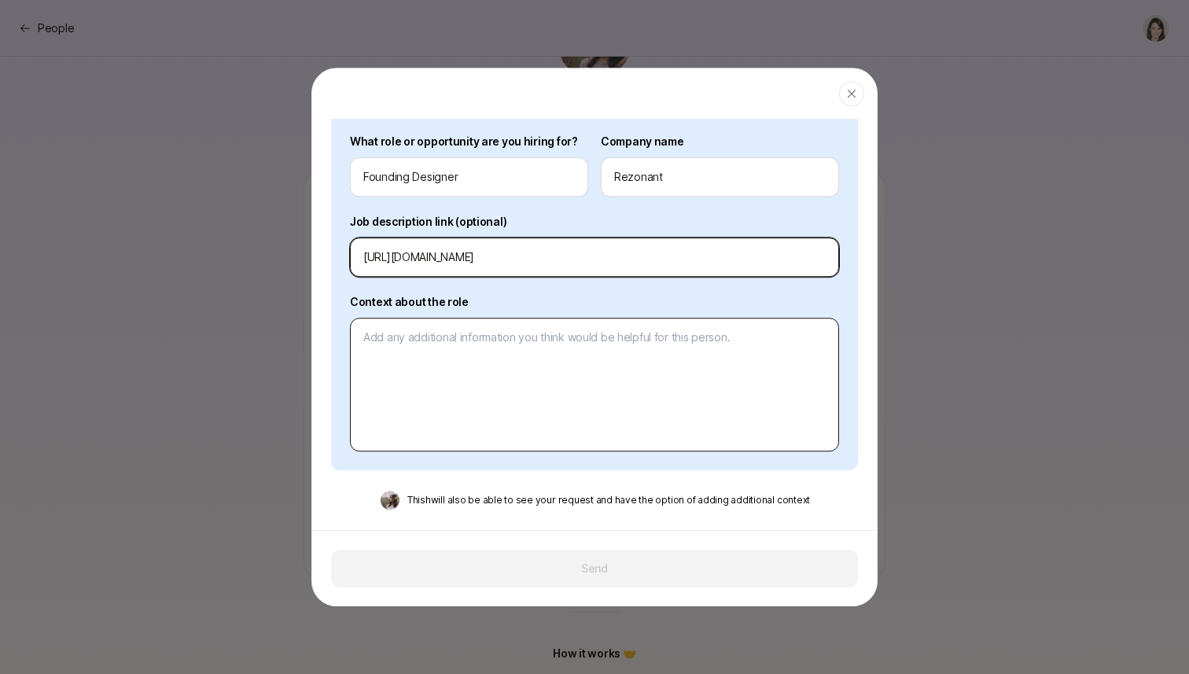
type input "https://app.liftoff.xyz/s/IStMi6"
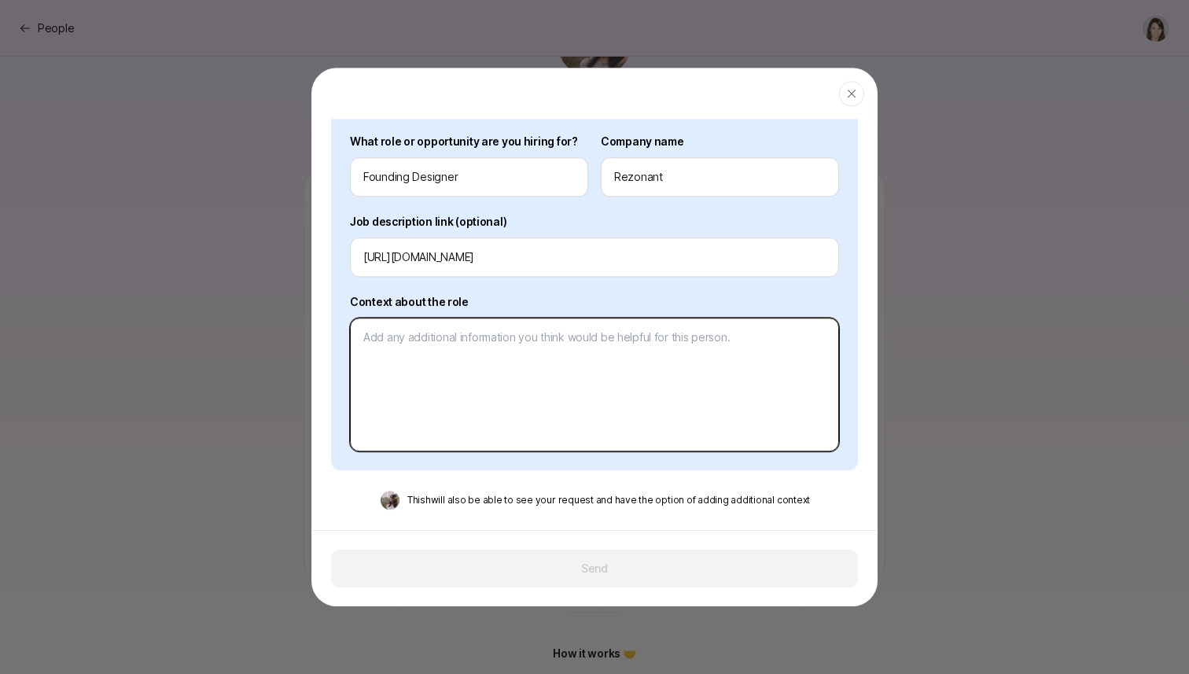
click at [480, 366] on textarea at bounding box center [594, 385] width 489 height 134
type textarea "x"
type textarea "I"
type textarea "x"
type textarea "I"
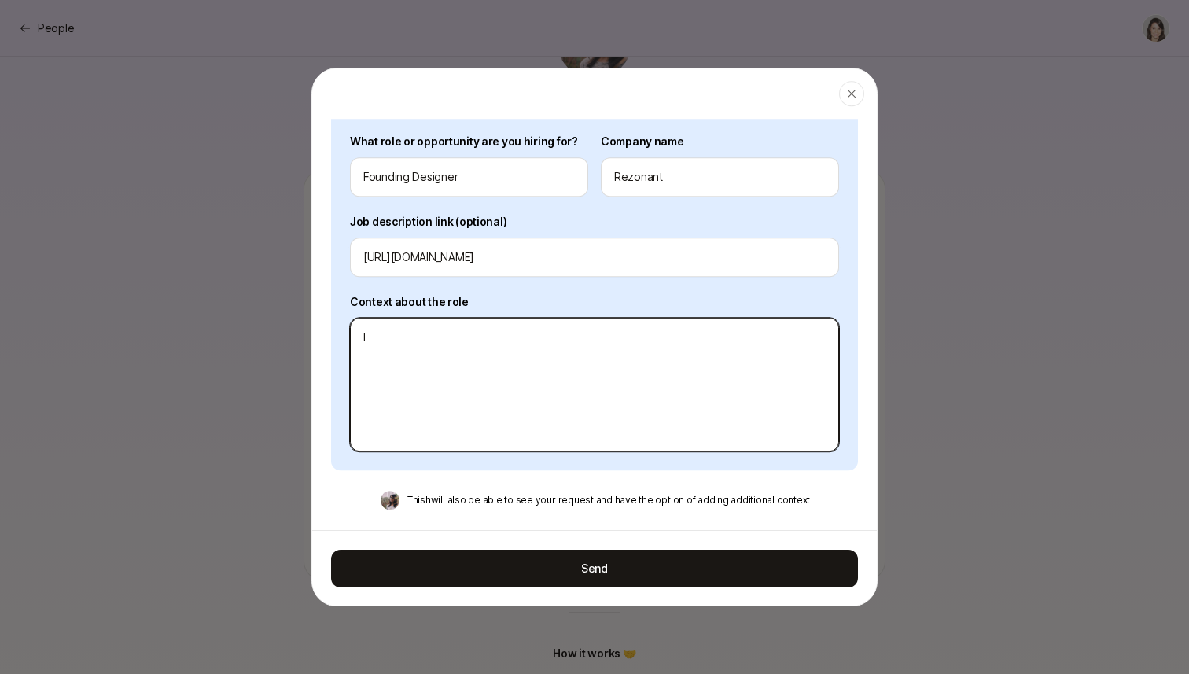
type textarea "x"
type textarea "I s"
type textarea "x"
type textarea "I sa"
type textarea "x"
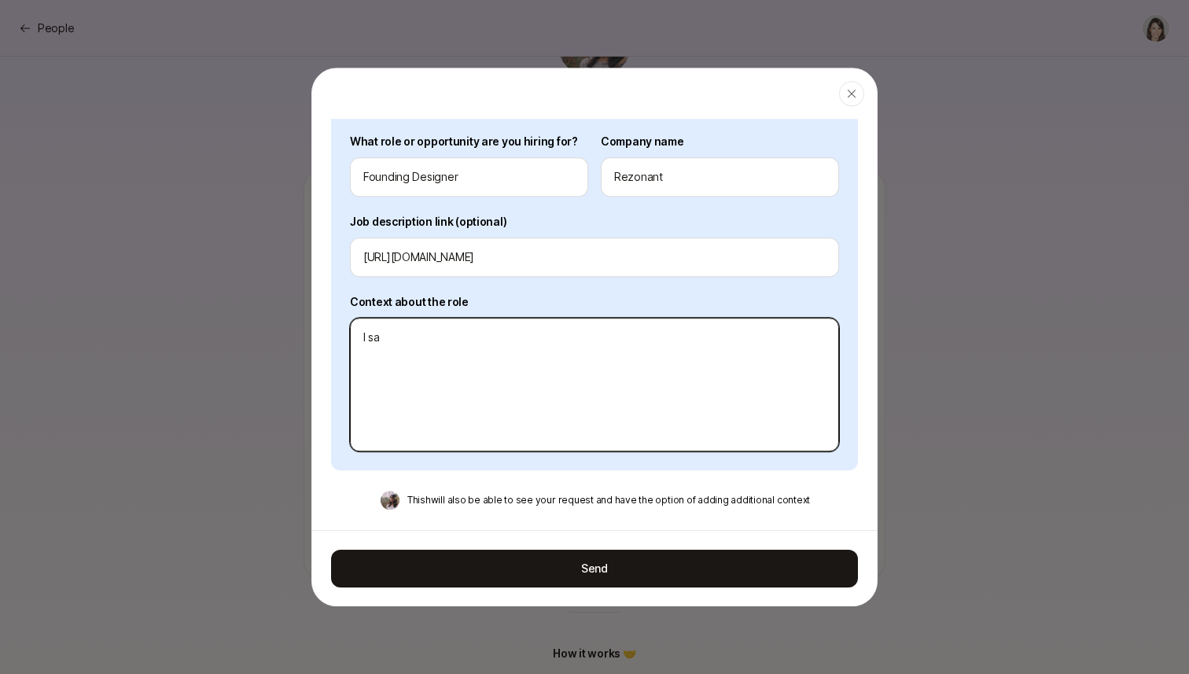
type textarea "I saw"
type textarea "x"
type textarea "I saw"
type textarea "x"
type textarea "I saw s"
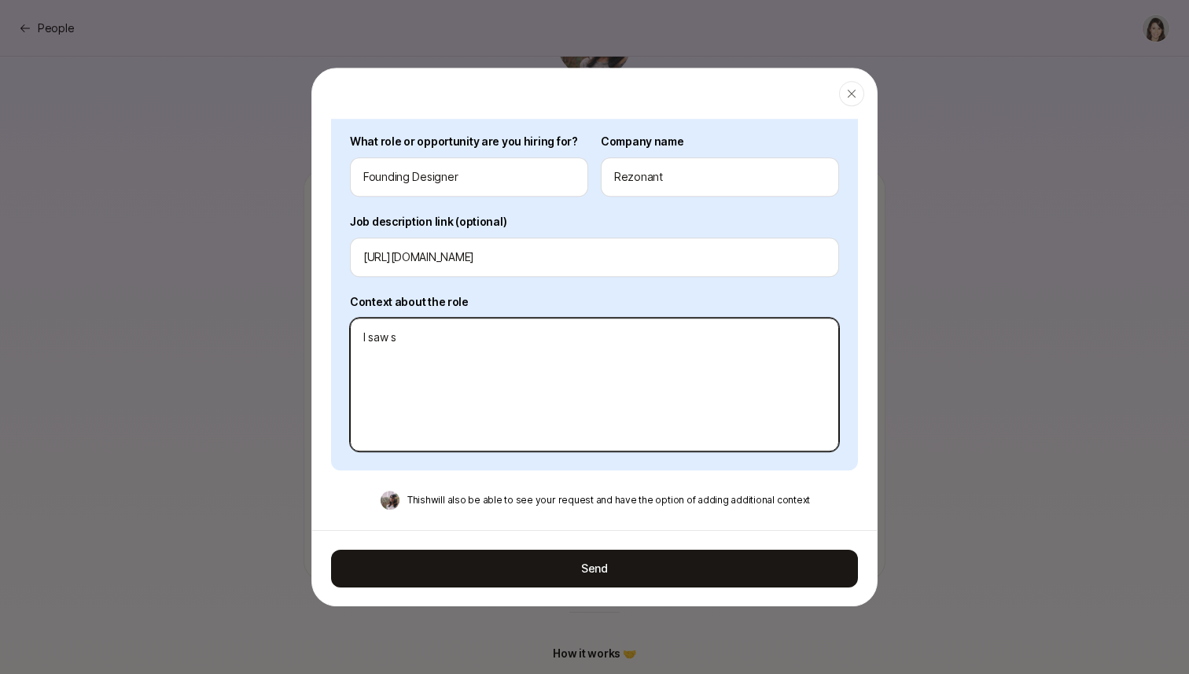
type textarea "x"
type textarea "I saw so"
type textarea "x"
type textarea "I saw som"
type textarea "x"
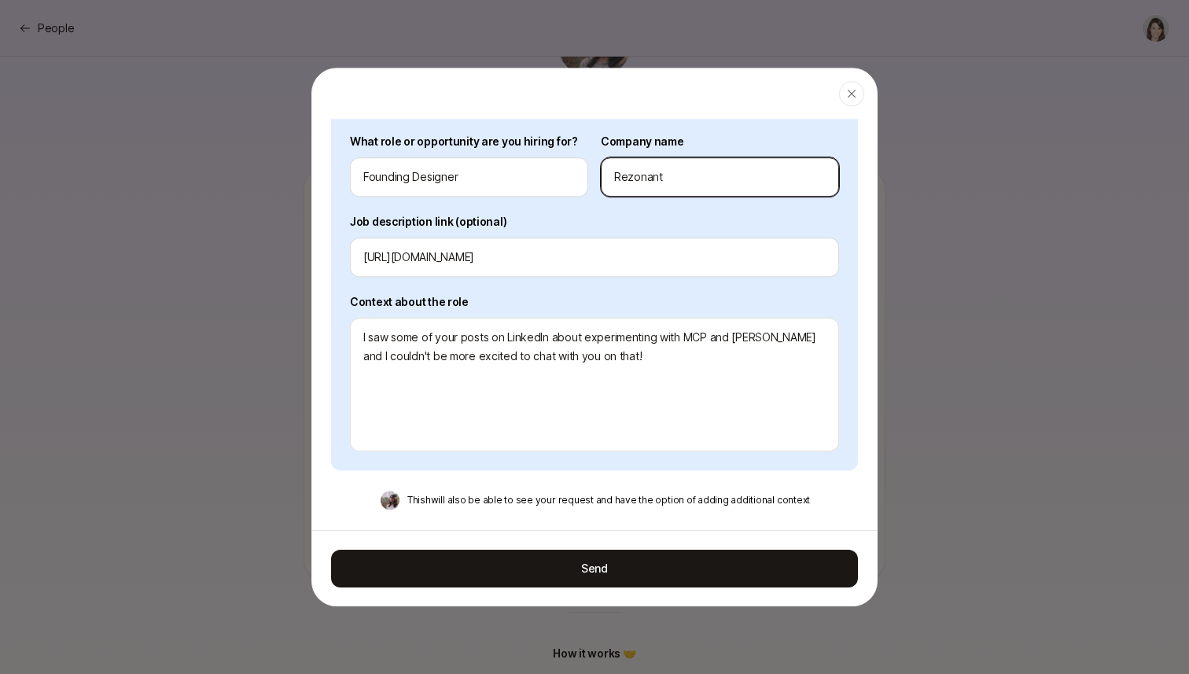
click at [702, 171] on input "Rezonant" at bounding box center [720, 176] width 212 height 19
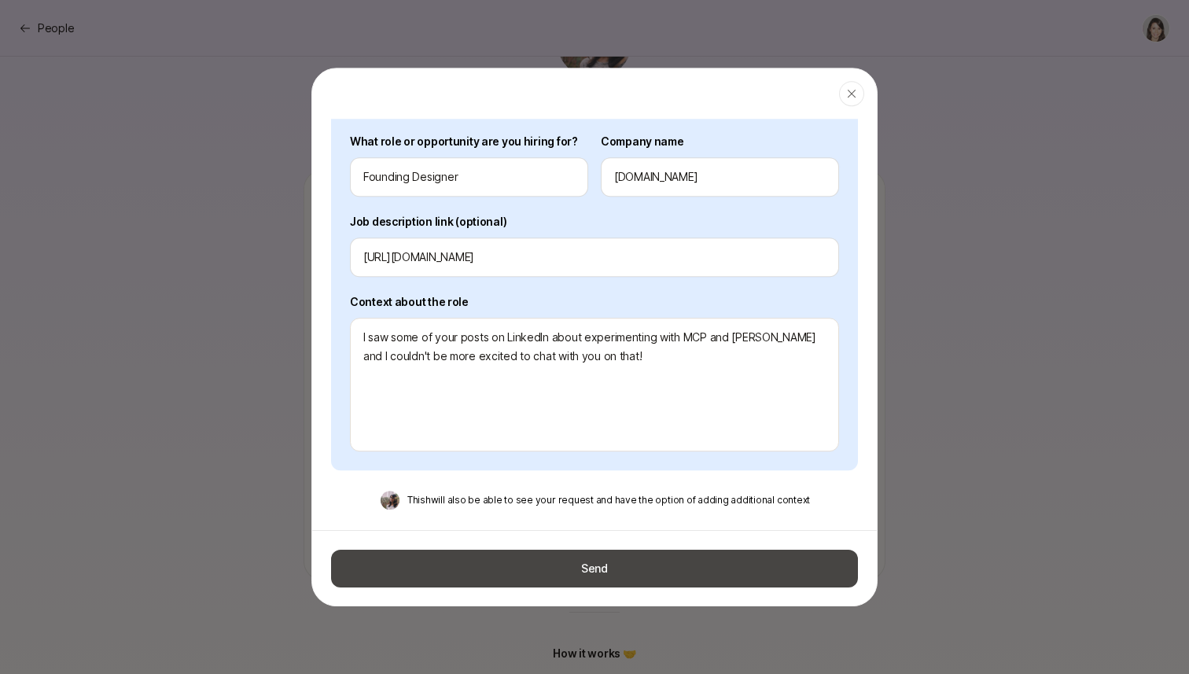
click at [606, 559] on button "Send" at bounding box center [594, 568] width 527 height 38
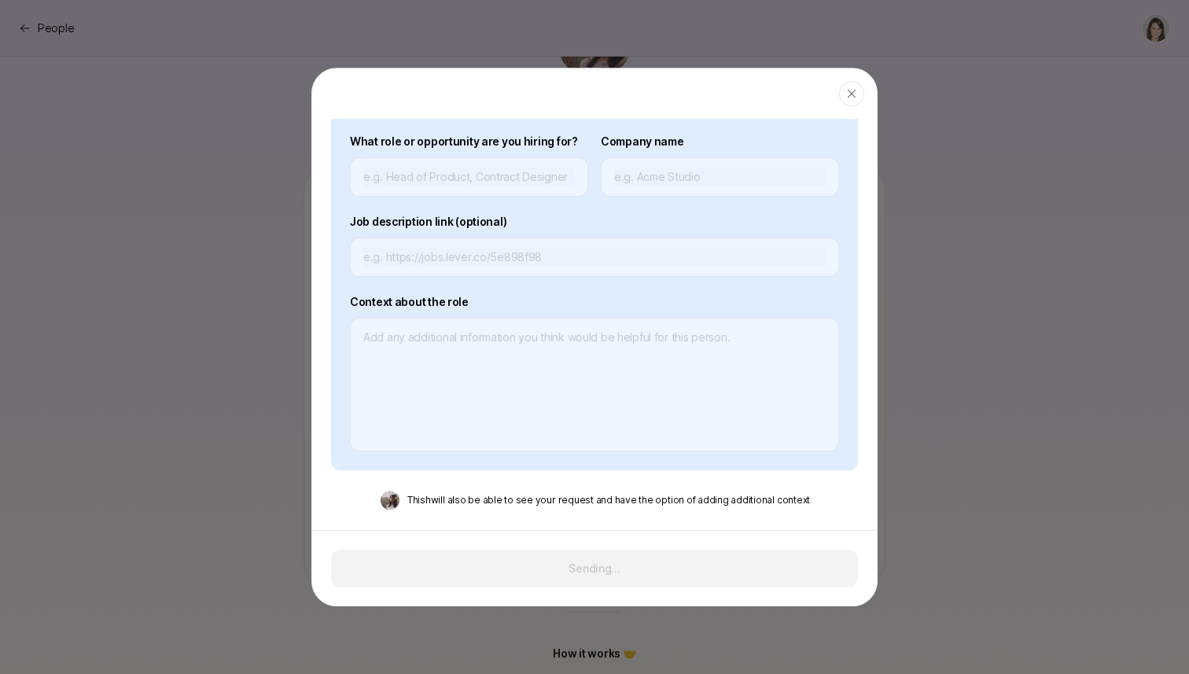
scroll to position [0, 0]
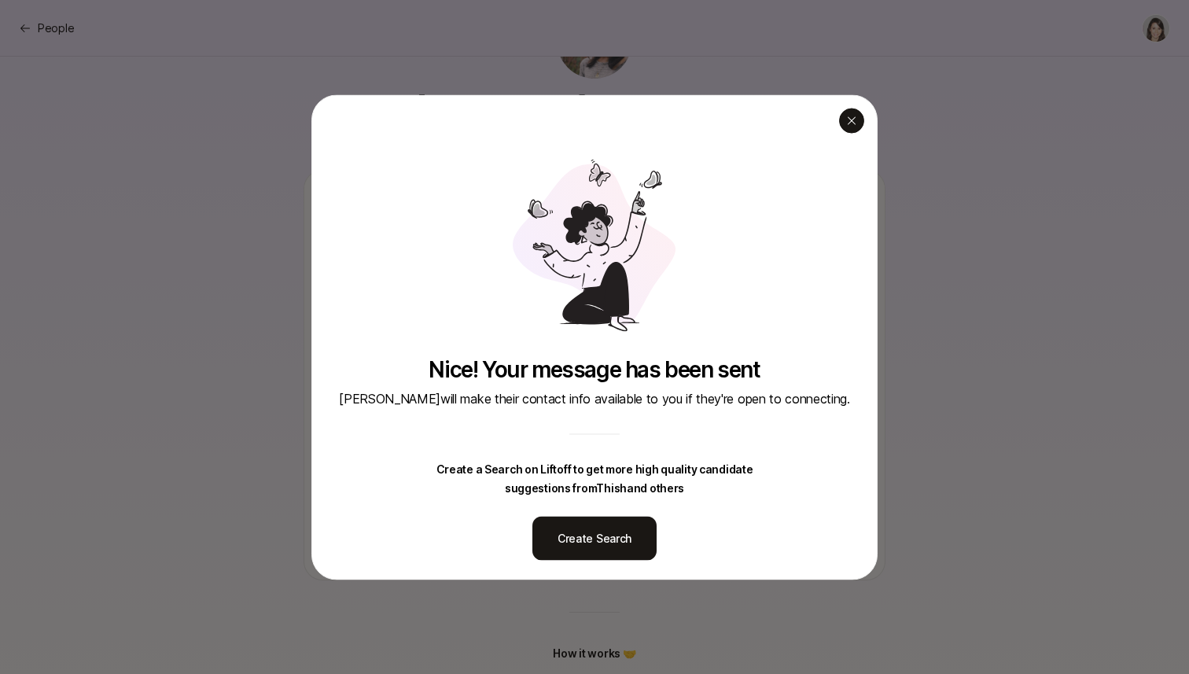
click at [845, 117] on icon "button" at bounding box center [851, 120] width 13 height 13
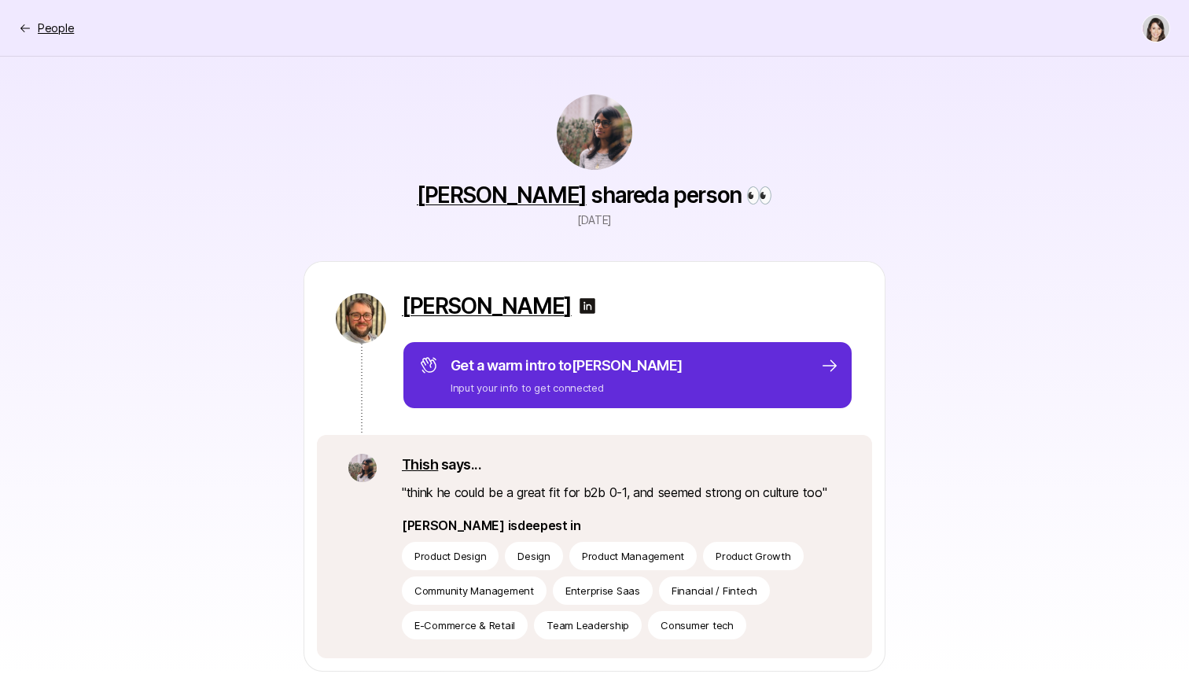
click at [35, 26] on div "People" at bounding box center [46, 28] width 55 height 19
